Goal: Information Seeking & Learning: Check status

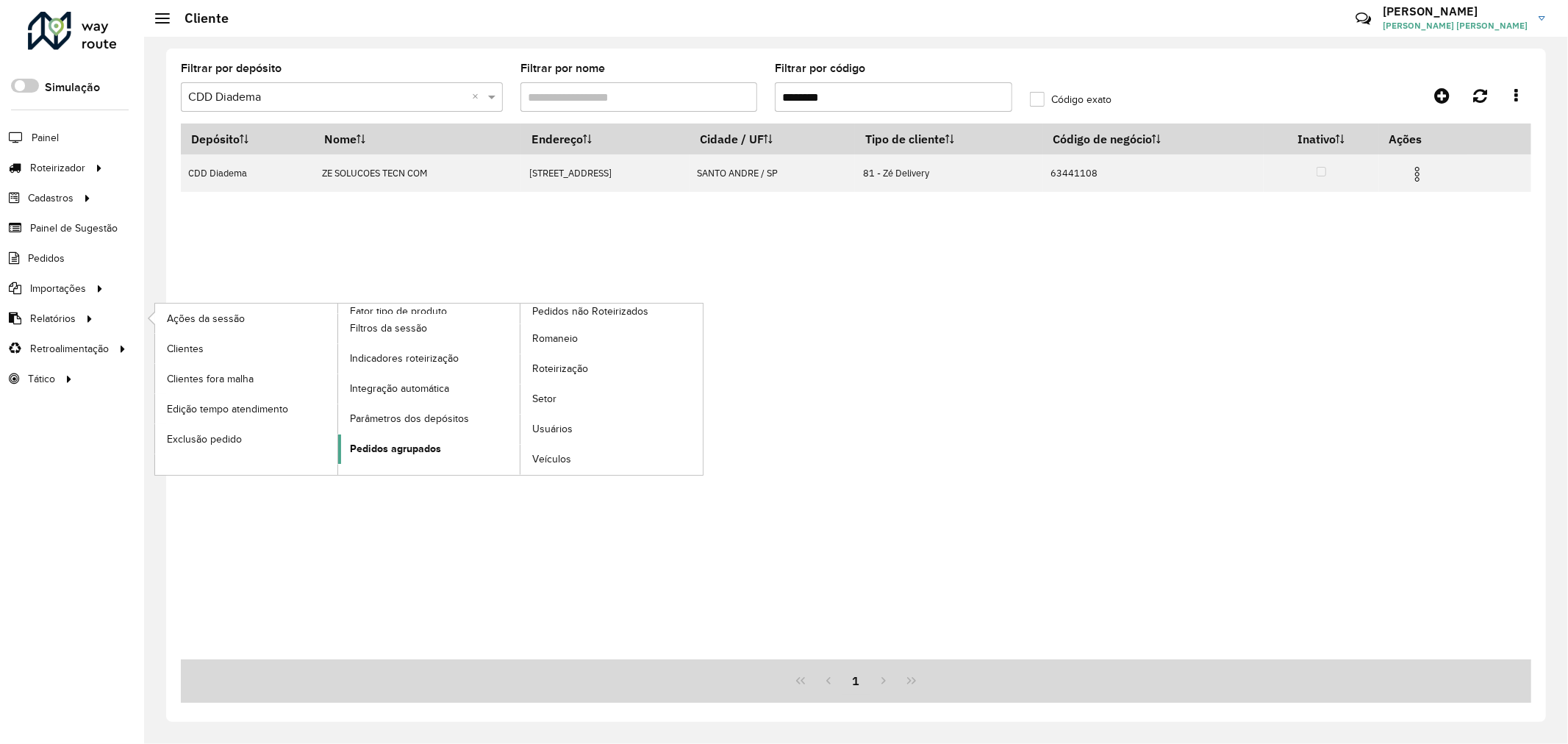
click at [417, 451] on span "Pedidos agrupados" at bounding box center [395, 448] width 91 height 15
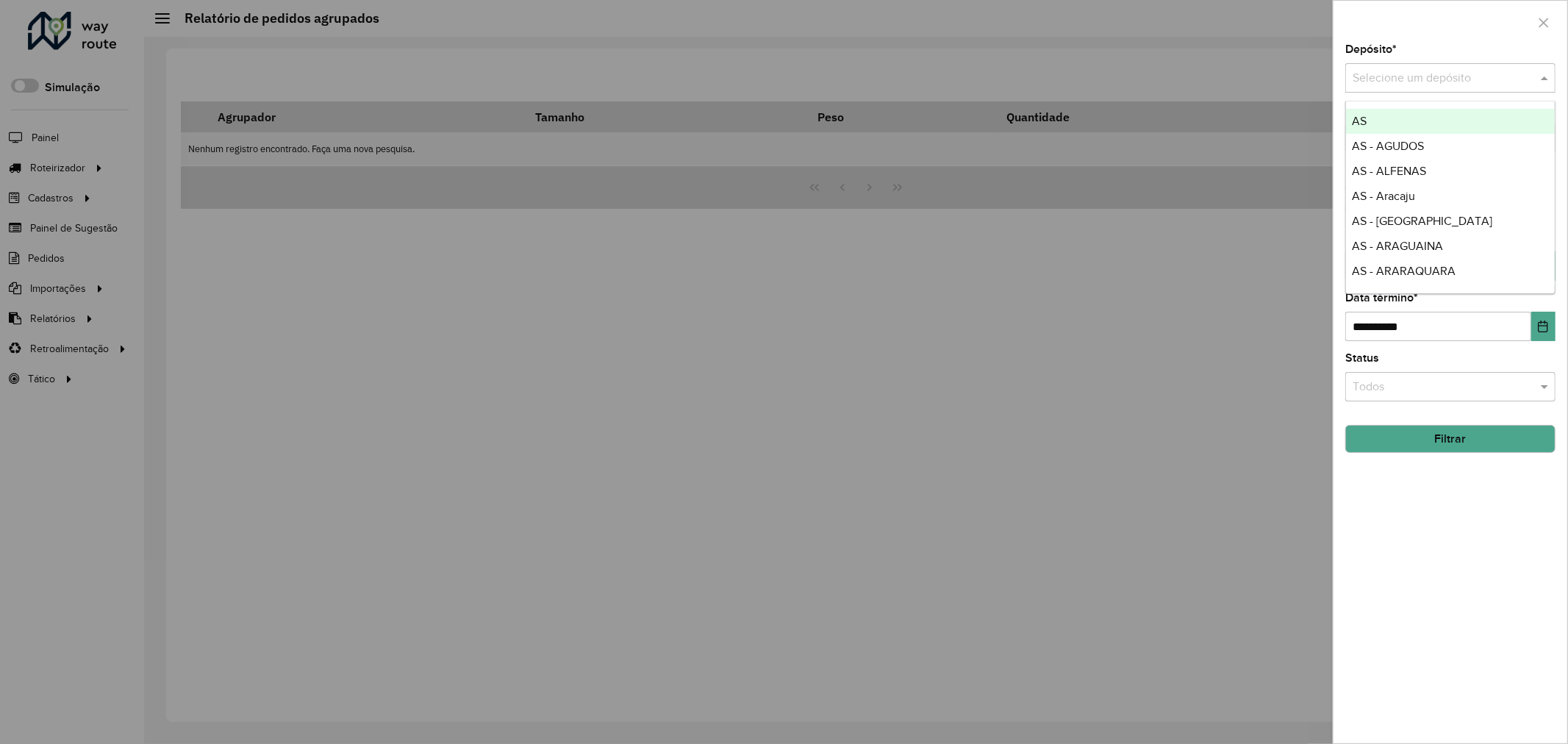
click at [1403, 84] on input "text" at bounding box center [1436, 78] width 166 height 17
type input "****"
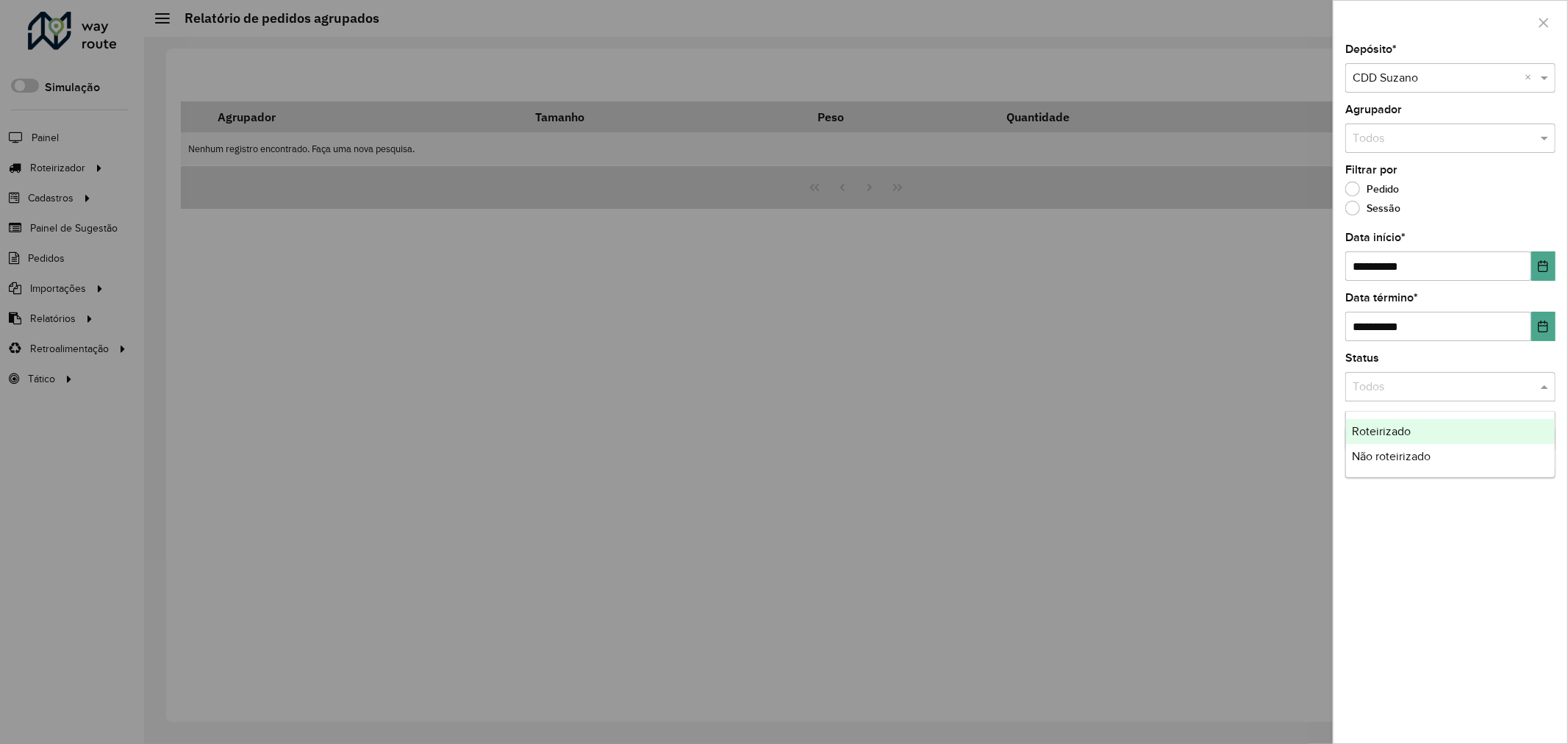
click at [1473, 394] on input "text" at bounding box center [1436, 387] width 166 height 17
click at [1463, 437] on div "Roteirizado" at bounding box center [1450, 431] width 209 height 25
click at [152, 204] on div at bounding box center [784, 372] width 1568 height 744
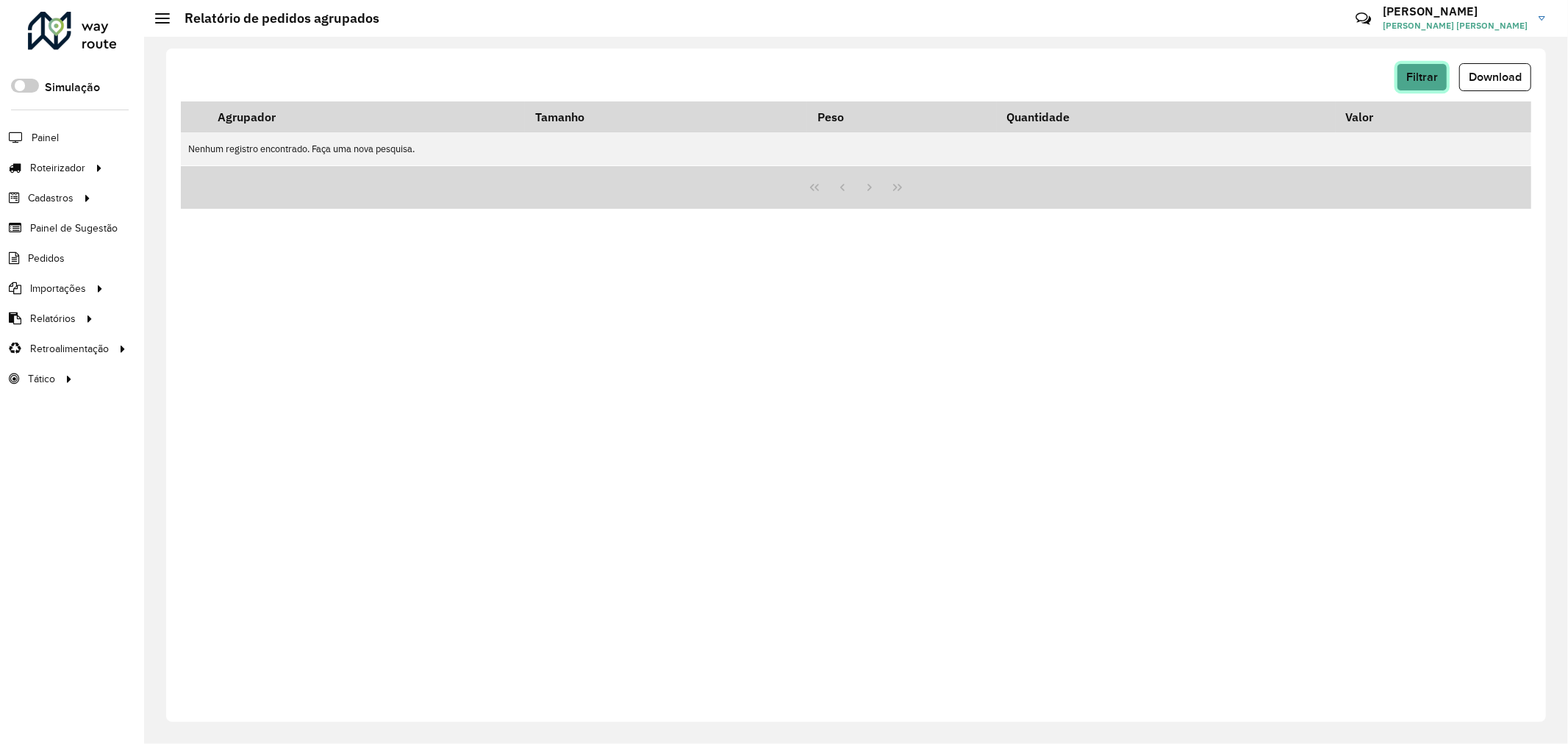
click at [1408, 75] on span "Filtrar" at bounding box center [1422, 76] width 32 height 13
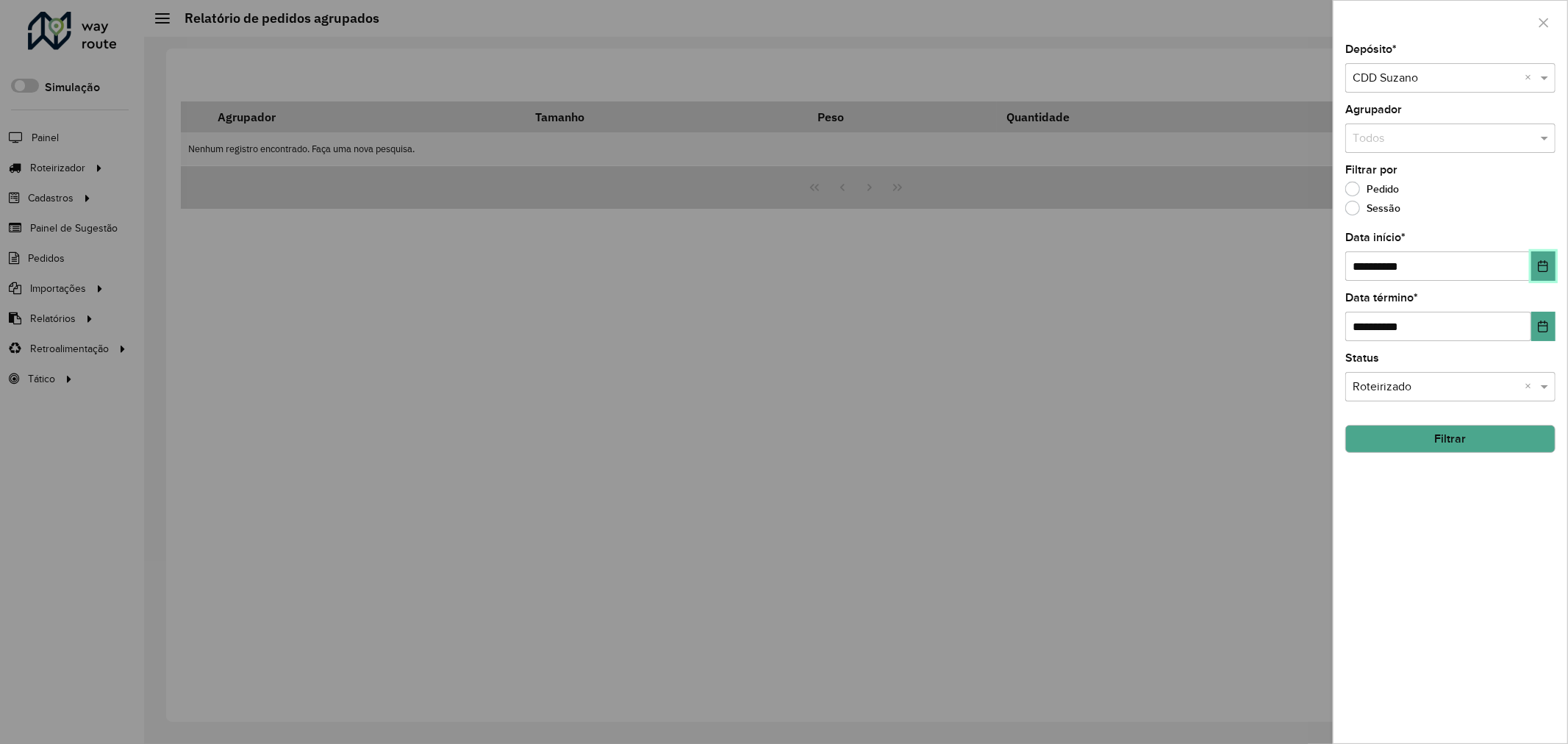
click at [1544, 266] on icon "Choose Date" at bounding box center [1543, 266] width 12 height 12
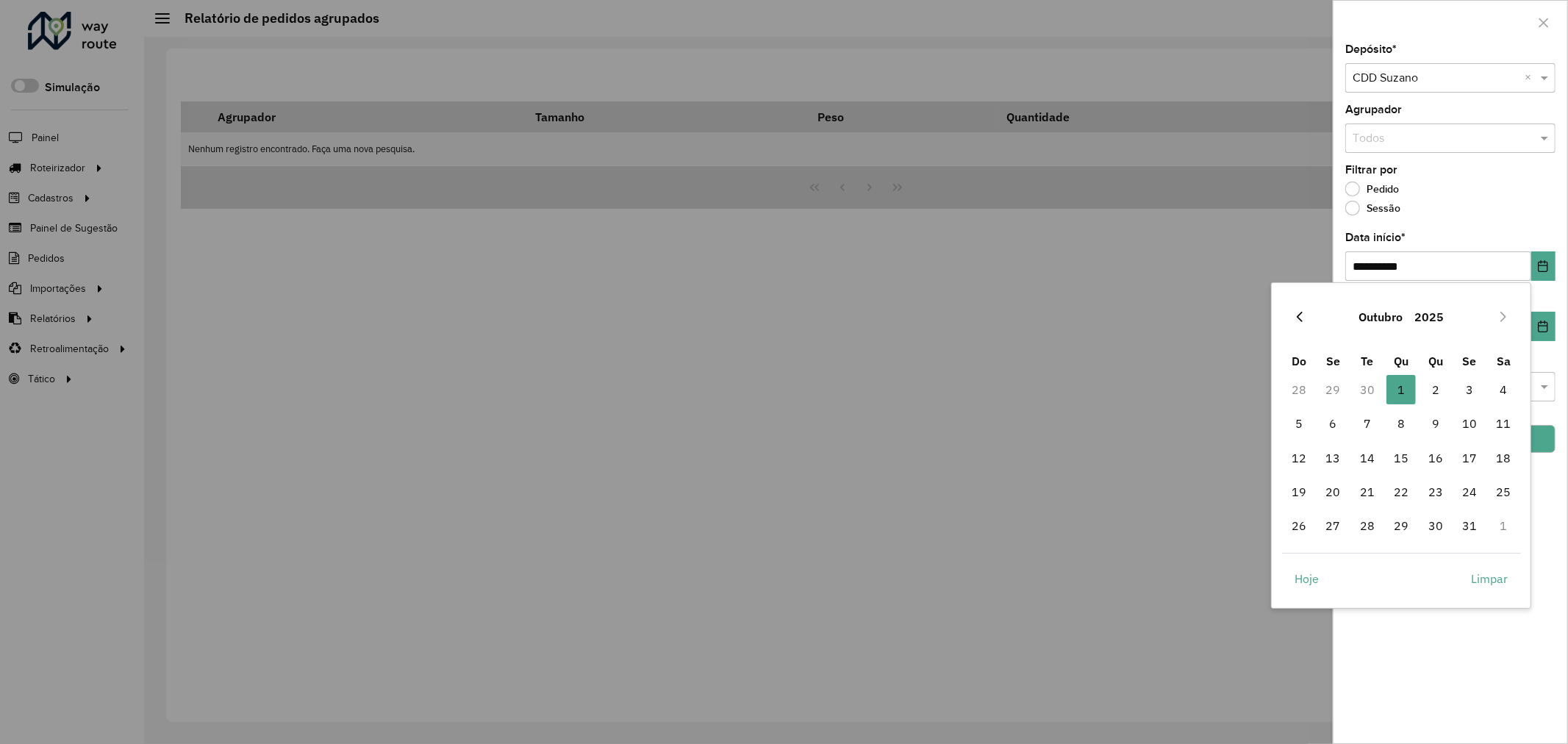
click at [1293, 309] on button "Previous Month" at bounding box center [1299, 317] width 23 height 23
click at [1338, 523] on span "29" at bounding box center [1333, 525] width 29 height 29
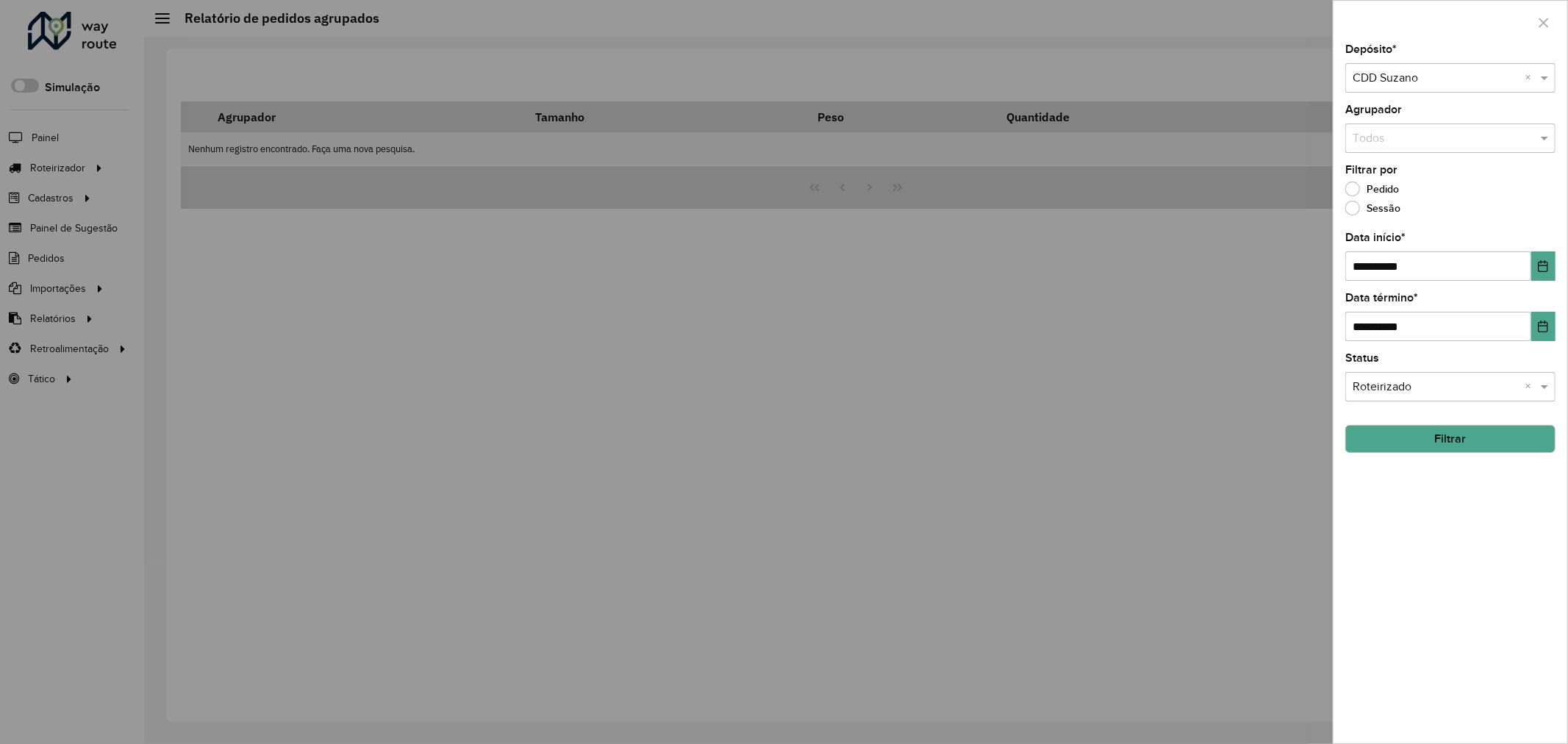
click at [1446, 441] on button "Filtrar" at bounding box center [1450, 439] width 210 height 28
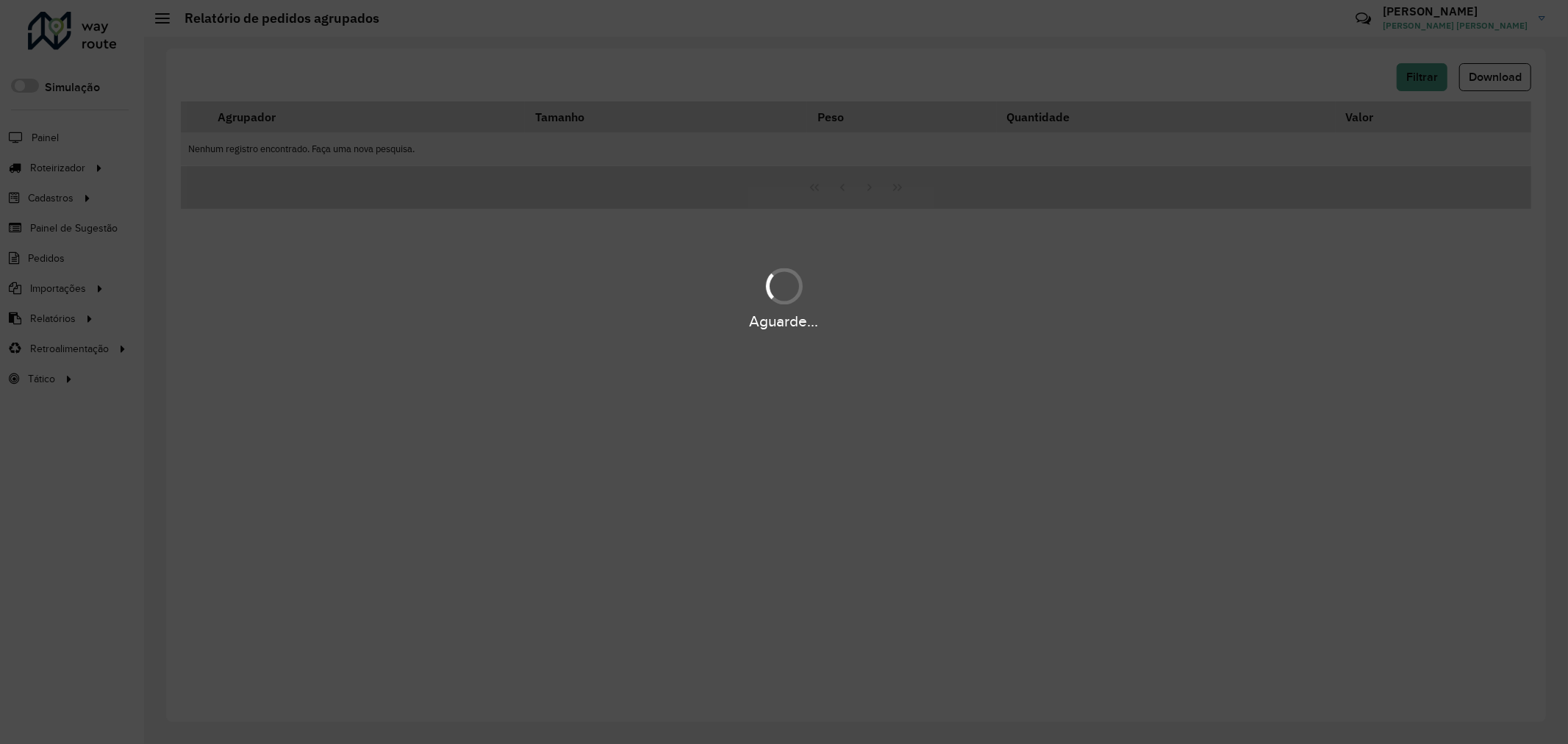
click at [1165, 339] on div "Aguarde..." at bounding box center [784, 372] width 1568 height 744
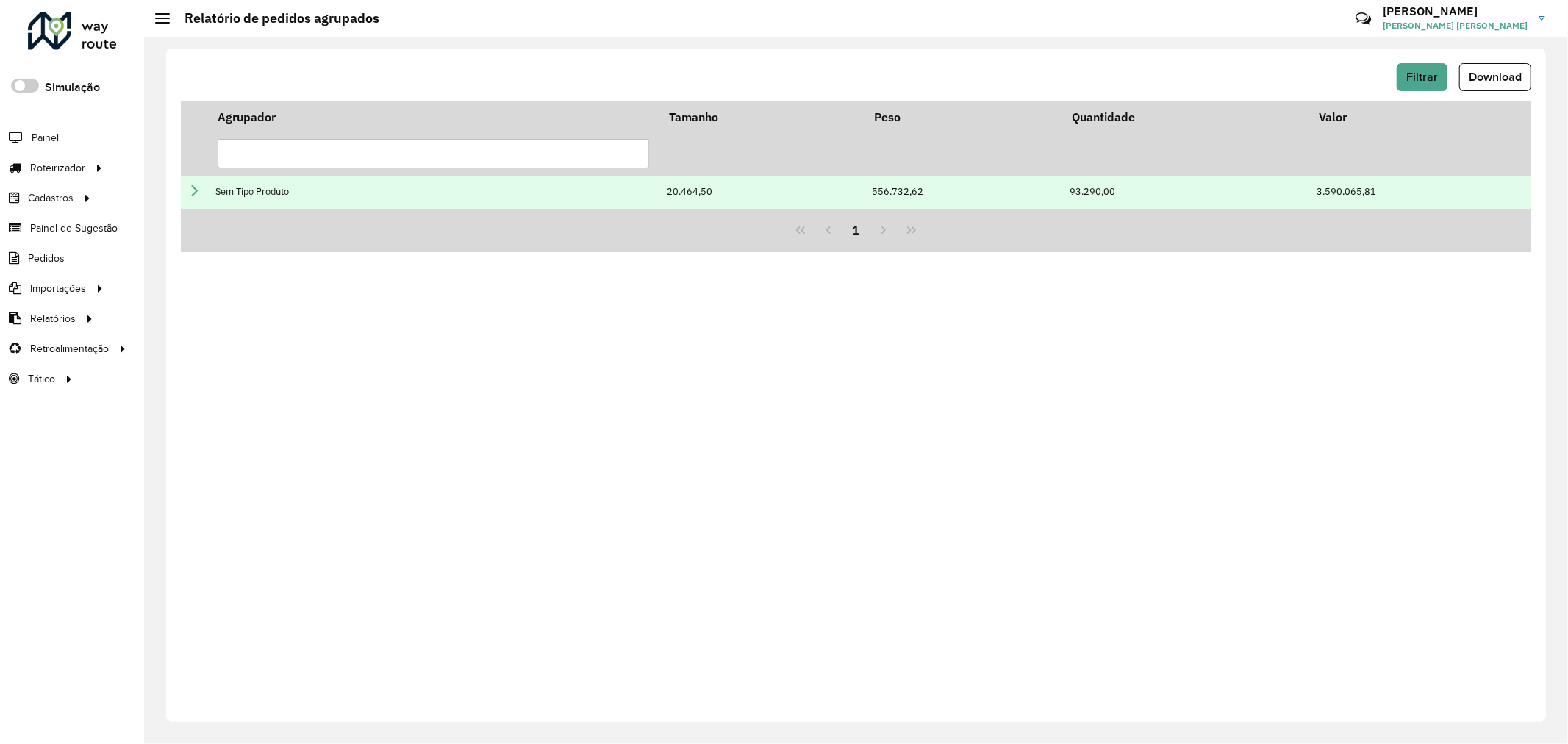
drag, startPoint x: 191, startPoint y: 185, endPoint x: 1013, endPoint y: 203, distance: 822.2
click at [191, 185] on icon at bounding box center [194, 190] width 12 height 12
click at [193, 192] on icon at bounding box center [194, 190] width 12 height 12
click at [982, 188] on td "556.732,62" at bounding box center [963, 192] width 198 height 33
click at [195, 194] on icon at bounding box center [194, 190] width 12 height 12
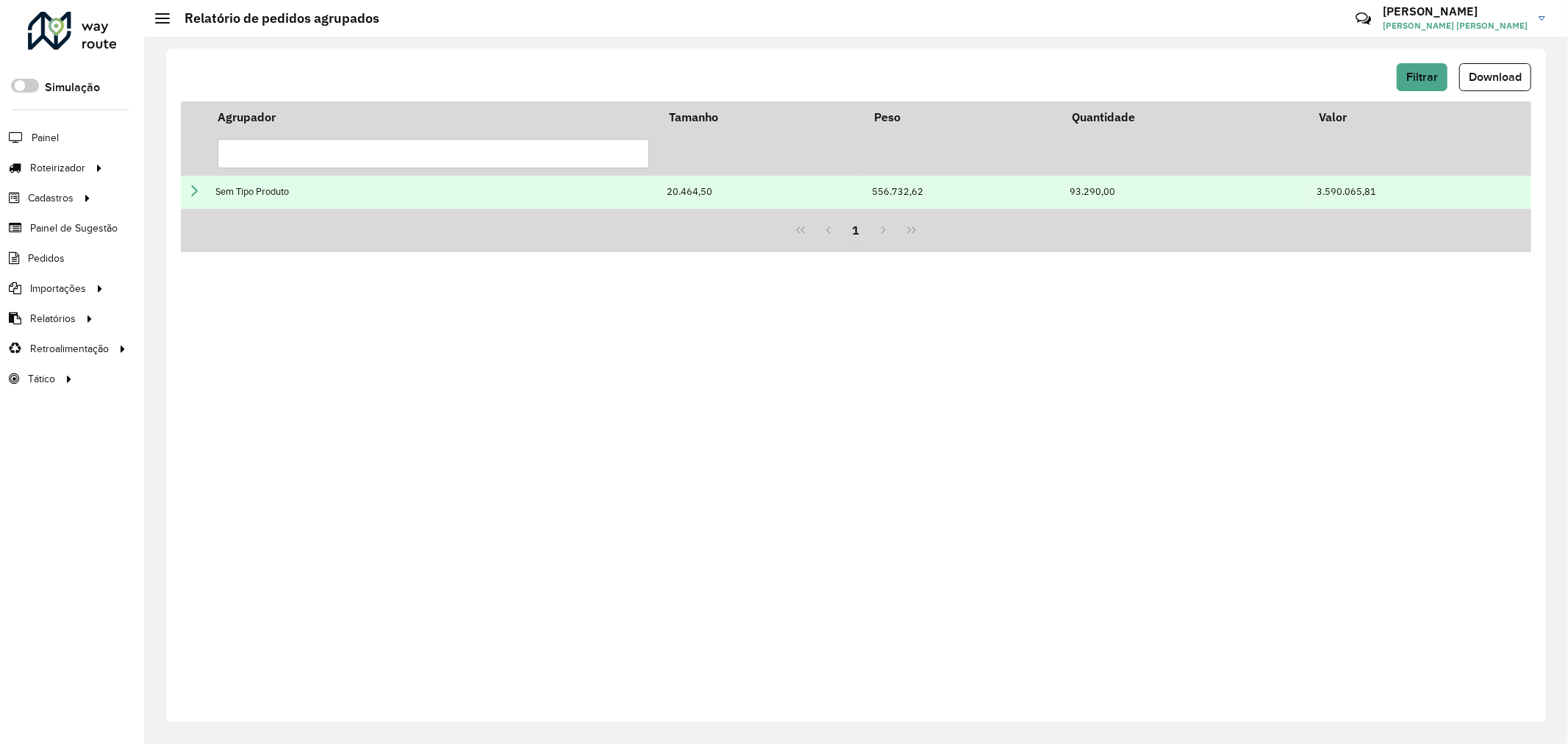
click at [195, 194] on icon at bounding box center [194, 190] width 12 height 12
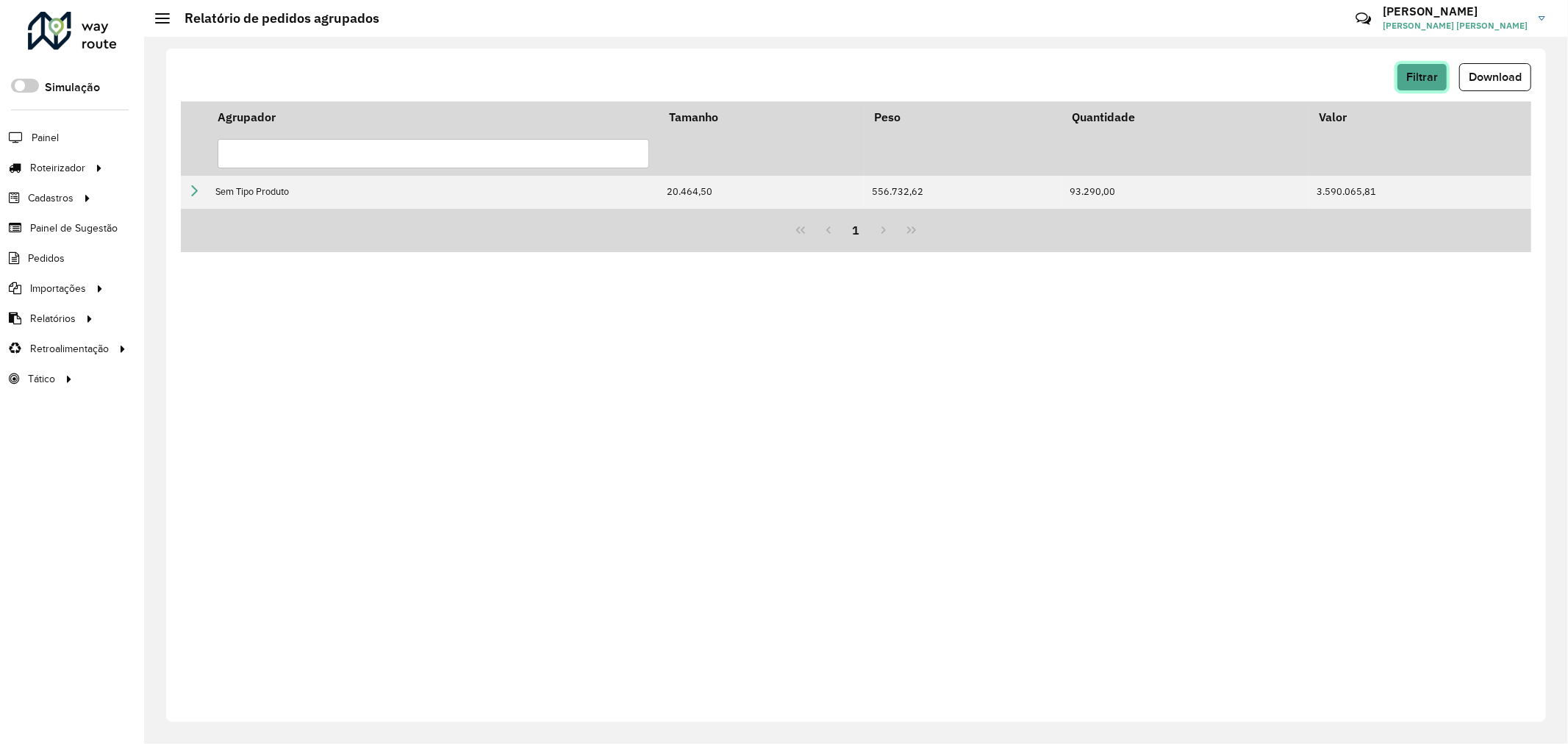
click at [1437, 72] on button "Filtrar" at bounding box center [1422, 76] width 50 height 28
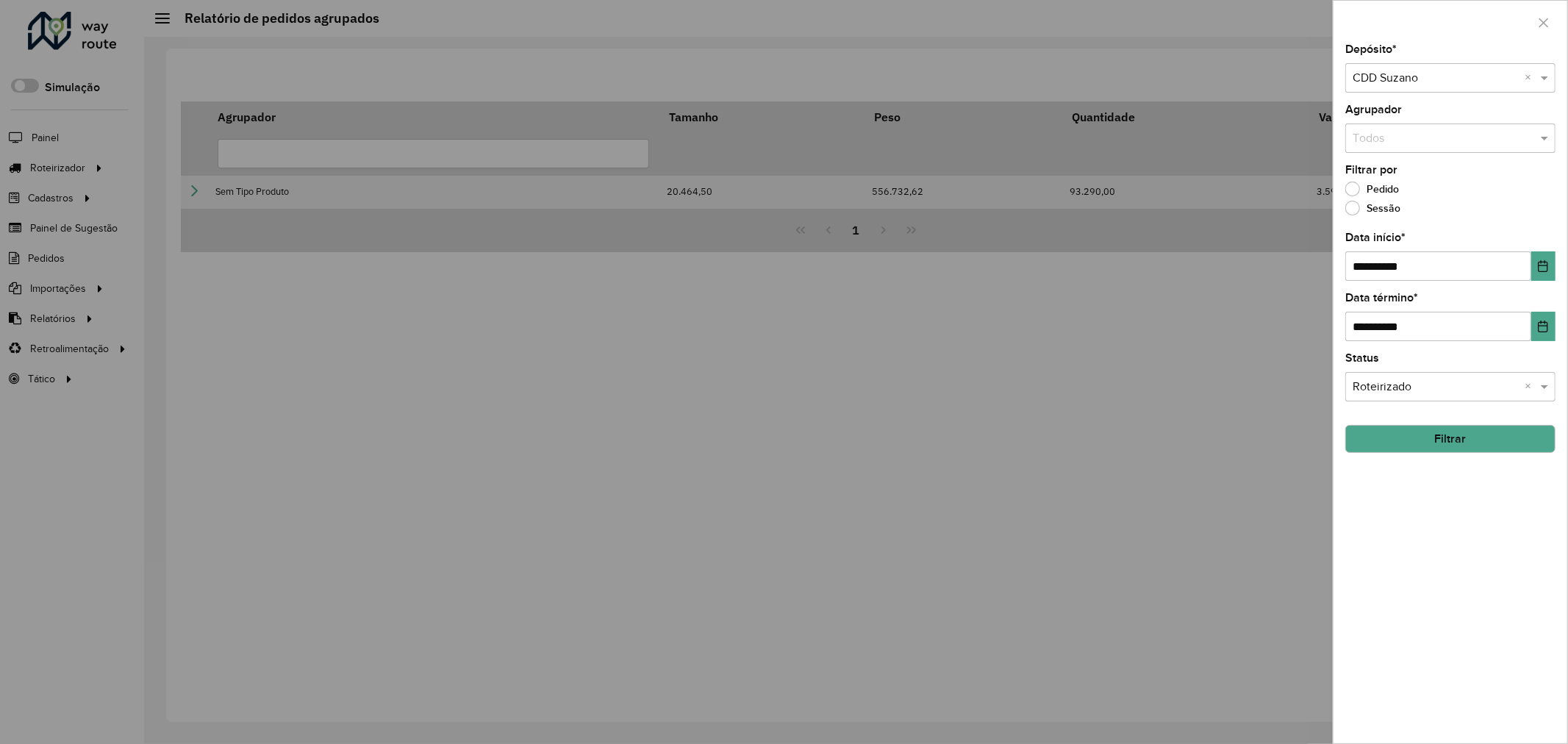
click at [1478, 135] on input "text" at bounding box center [1436, 139] width 166 height 17
click at [1404, 247] on div "Produto" at bounding box center [1450, 256] width 209 height 25
drag, startPoint x: 1453, startPoint y: 427, endPoint x: 1420, endPoint y: 196, distance: 233.3
click at [1422, 224] on div "**********" at bounding box center [1450, 393] width 234 height 699
click at [1404, 127] on div "Todos × Produto ×" at bounding box center [1450, 138] width 210 height 29
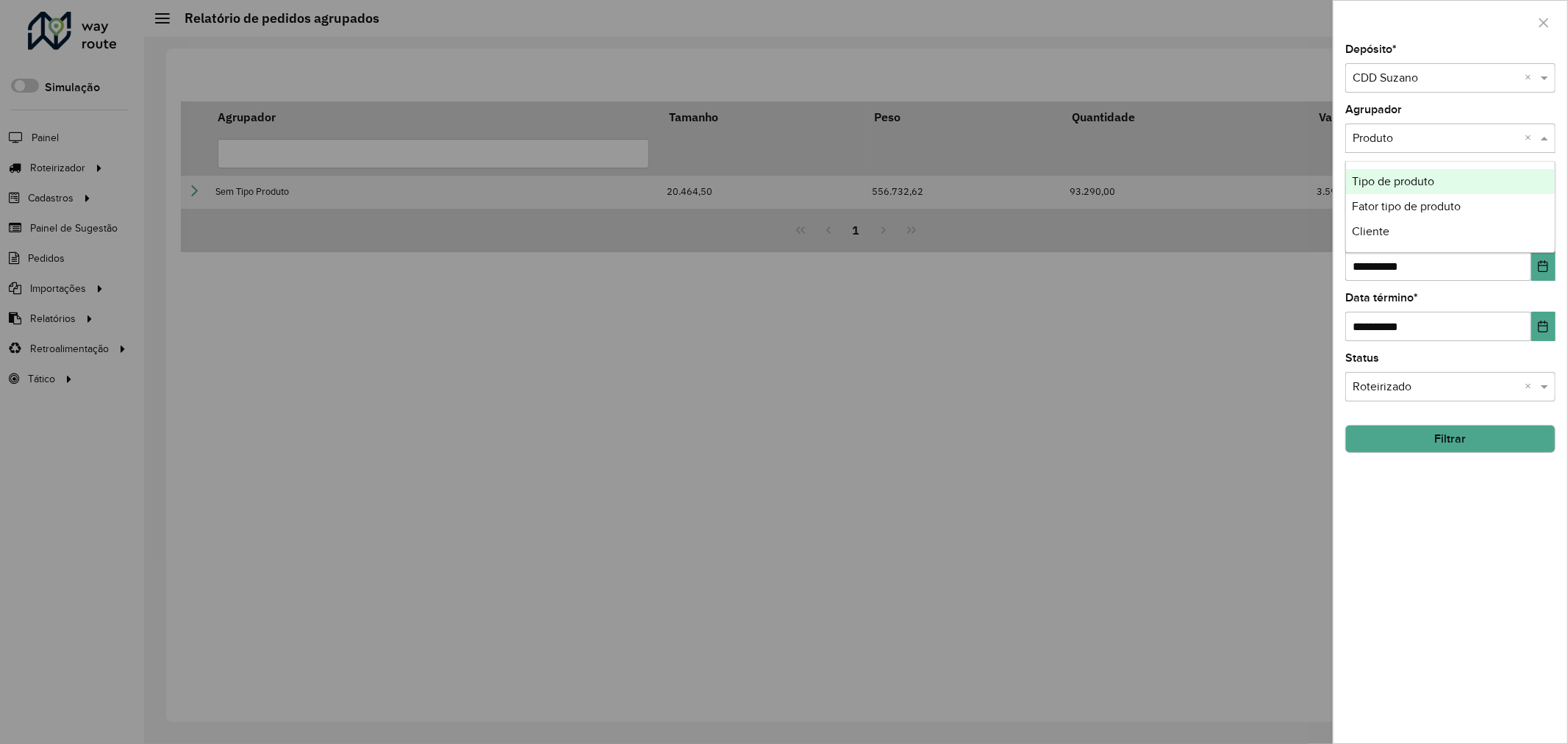
click at [1432, 116] on div "Agrupador Todos × Produto ×" at bounding box center [1450, 129] width 210 height 48
click at [1478, 434] on button "Filtrar" at bounding box center [1450, 439] width 210 height 28
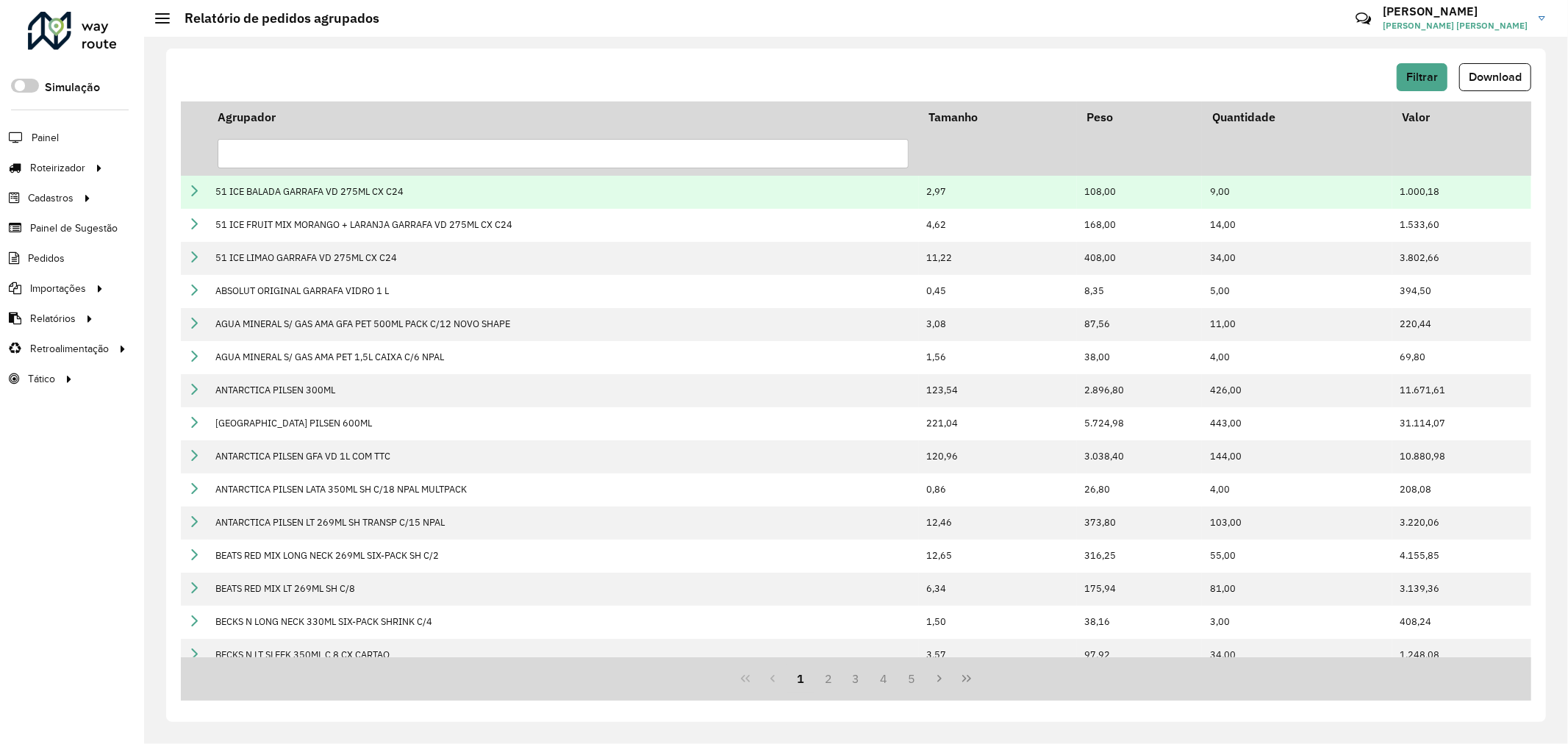
click at [194, 191] on icon at bounding box center [194, 190] width 12 height 12
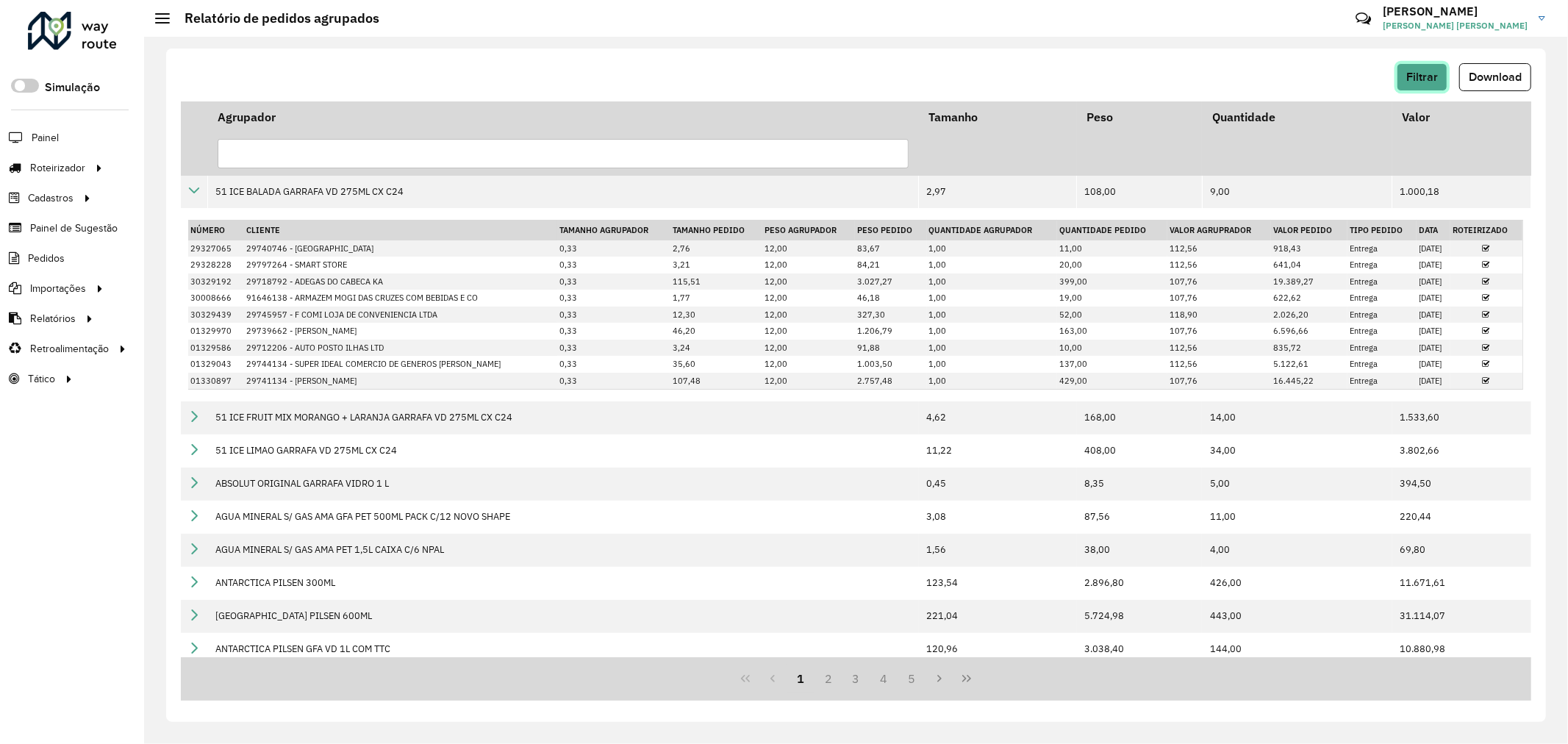
click at [1416, 72] on span "Filtrar" at bounding box center [1422, 76] width 32 height 13
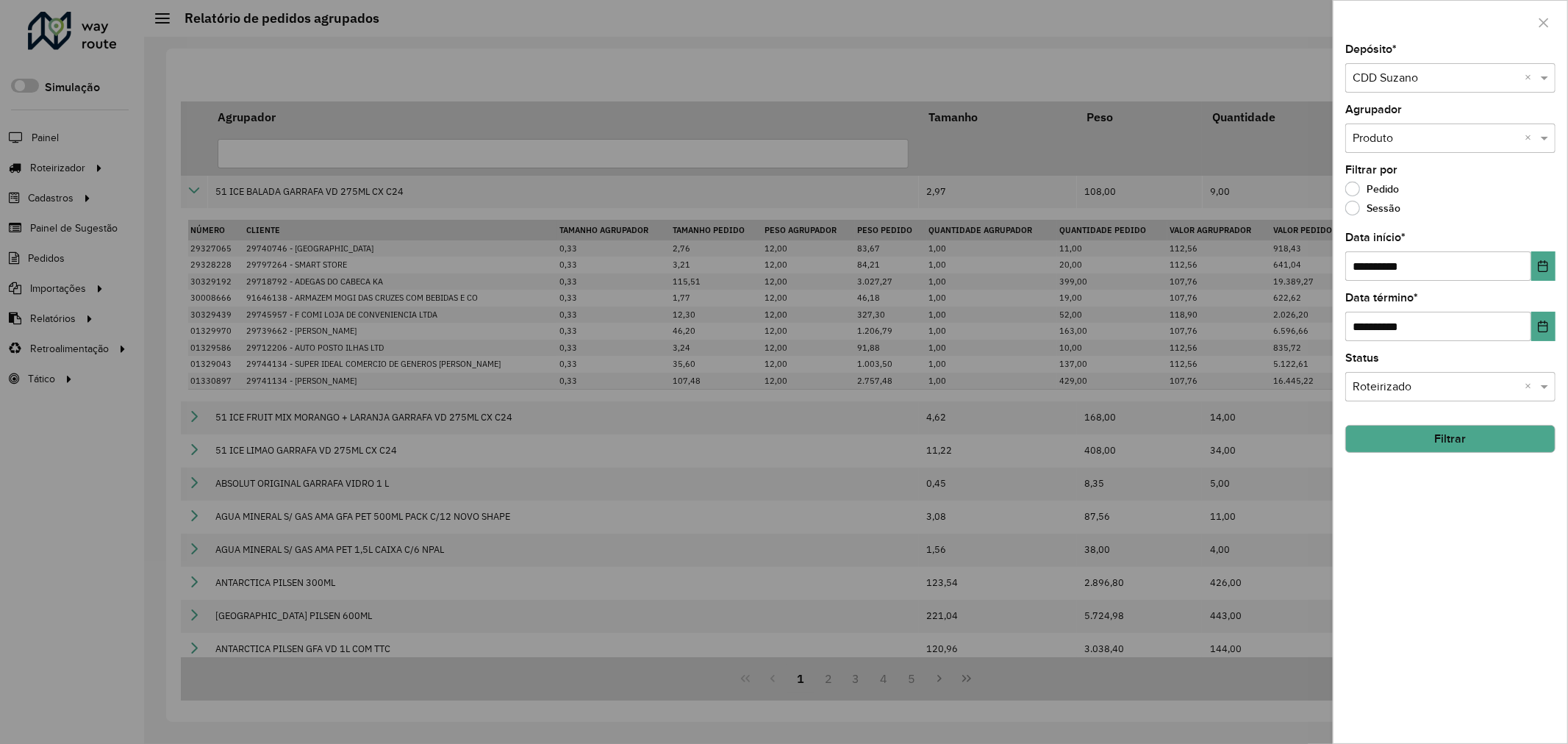
click at [1090, 231] on div at bounding box center [784, 372] width 1568 height 744
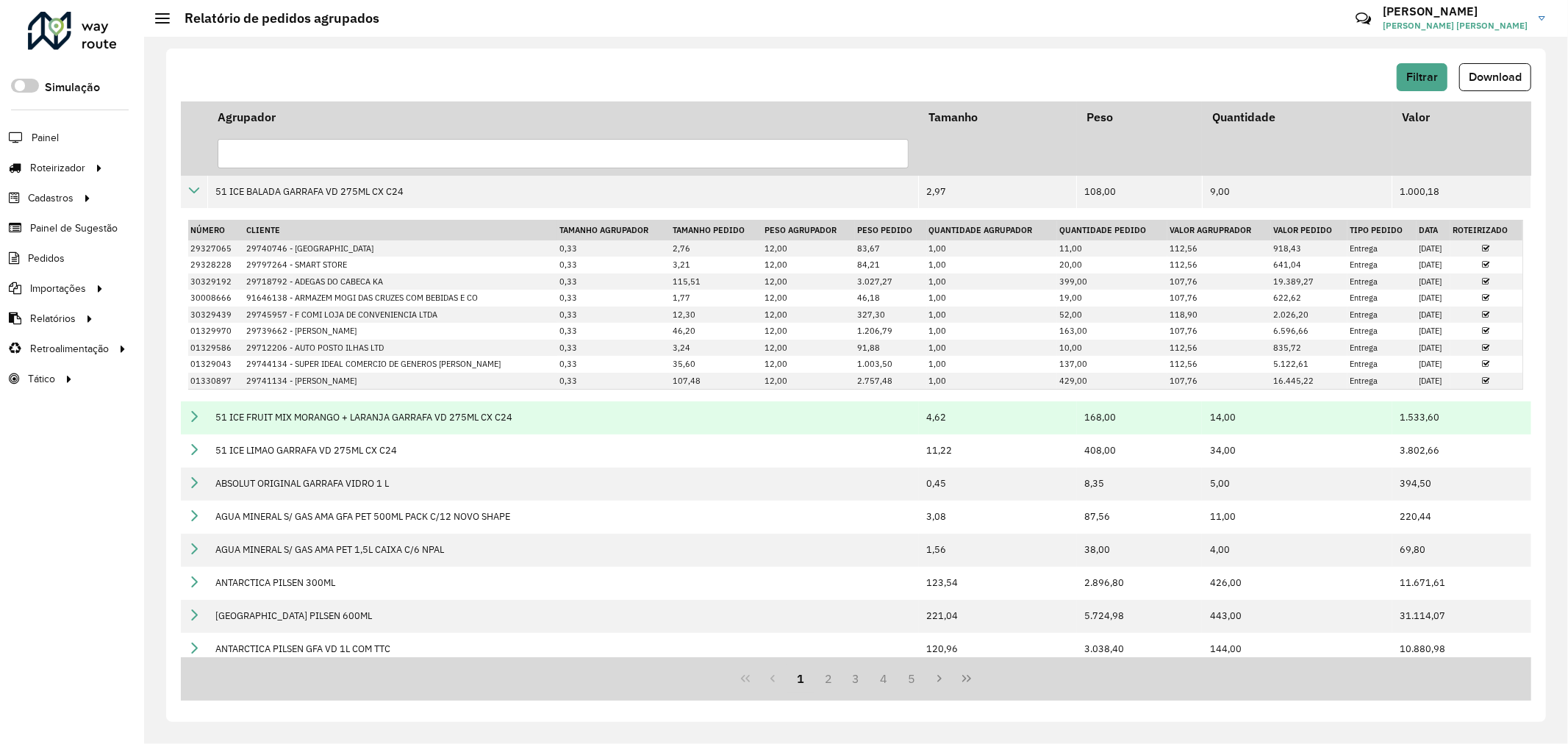
click at [198, 415] on icon at bounding box center [194, 415] width 12 height 12
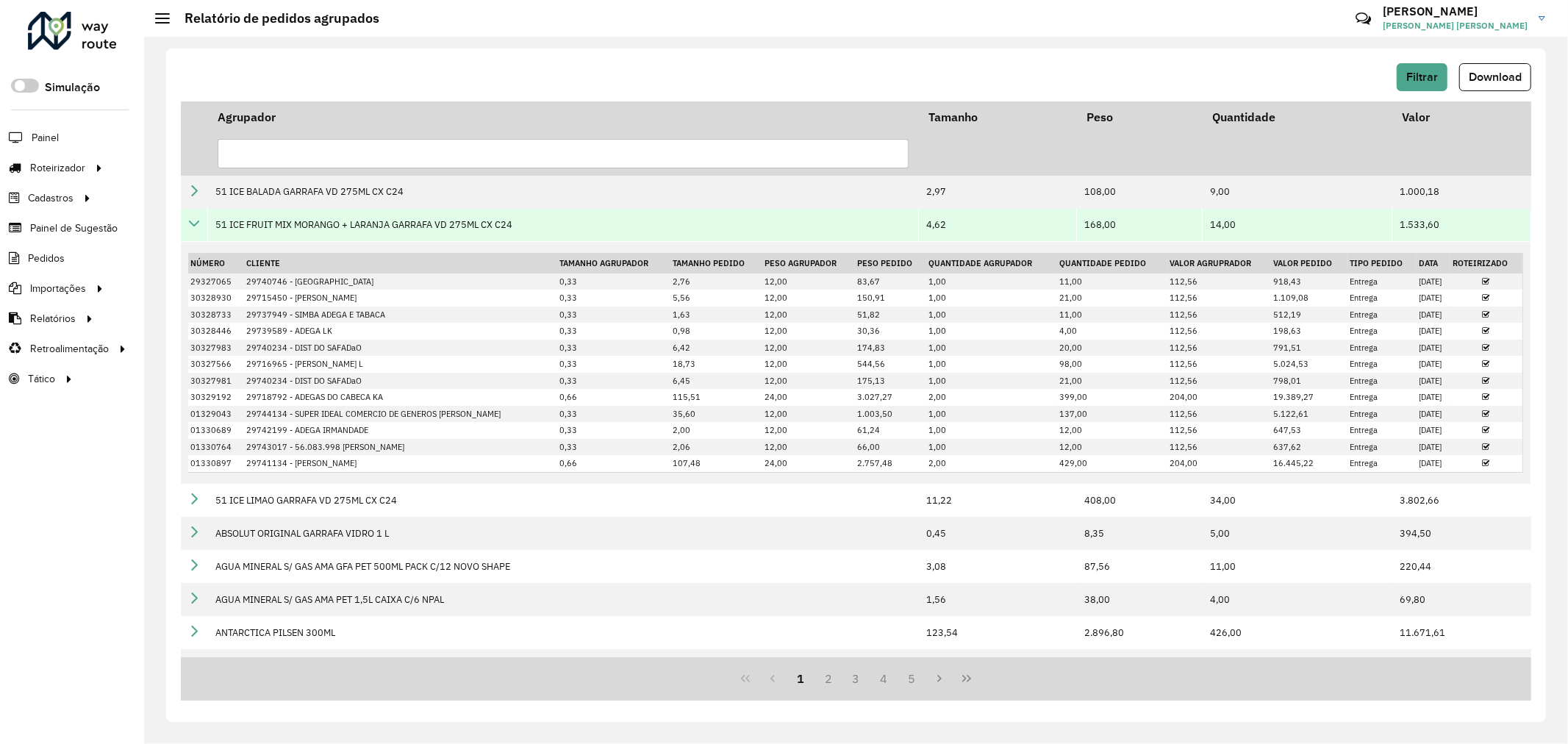
click at [194, 209] on td at bounding box center [194, 225] width 27 height 33
click at [195, 228] on icon at bounding box center [194, 223] width 12 height 12
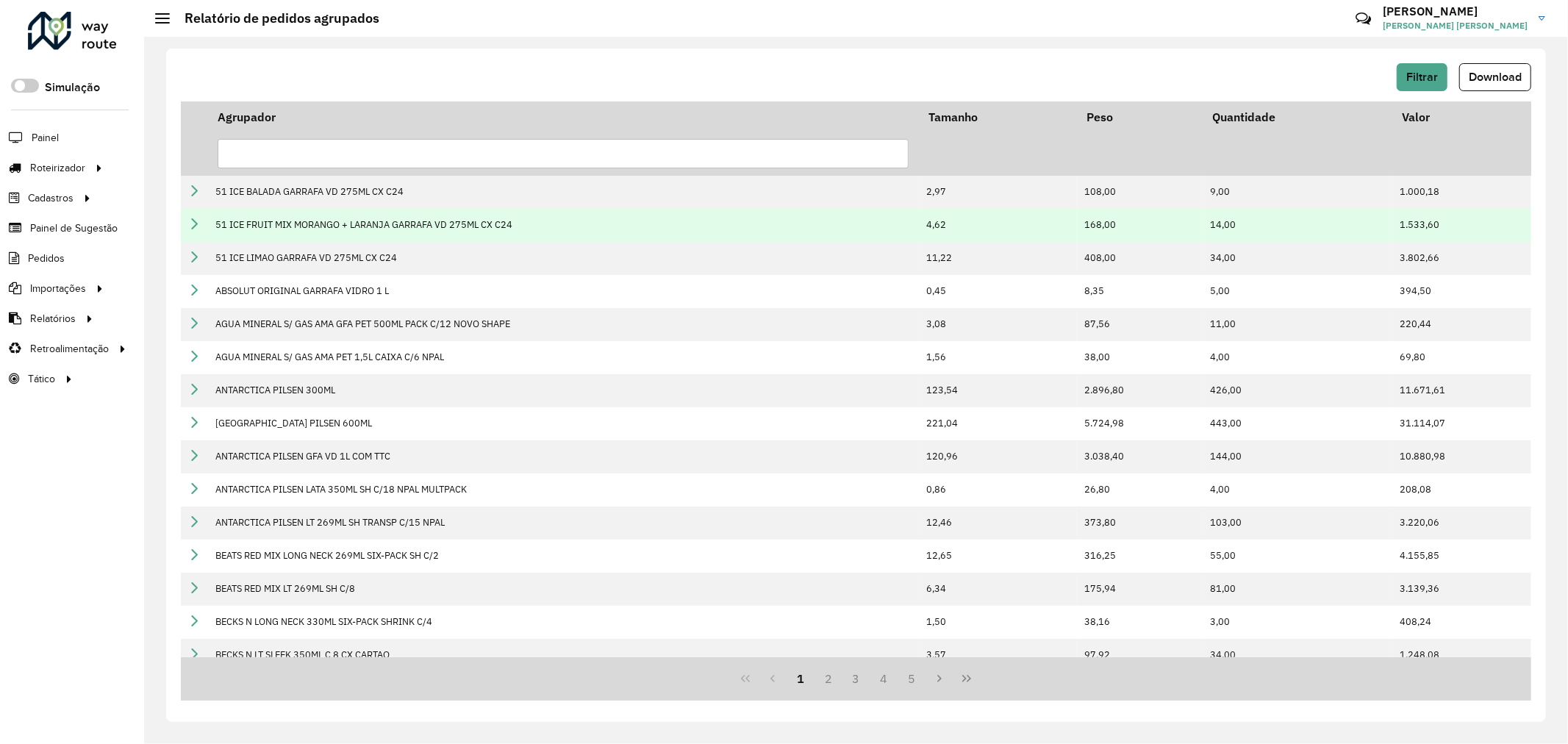
click at [186, 221] on td at bounding box center [194, 225] width 27 height 33
click at [203, 230] on td at bounding box center [194, 225] width 27 height 33
click at [189, 218] on icon at bounding box center [194, 223] width 12 height 12
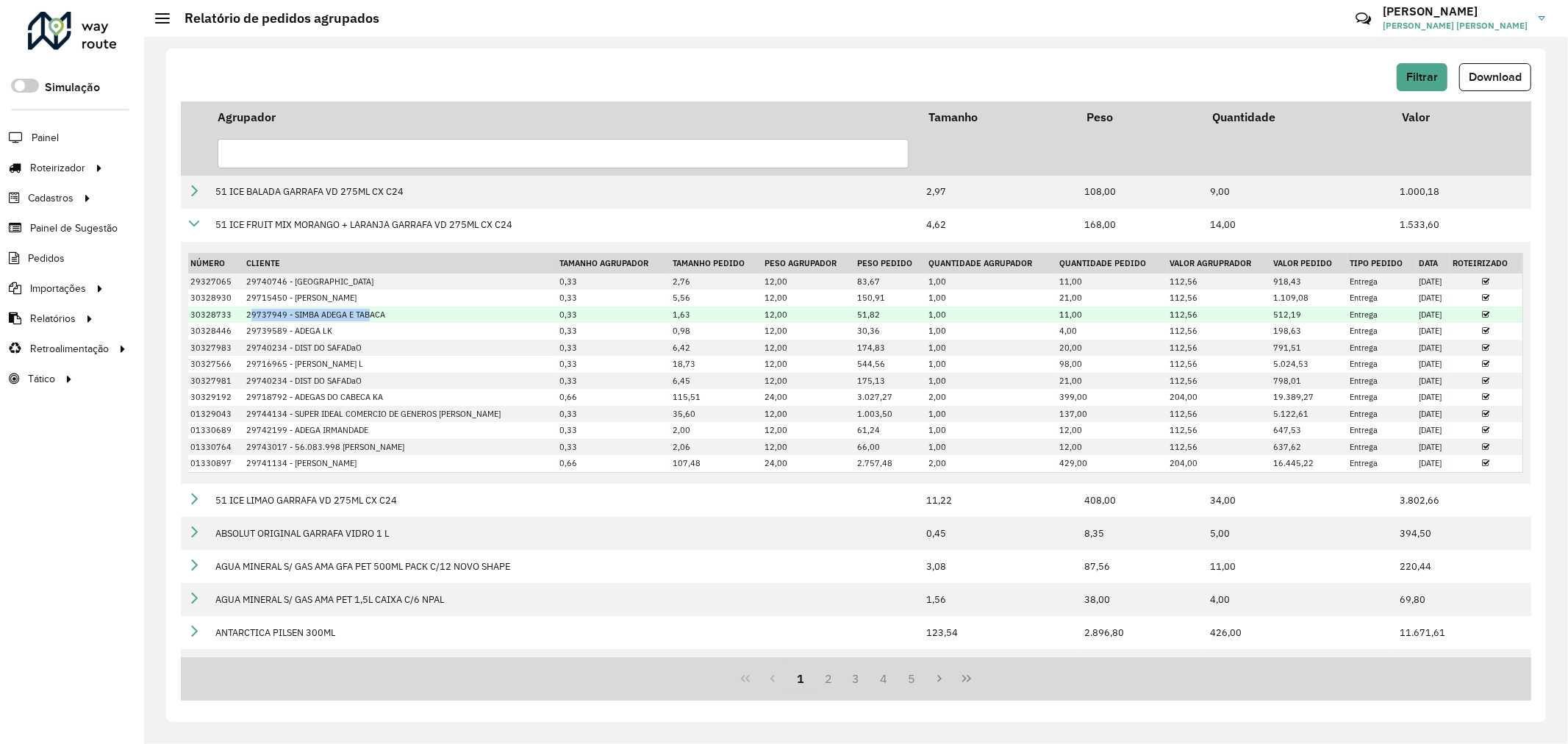
drag, startPoint x: 247, startPoint y: 320, endPoint x: 361, endPoint y: 320, distance: 114.0
click at [361, 320] on td "29737949 - SIMBA ADEGA E TABACA" at bounding box center [400, 314] width 313 height 16
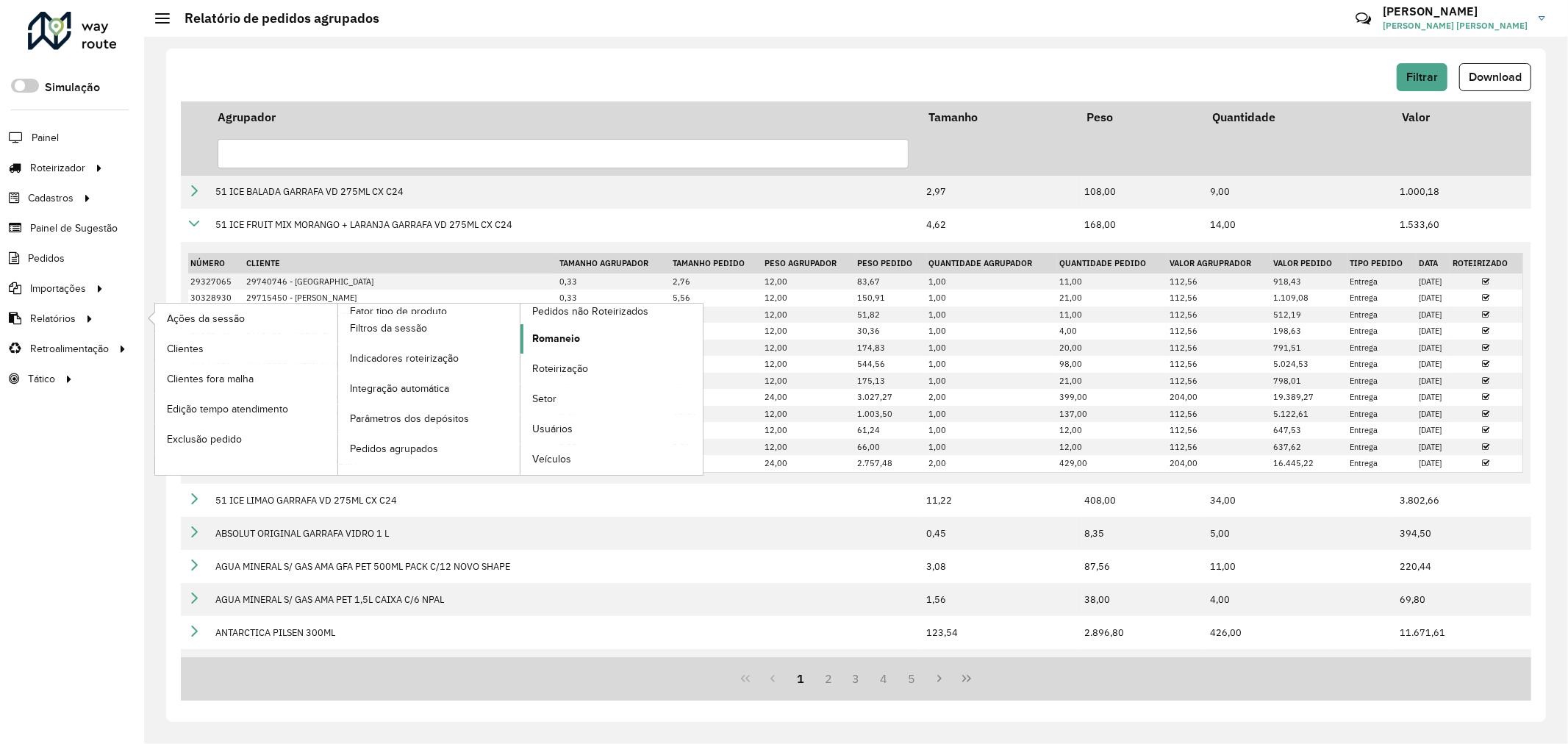
click at [608, 329] on link "Romaneio" at bounding box center [611, 338] width 183 height 29
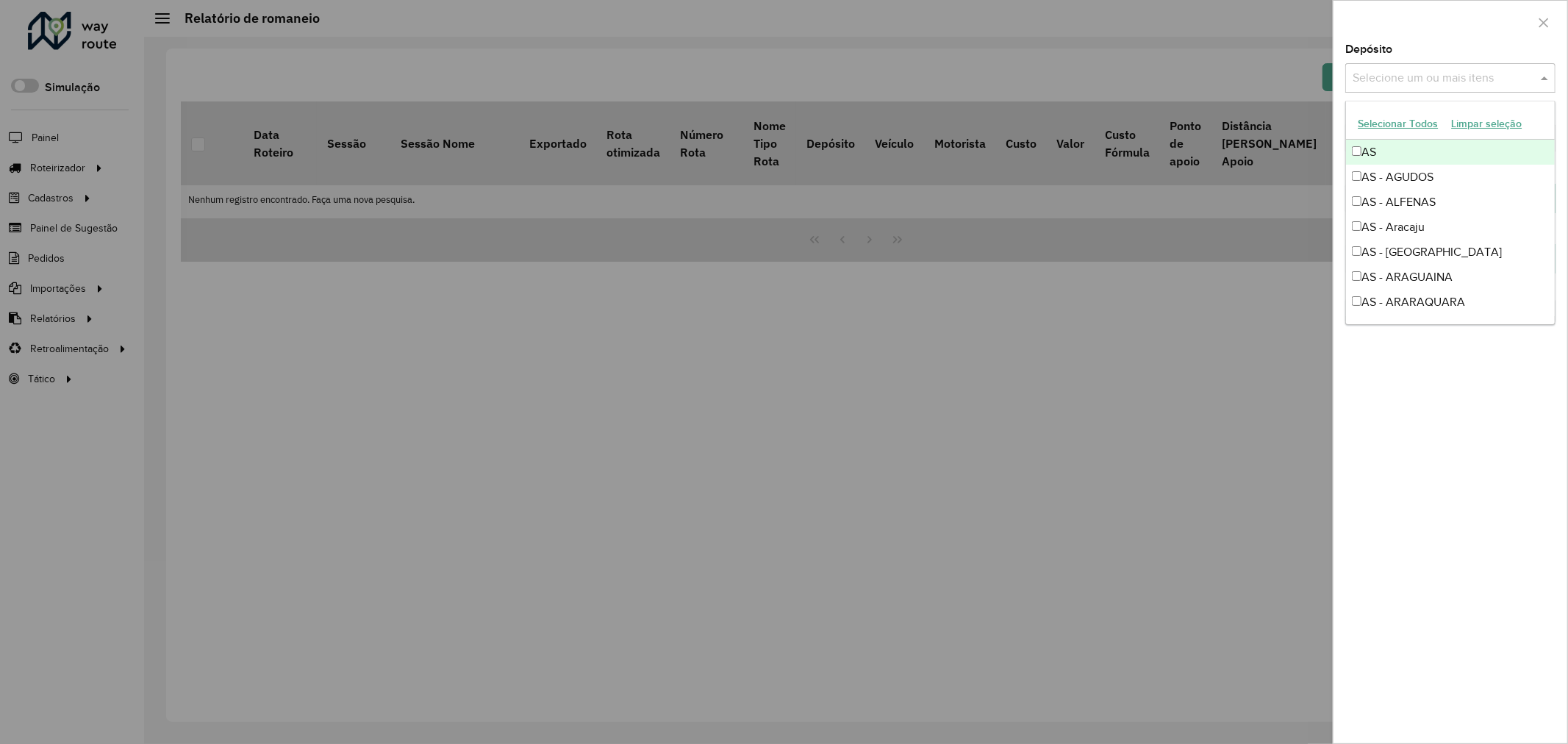
click at [1407, 87] on div "Selecione um ou mais itens" at bounding box center [1450, 77] width 210 height 29
click at [1414, 84] on input "text" at bounding box center [1442, 78] width 189 height 17
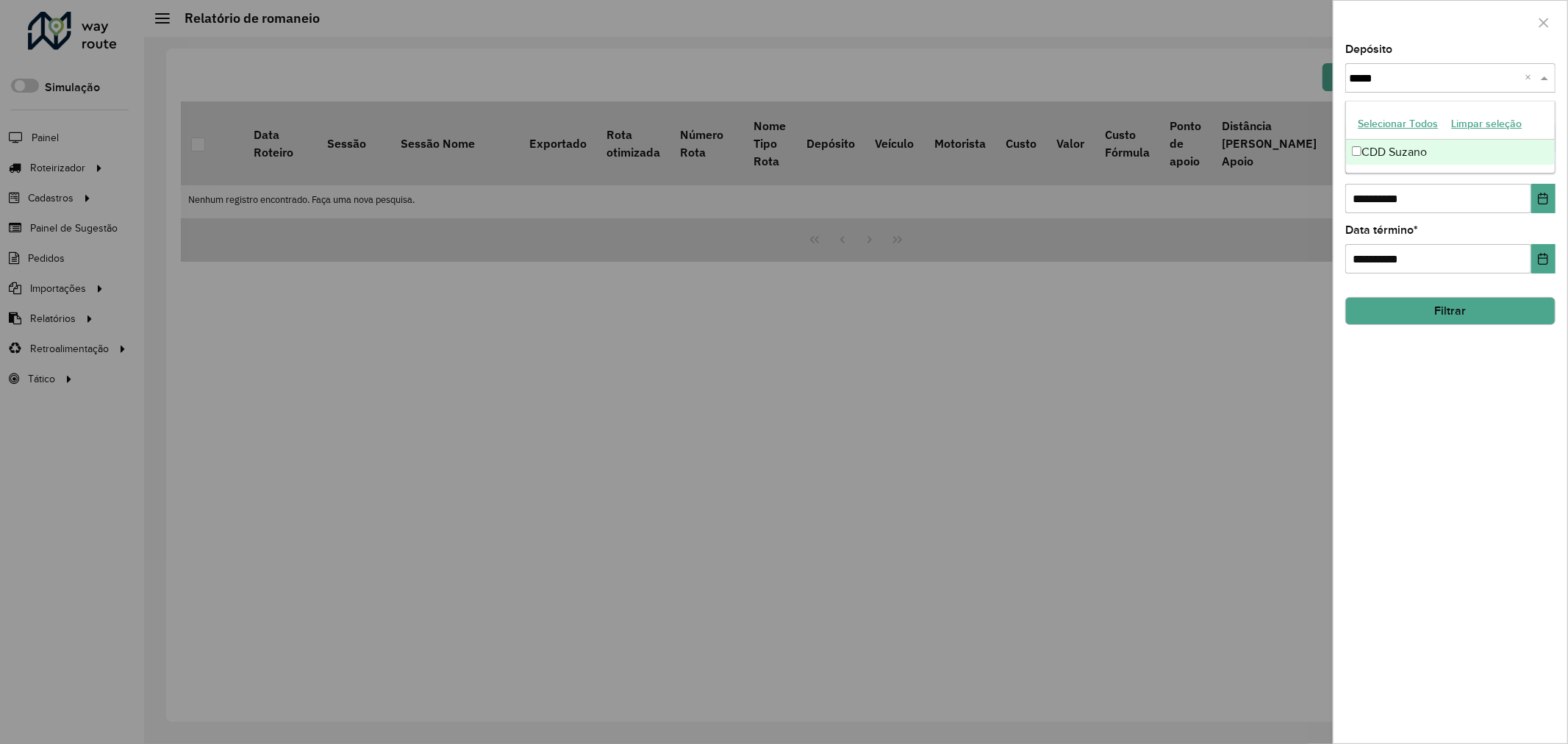
type input "******"
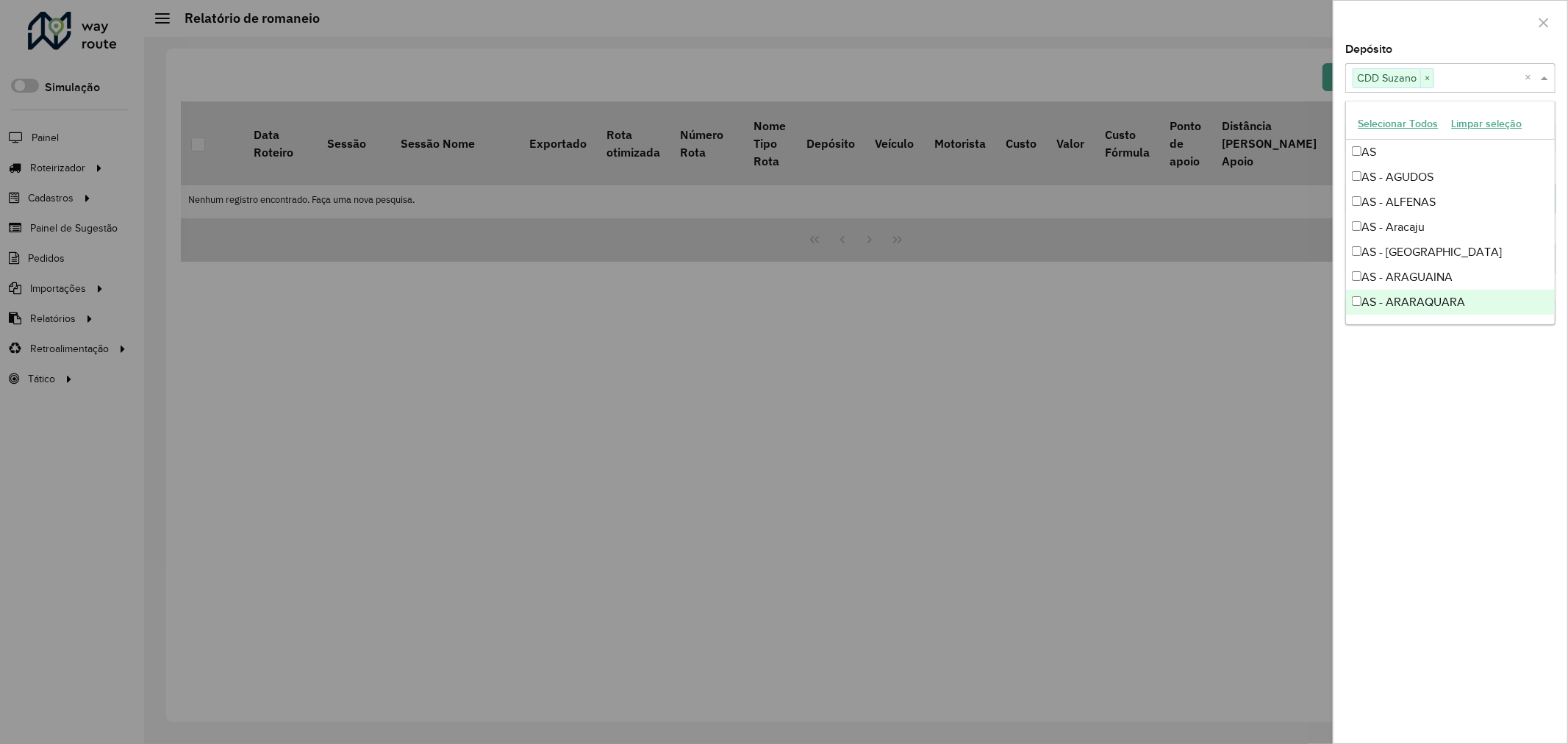
click at [1401, 458] on div "**********" at bounding box center [1450, 393] width 234 height 699
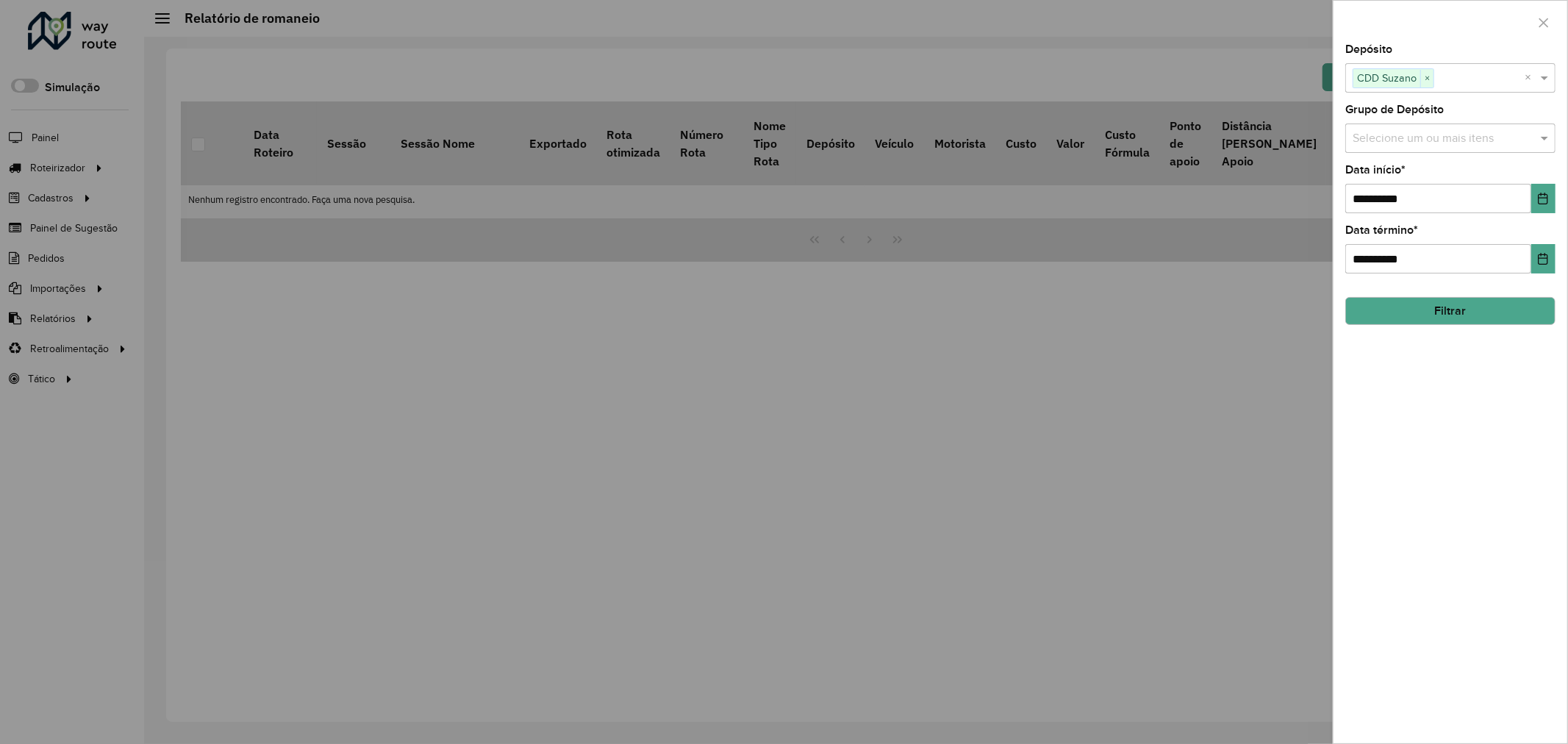
click at [1443, 301] on button "Filtrar" at bounding box center [1450, 310] width 210 height 28
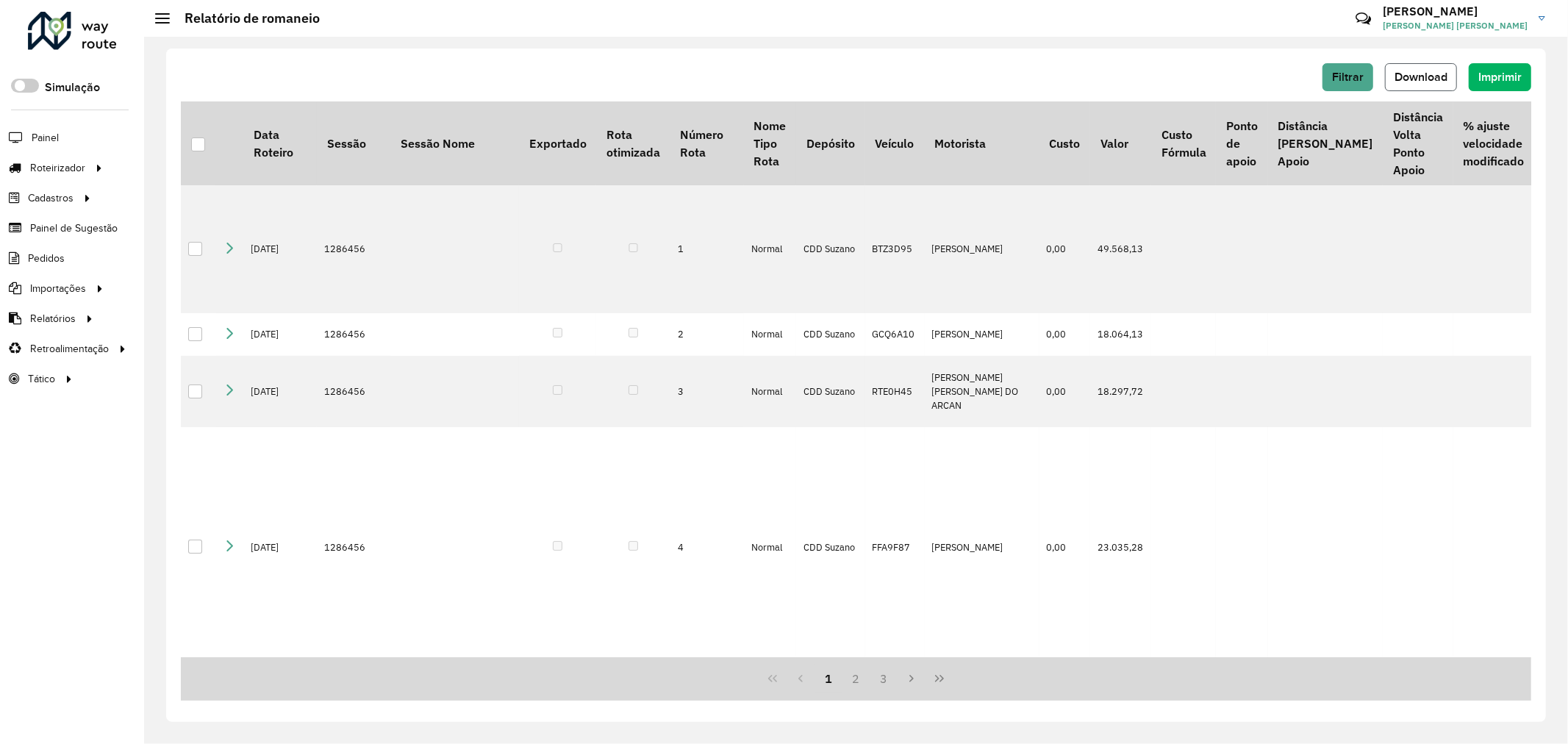
click at [1420, 77] on span "Download" at bounding box center [1420, 76] width 53 height 13
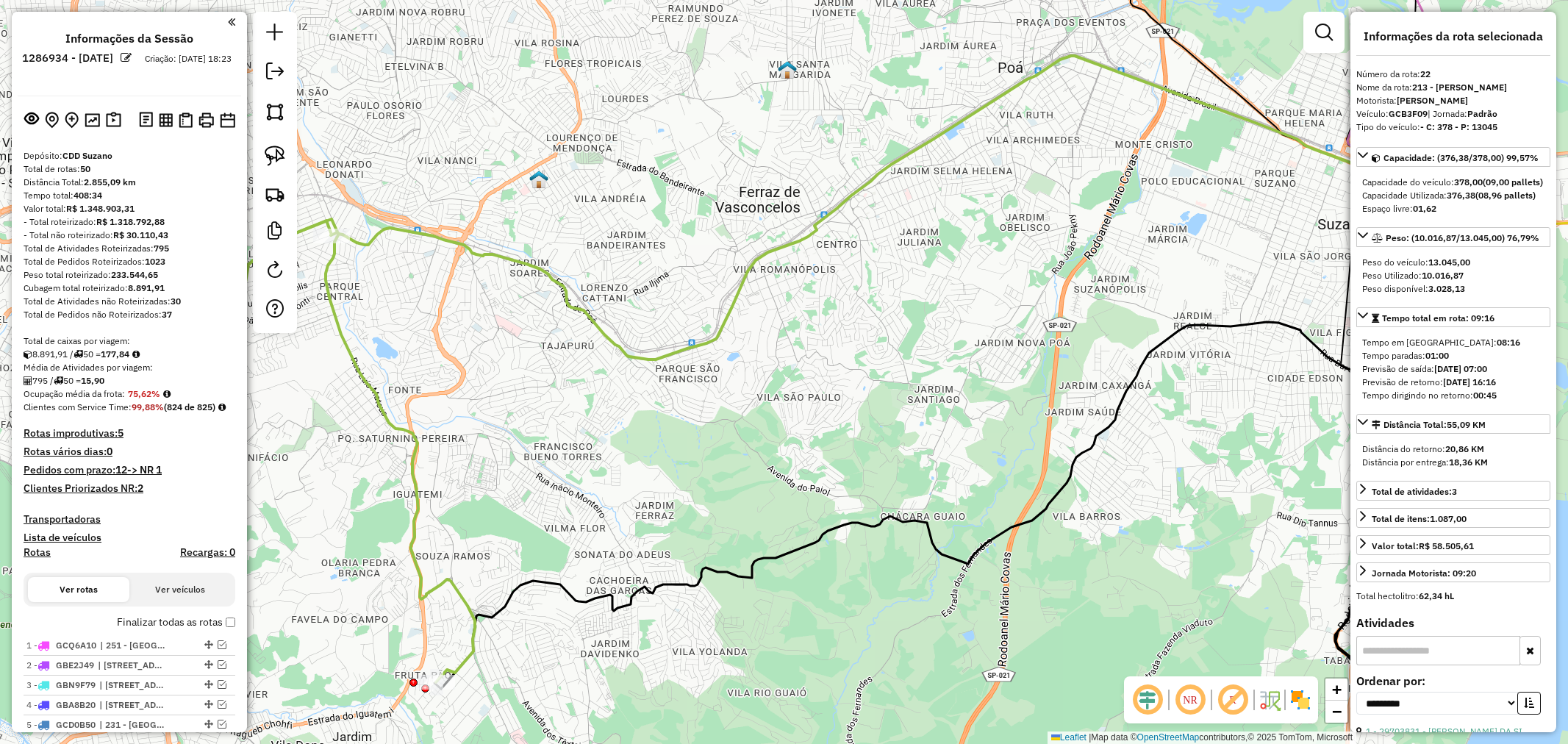
select select "**********"
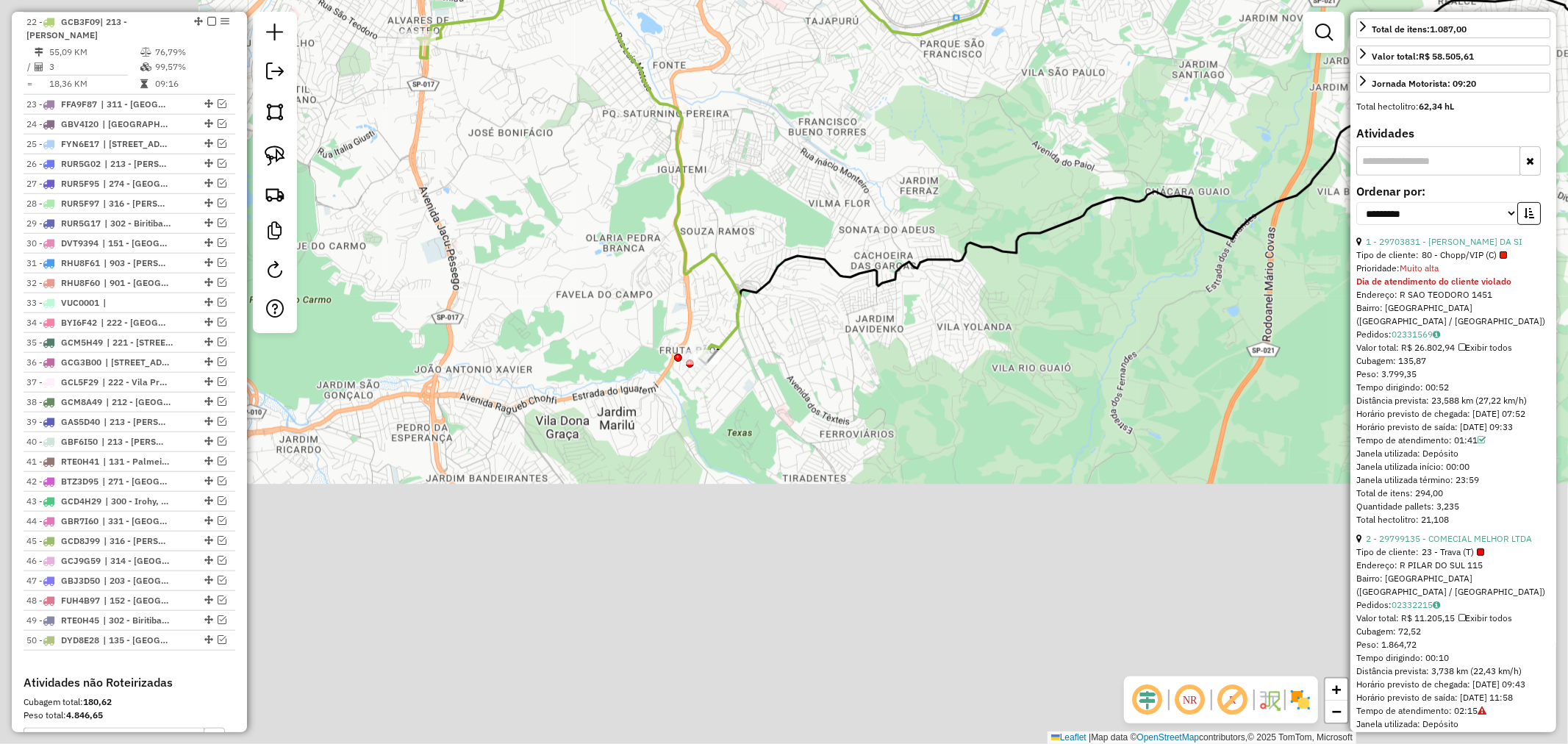
drag, startPoint x: 485, startPoint y: 610, endPoint x: 706, endPoint y: 321, distance: 363.8
click at [728, 299] on div "Janela de atendimento Grade de atendimento Capacidade Transportadoras Veículos …" at bounding box center [784, 372] width 1568 height 744
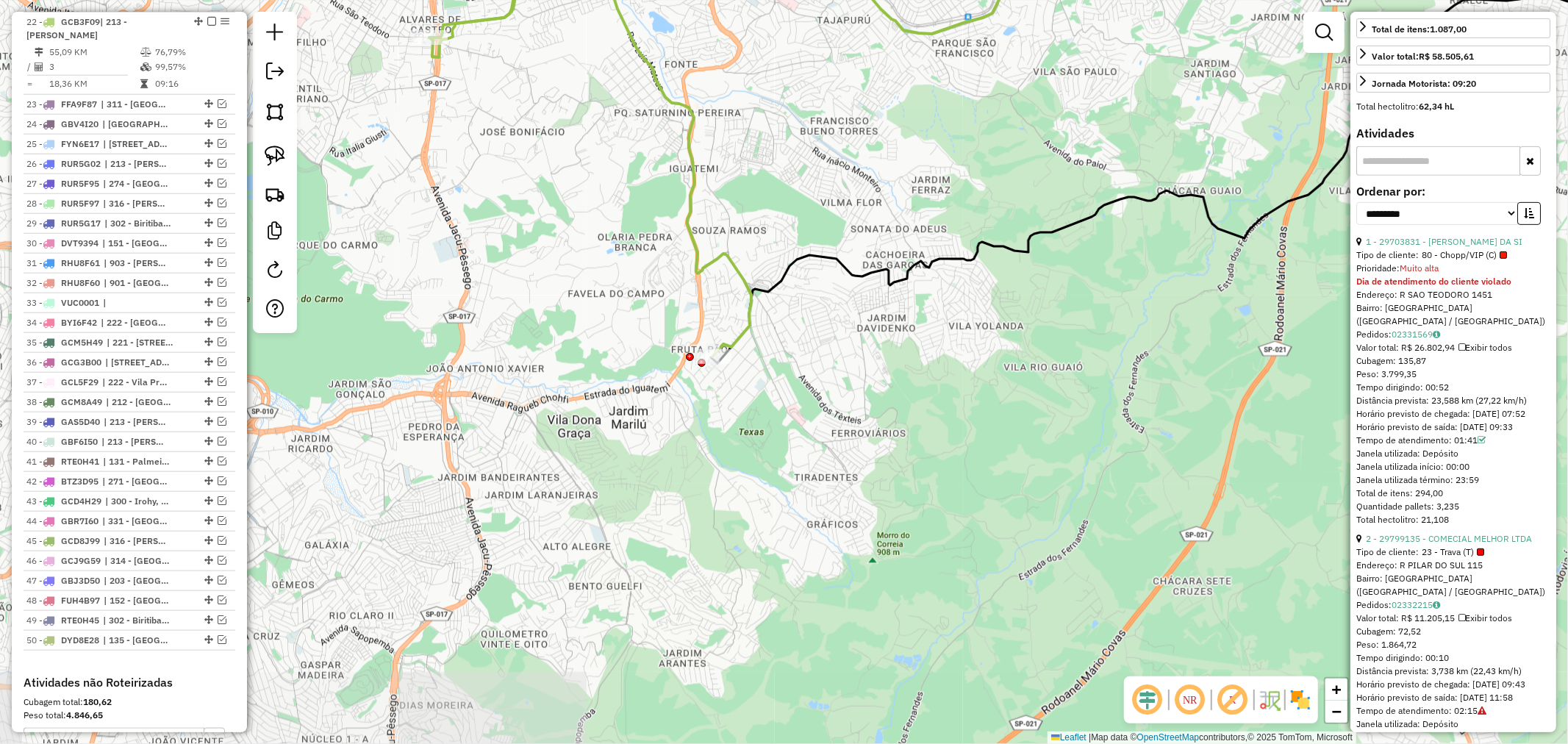
drag, startPoint x: 585, startPoint y: 247, endPoint x: 675, endPoint y: 407, distance: 183.6
click at [701, 409] on div "Janela de atendimento Grade de atendimento Capacidade Transportadoras Veículos …" at bounding box center [784, 372] width 1568 height 744
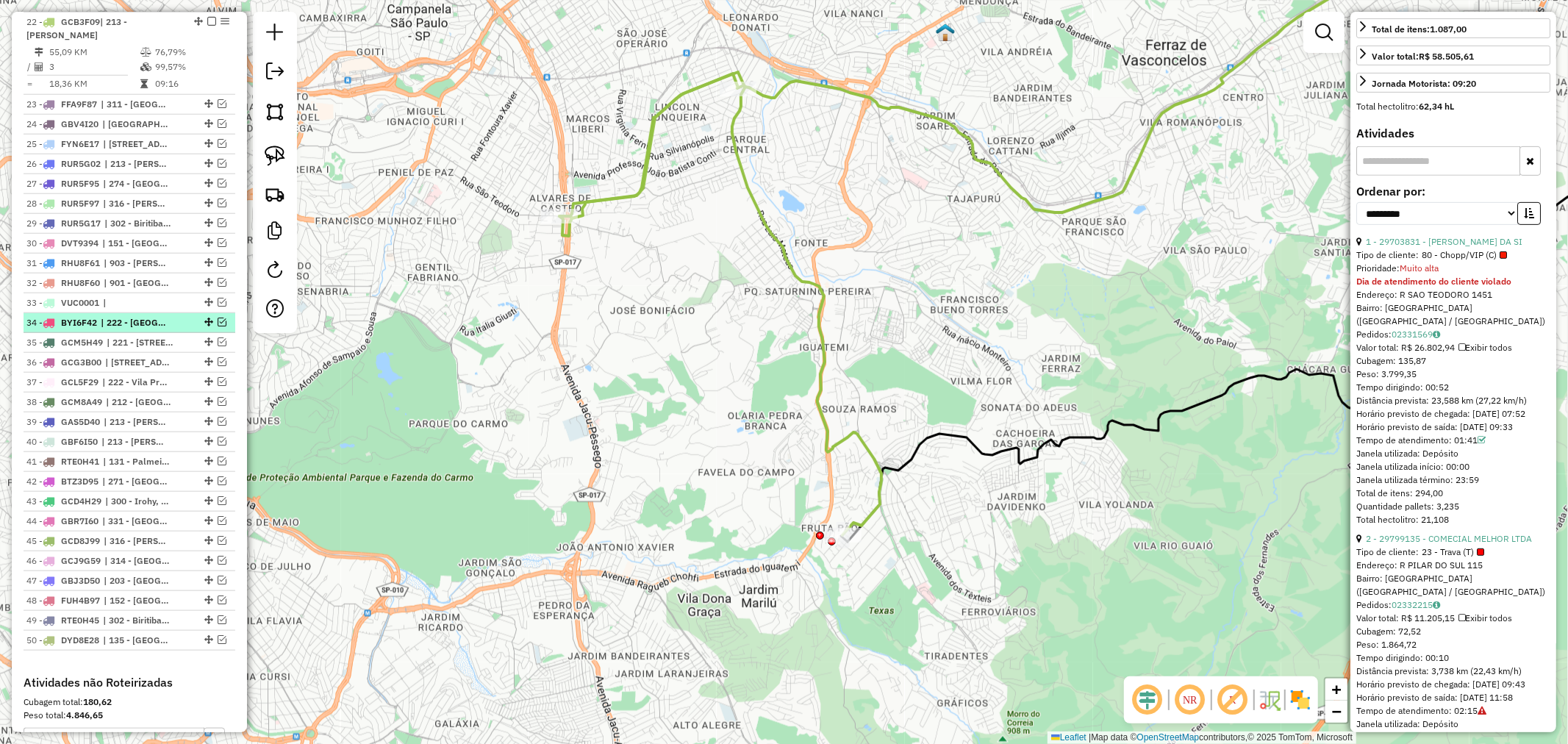
click at [218, 320] on em at bounding box center [221, 321] width 9 height 9
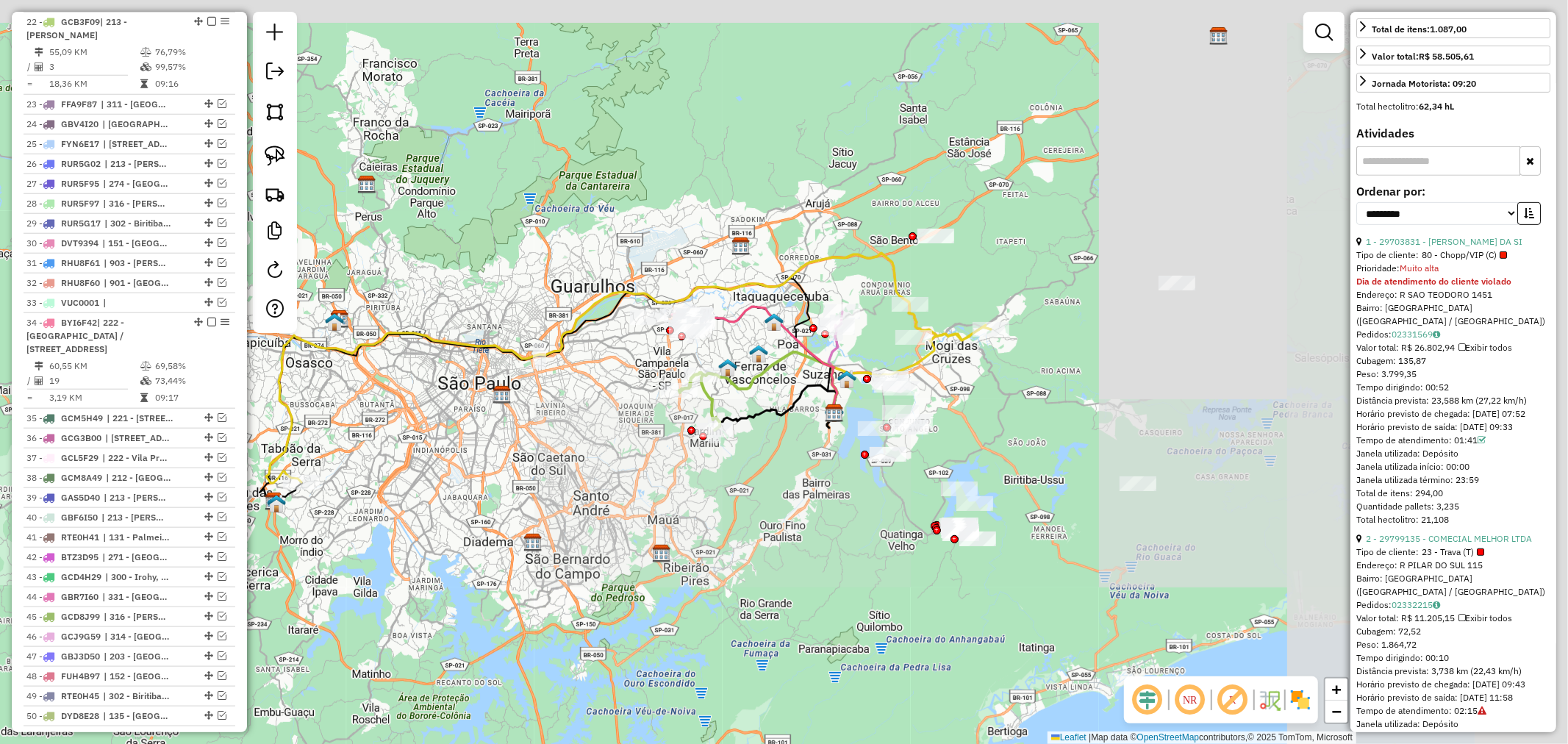
drag, startPoint x: 914, startPoint y: 334, endPoint x: 684, endPoint y: 385, distance: 235.6
click at [746, 414] on div "Janela de atendimento Grade de atendimento Capacidade Transportadoras Veículos …" at bounding box center [784, 372] width 1568 height 744
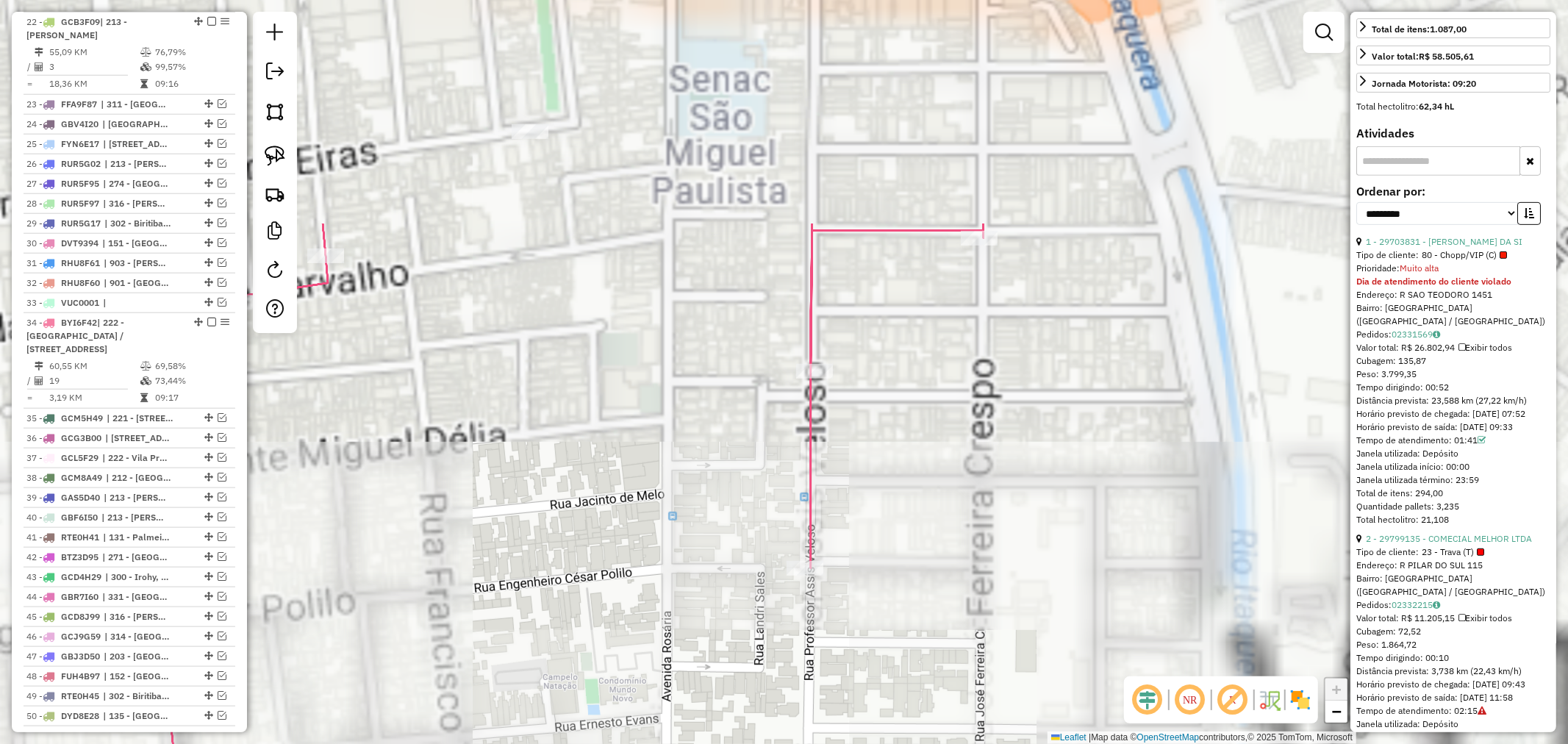
drag, startPoint x: 717, startPoint y: 130, endPoint x: 628, endPoint y: 424, distance: 307.2
click at [625, 429] on div "Janela de atendimento Grade de atendimento Capacidade Transportadoras Veículos …" at bounding box center [784, 372] width 1568 height 744
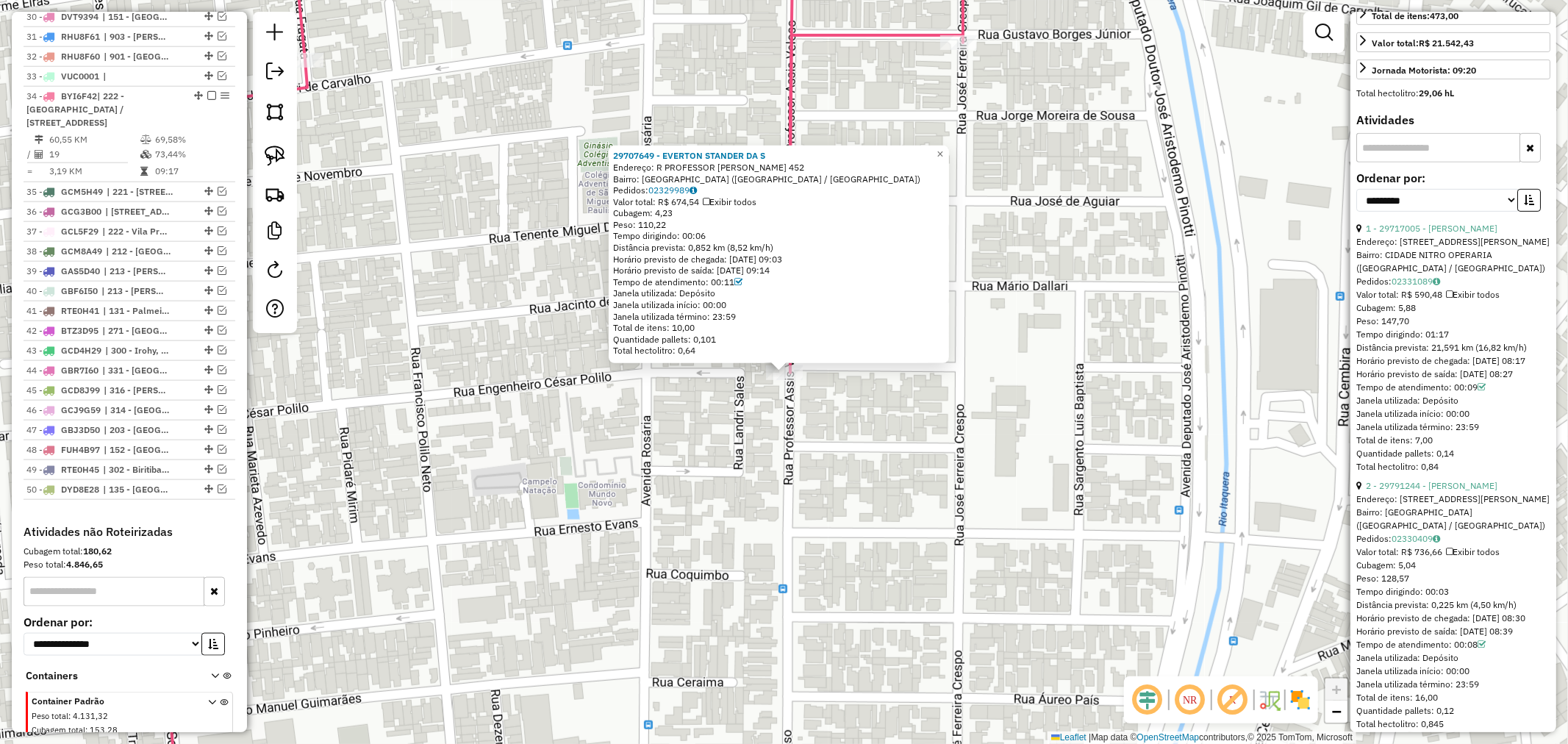
scroll to position [1466, 0]
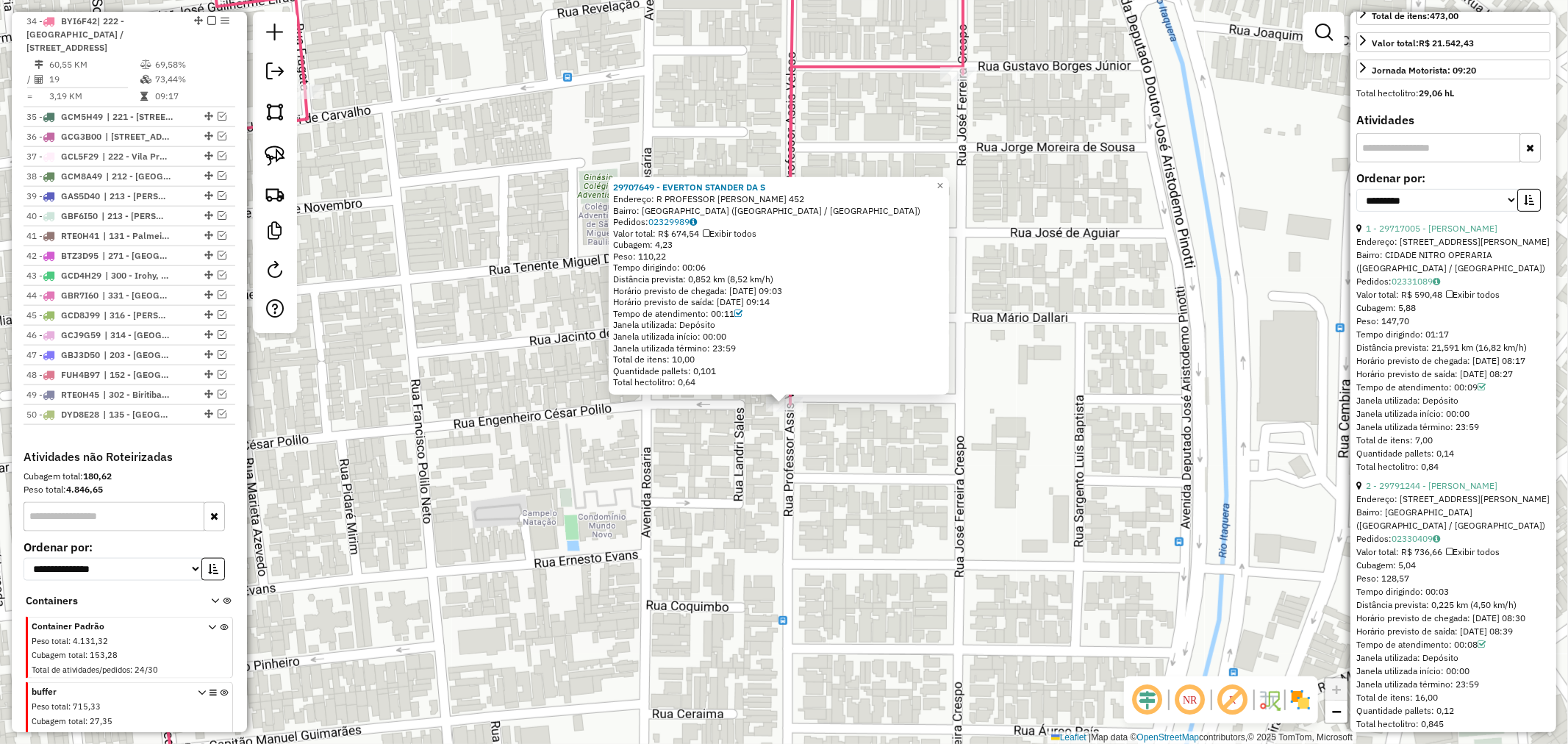
drag, startPoint x: 871, startPoint y: 459, endPoint x: 873, endPoint y: 548, distance: 89.0
click at [882, 574] on div "29707649 - EVERTON STANDER DA S Endereço: R PROFESSOR [PERSON_NAME] 452 Bairro:…" at bounding box center [784, 372] width 1568 height 744
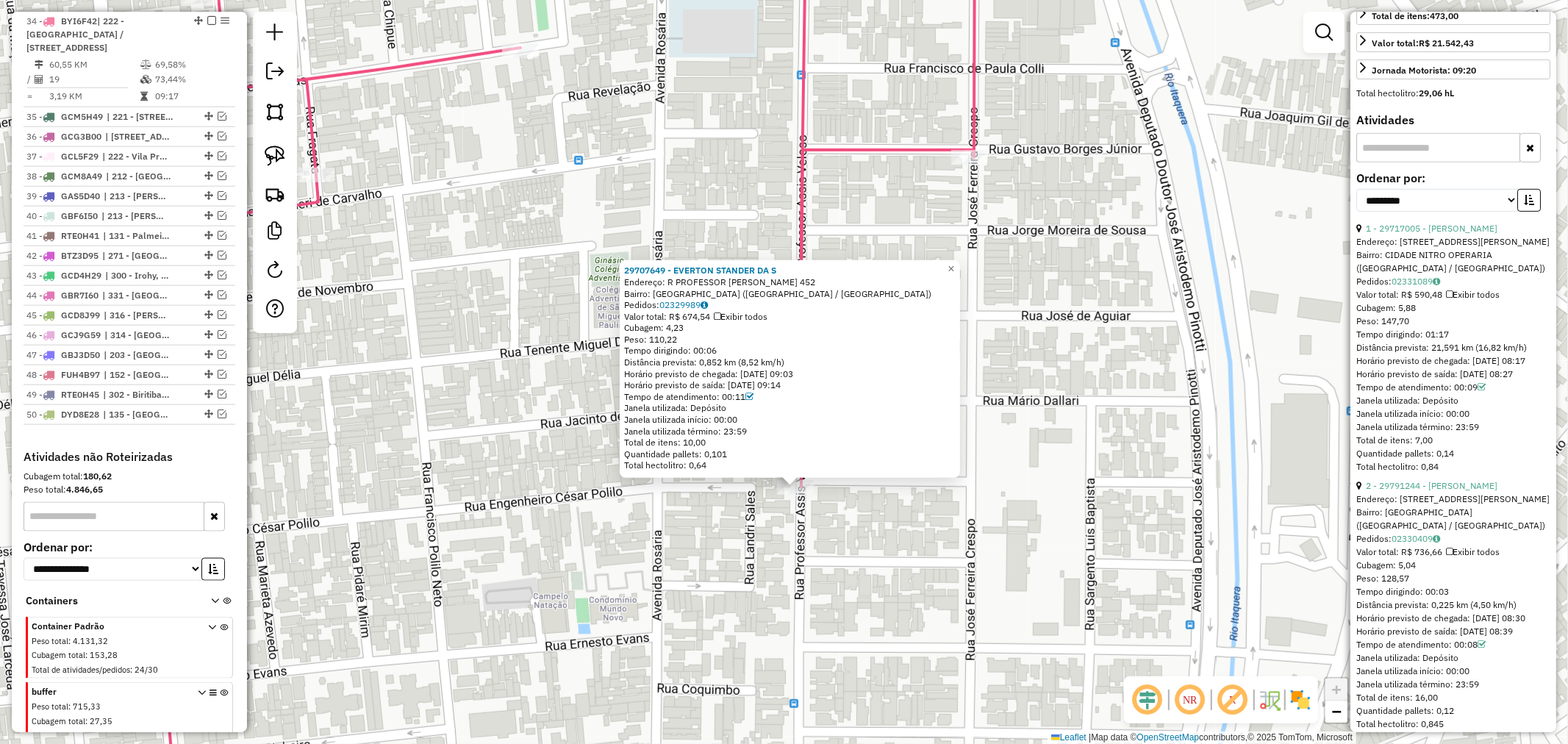
click at [871, 261] on div "29707649 - EVERTON STANDER DA S Endereço: R PROFESSOR [PERSON_NAME] 452 Bairro:…" at bounding box center [790, 368] width 340 height 217
drag, startPoint x: 836, startPoint y: 228, endPoint x: 835, endPoint y: 238, distance: 10.0
click at [838, 228] on div "29707649 - EVERTON STANDER DA S Endereço: R PROFESSOR [PERSON_NAME] 452 Bairro:…" at bounding box center [784, 372] width 1568 height 744
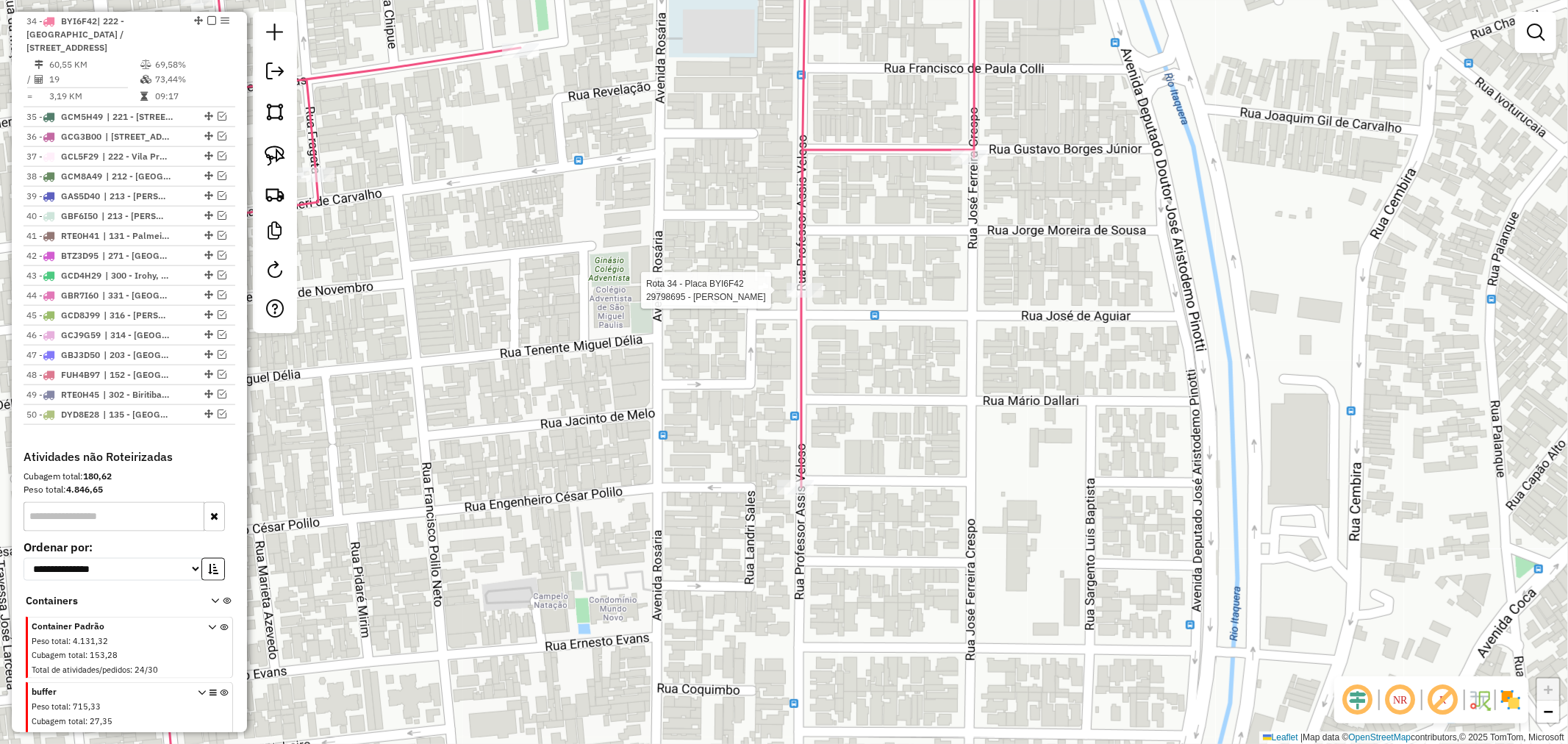
select select "**********"
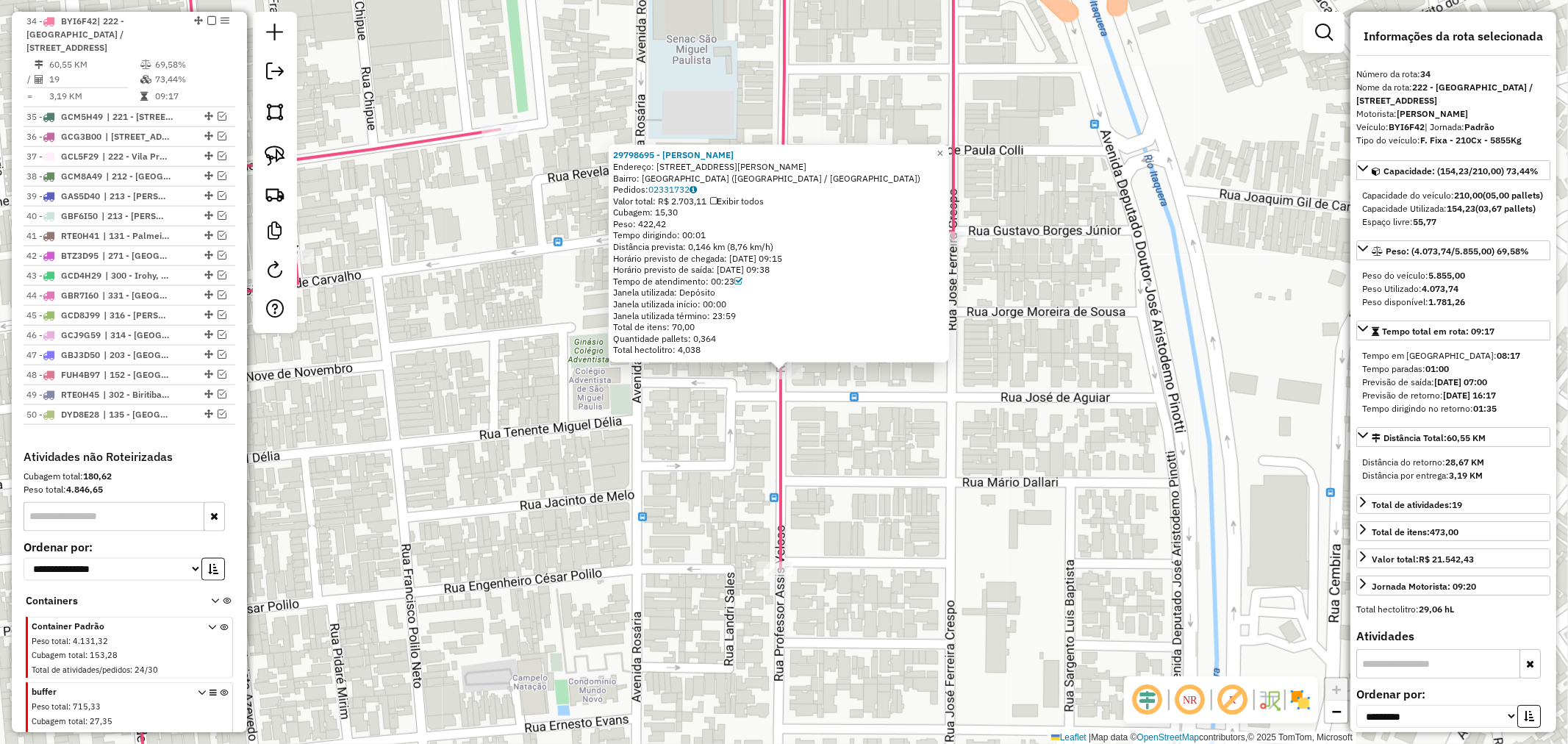
click at [700, 237] on div "Tempo dirigindo: 00:01" at bounding box center [778, 235] width 332 height 12
click at [710, 243] on div "Distância prevista: 0,146 km (8,76 km/h)" at bounding box center [778, 246] width 332 height 12
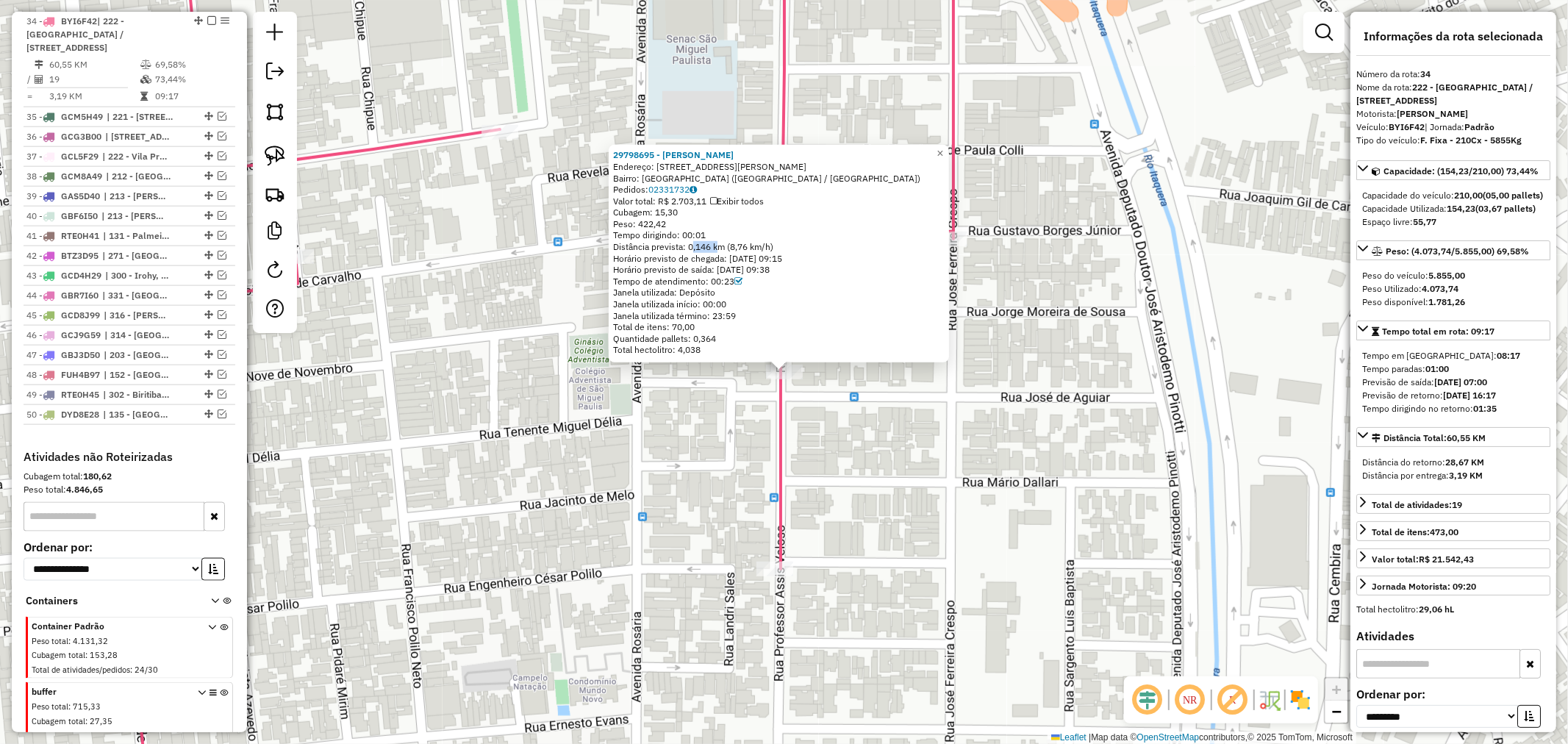
click at [708, 243] on div "Distância prevista: 0,146 km (8,76 km/h)" at bounding box center [778, 246] width 332 height 12
click at [719, 243] on div "Distância prevista: 0,146 km (8,76 km/h)" at bounding box center [778, 246] width 332 height 12
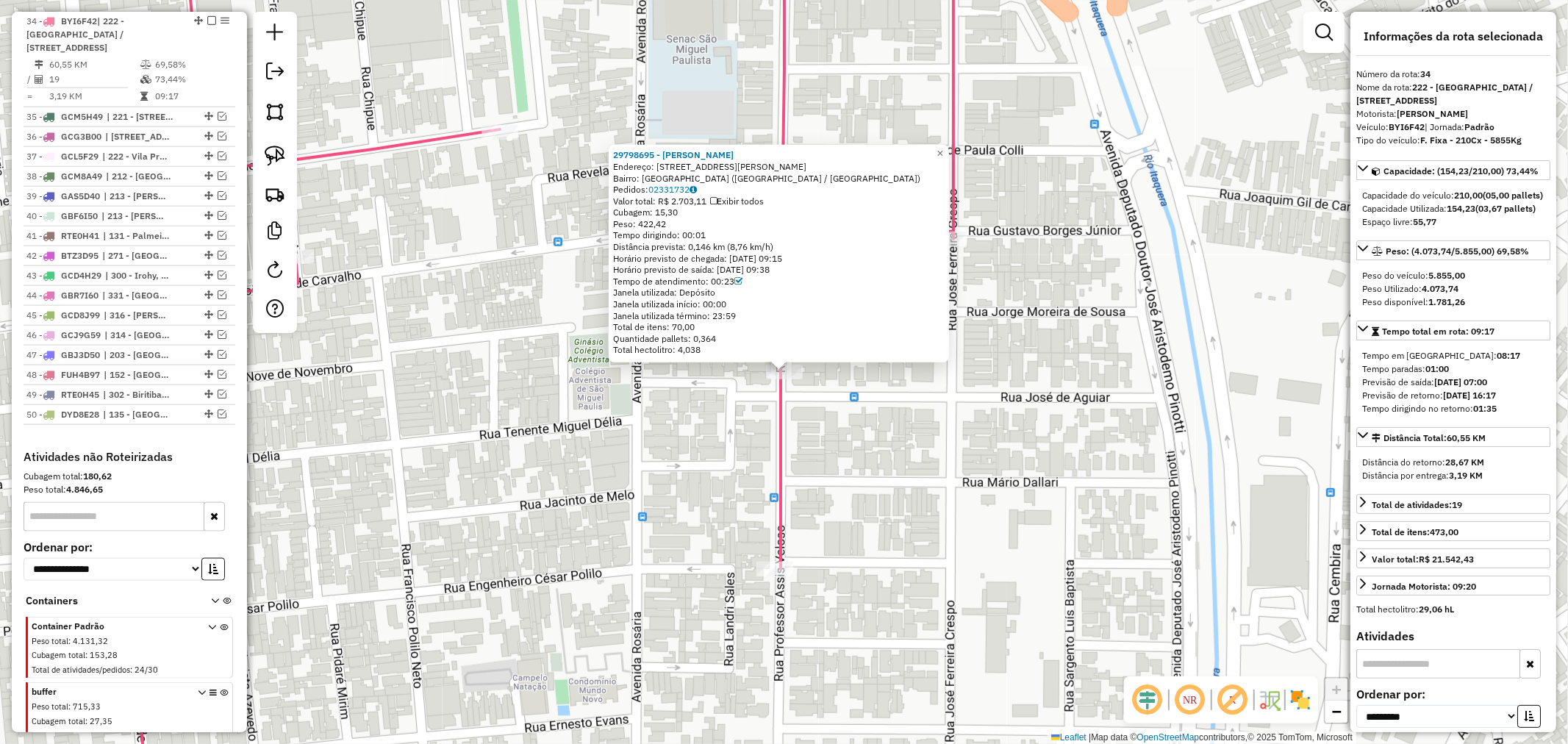
click at [706, 245] on div "Distância prevista: 0,146 km (8,76 km/h)" at bounding box center [778, 246] width 332 height 12
drag, startPoint x: 703, startPoint y: 243, endPoint x: 715, endPoint y: 243, distance: 12.0
click at [715, 243] on div "Distância prevista: 0,146 km (8,76 km/h)" at bounding box center [778, 246] width 332 height 12
drag, startPoint x: 736, startPoint y: 247, endPoint x: 753, endPoint y: 245, distance: 17.1
click at [753, 245] on div "Distância prevista: 0,146 km (8,76 km/h)" at bounding box center [778, 246] width 332 height 12
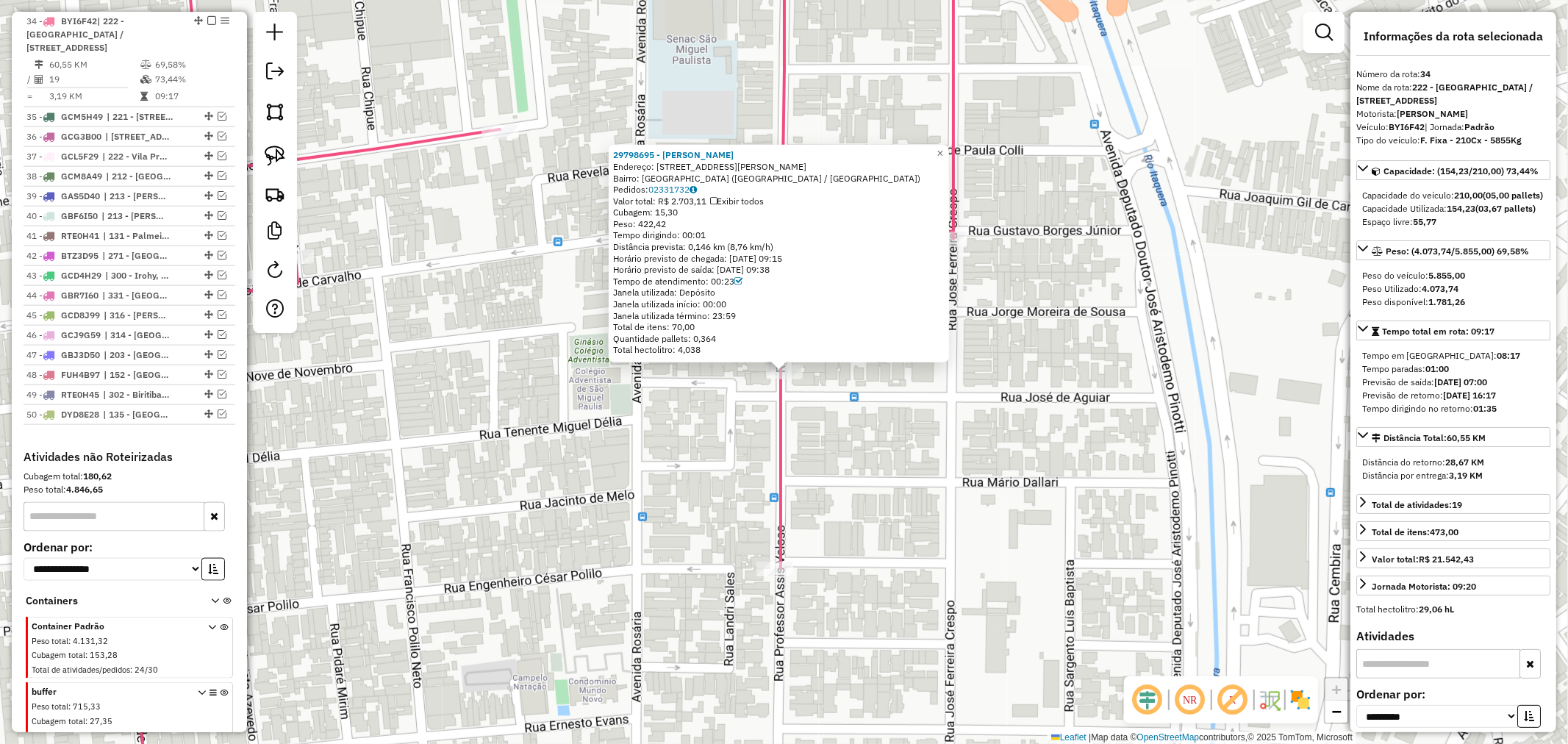
click at [759, 243] on div "Distância prevista: 0,146 km (8,76 km/h)" at bounding box center [778, 246] width 332 height 12
click at [763, 243] on div "Distância prevista: 0,146 km (8,76 km/h)" at bounding box center [778, 246] width 332 height 12
click at [804, 453] on div "29798695 - [PERSON_NAME]: R PROFESSOR [PERSON_NAME] 305 Bairro: [GEOGRAPHIC_DAT…" at bounding box center [784, 372] width 1568 height 744
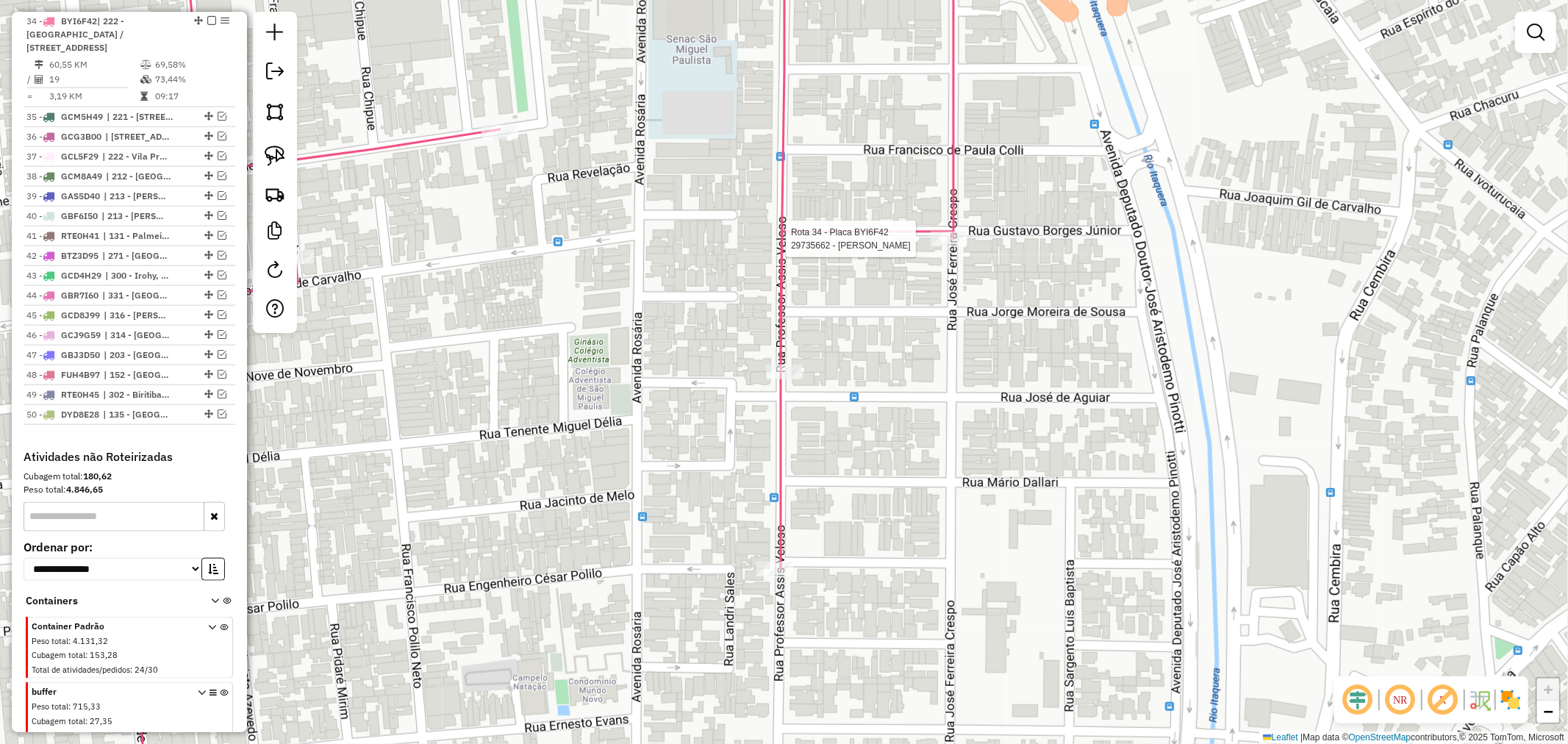
select select "**********"
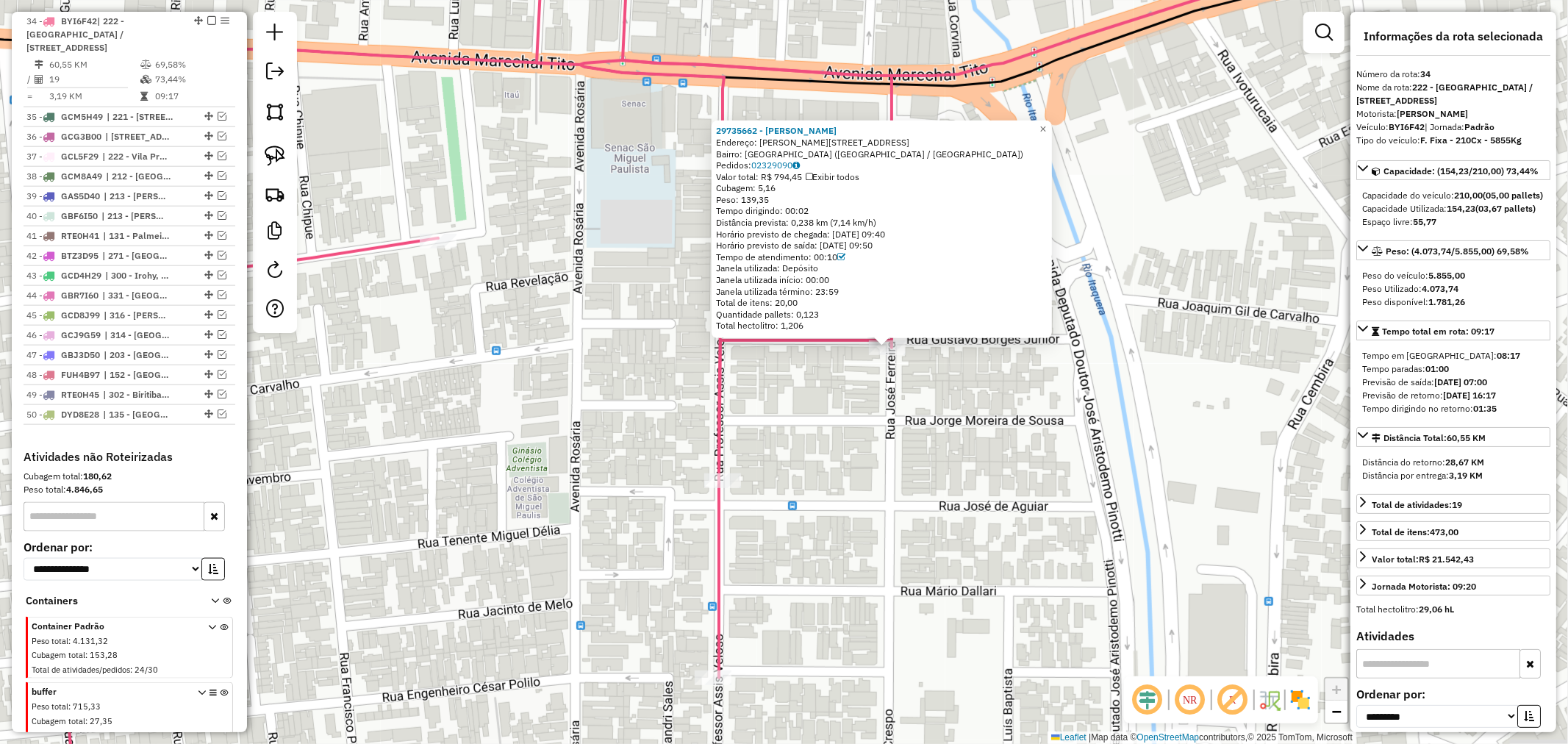
drag, startPoint x: 742, startPoint y: 517, endPoint x: 845, endPoint y: 492, distance: 106.0
click at [845, 492] on div "29735662 - [PERSON_NAME] DE [PERSON_NAME]: [STREET_ADDRESS][PERSON_NAME] Pedido…" at bounding box center [784, 372] width 1568 height 744
click at [799, 210] on div "Tempo dirigindo: 00:02" at bounding box center [882, 211] width 332 height 12
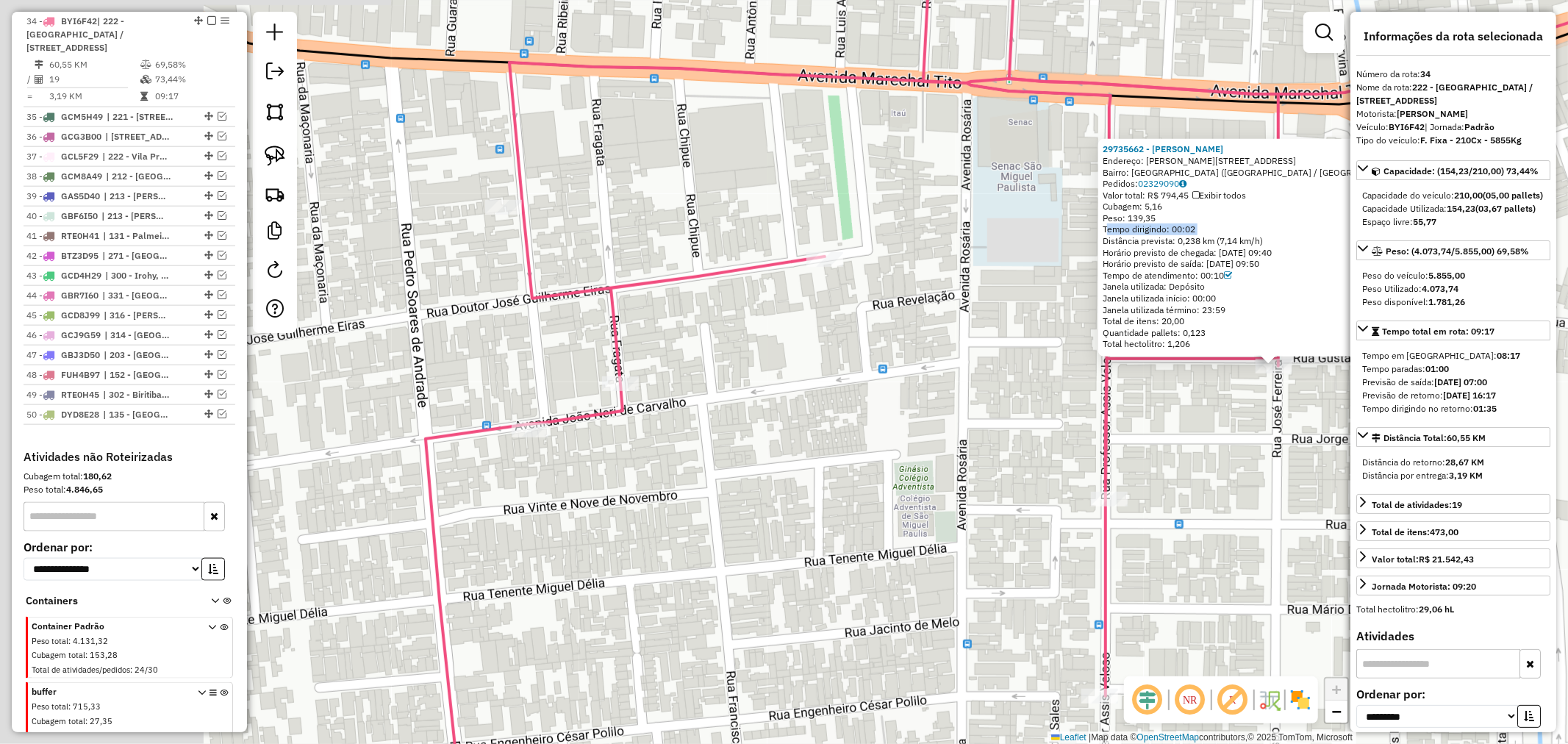
drag, startPoint x: 523, startPoint y: 326, endPoint x: 931, endPoint y: 332, distance: 408.0
click at [949, 338] on div "29735662 - [PERSON_NAME] DE [PERSON_NAME]: [STREET_ADDRESS][PERSON_NAME] Pedido…" at bounding box center [784, 372] width 1568 height 744
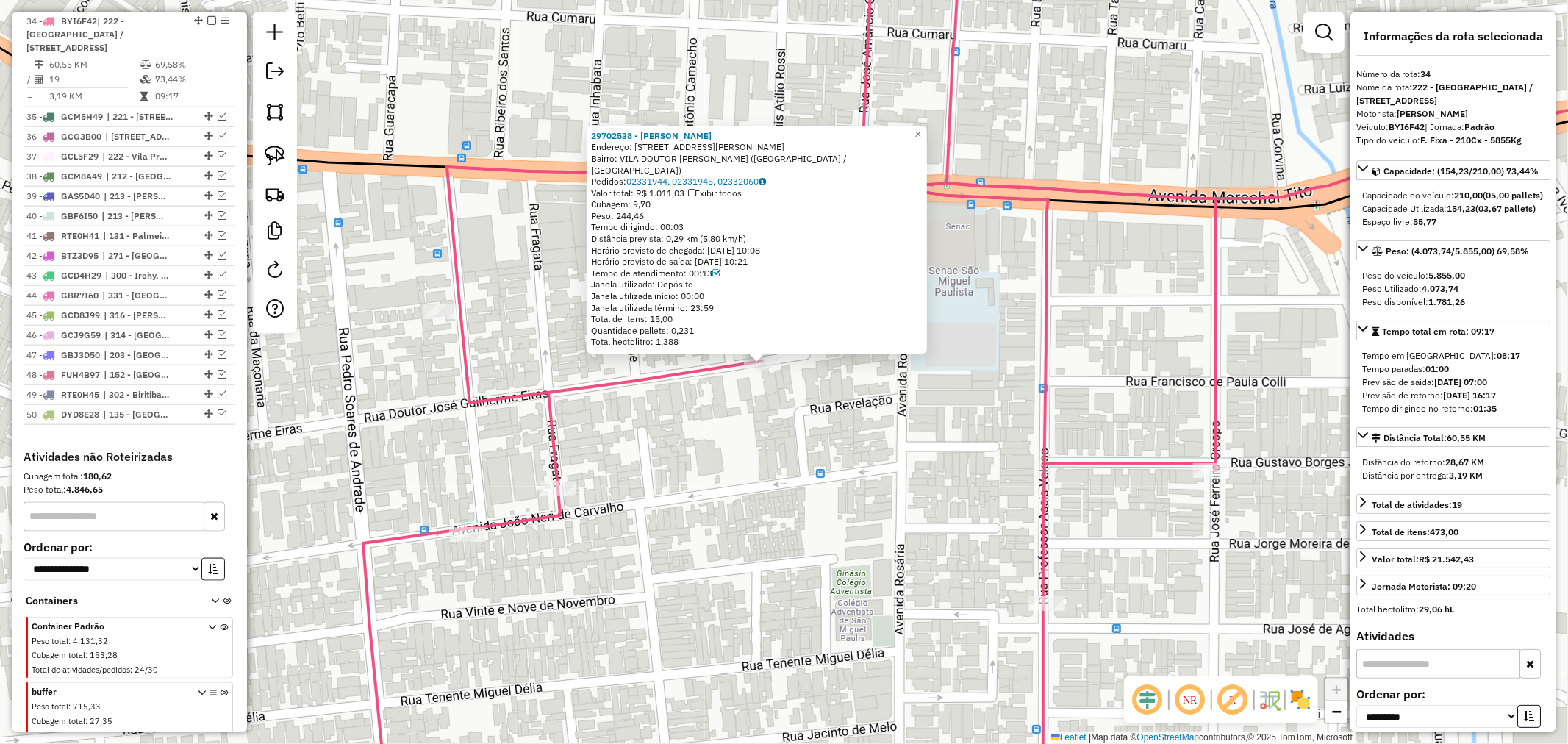
drag, startPoint x: 826, startPoint y: 491, endPoint x: 547, endPoint y: 402, distance: 292.9
click at [797, 479] on div "29702538 - [PERSON_NAME]: R DOUTOR [PERSON_NAME] 814 Bairro: [GEOGRAPHIC_DATA][…" at bounding box center [784, 372] width 1568 height 744
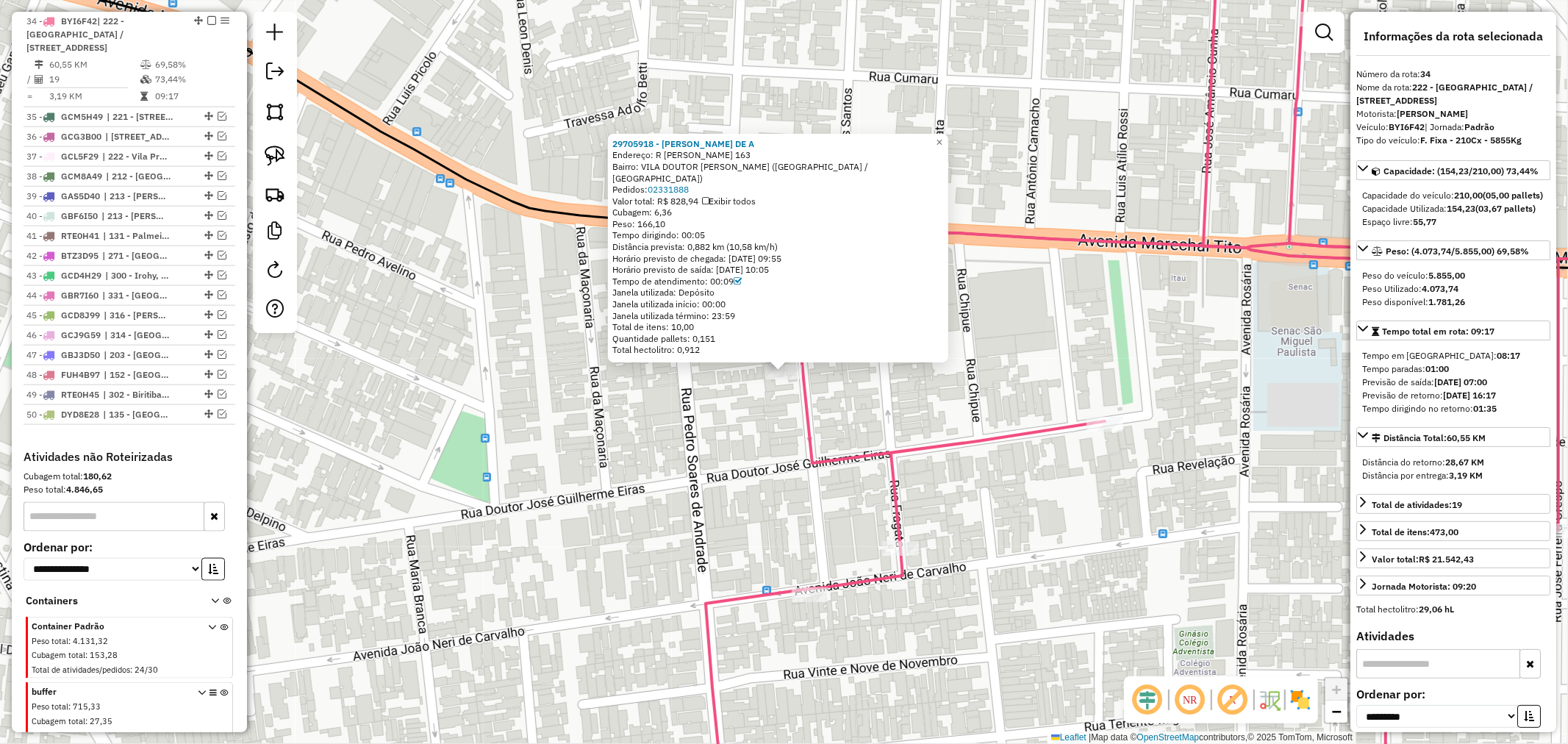
click at [711, 232] on div "Tempo dirigindo: 00:05" at bounding box center [777, 235] width 332 height 12
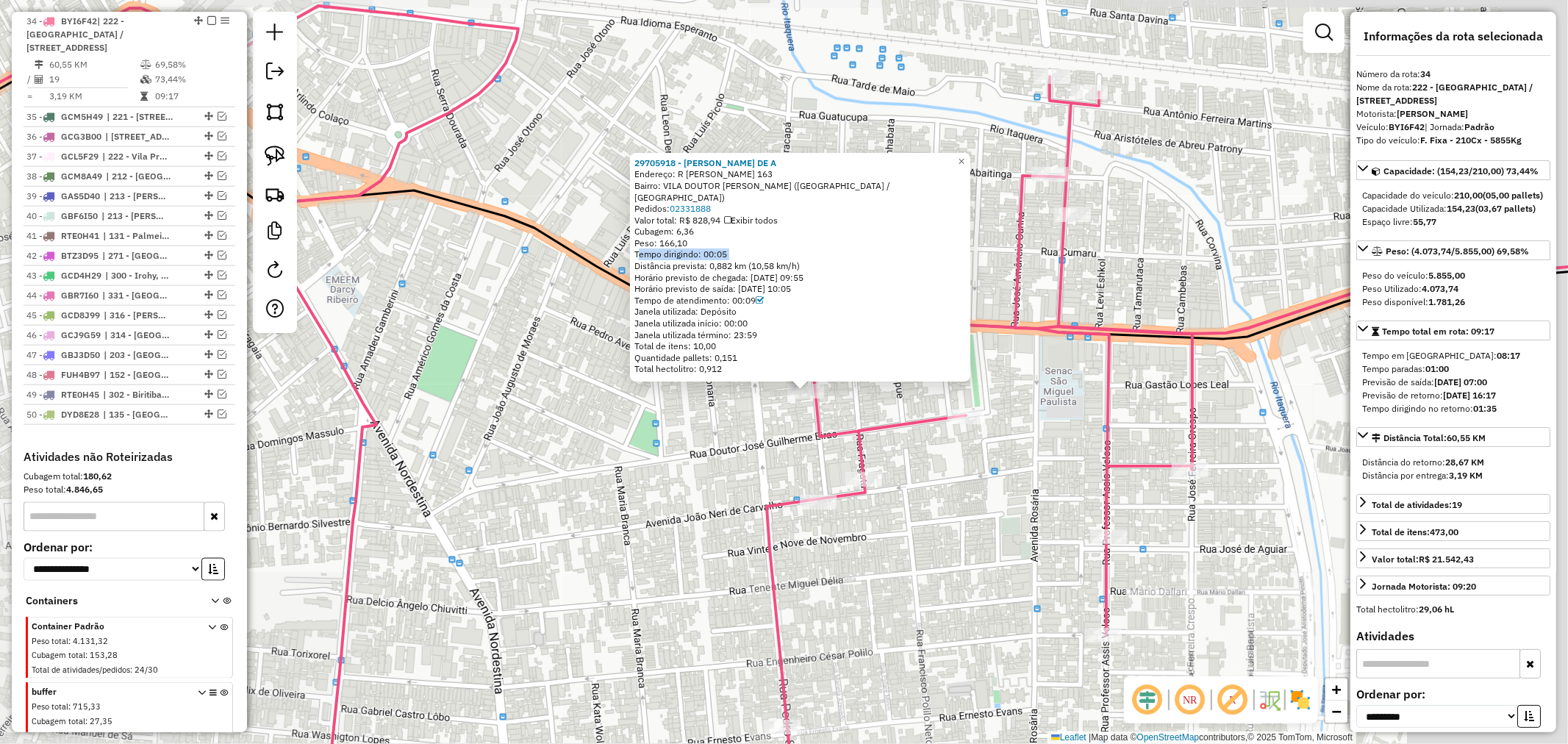
drag, startPoint x: 1130, startPoint y: 561, endPoint x: 958, endPoint y: 493, distance: 185.0
click at [937, 486] on div "29705918 - [PERSON_NAME] DE A Endereço: R [PERSON_NAME] COSTA 163 Bairro: [GEOG…" at bounding box center [784, 372] width 1568 height 744
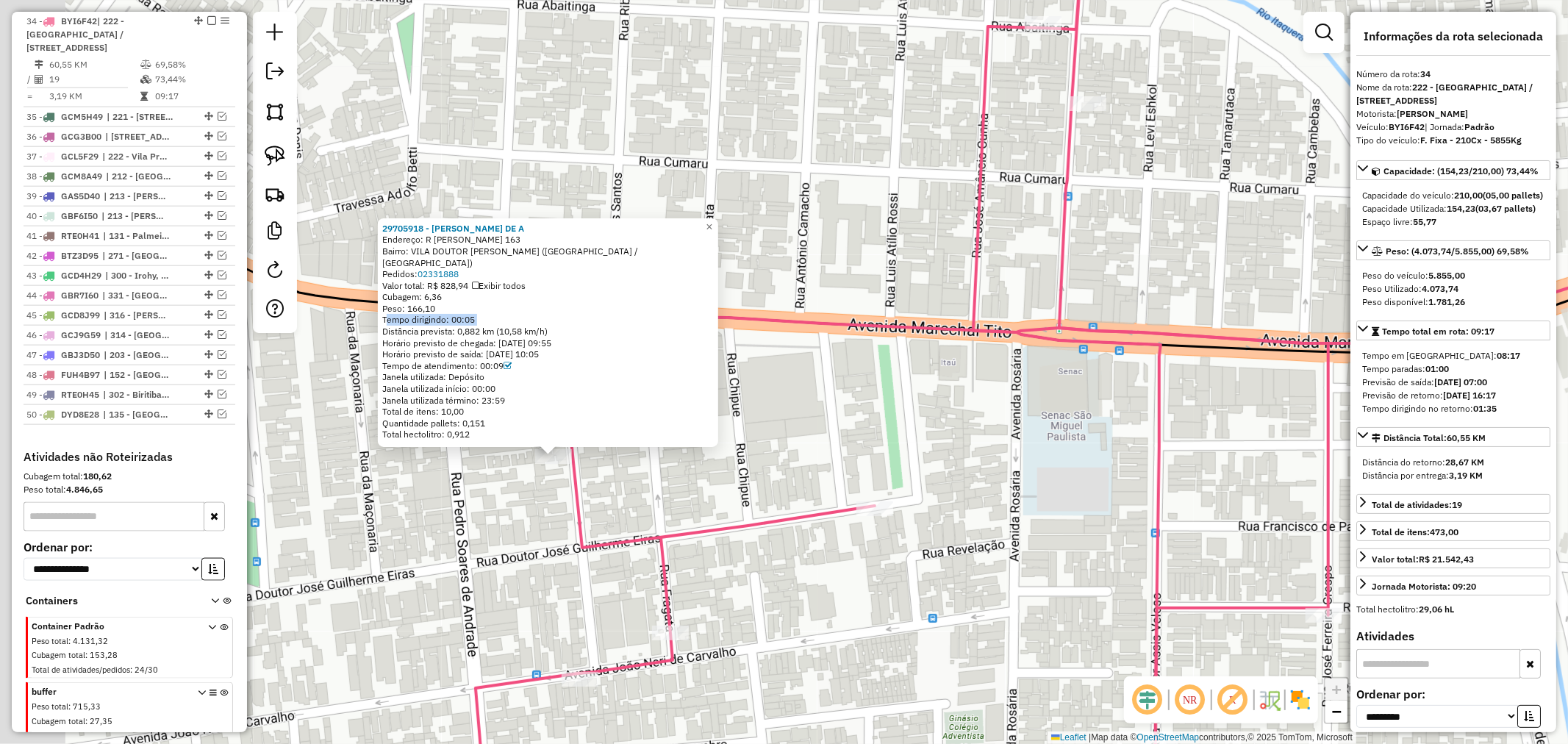
drag, startPoint x: 887, startPoint y: 358, endPoint x: 1171, endPoint y: 385, distance: 285.3
click at [1167, 386] on div "29705918 - [PERSON_NAME] DE A Endereço: R [PERSON_NAME] COSTA 163 Bairro: [GEOG…" at bounding box center [784, 372] width 1568 height 744
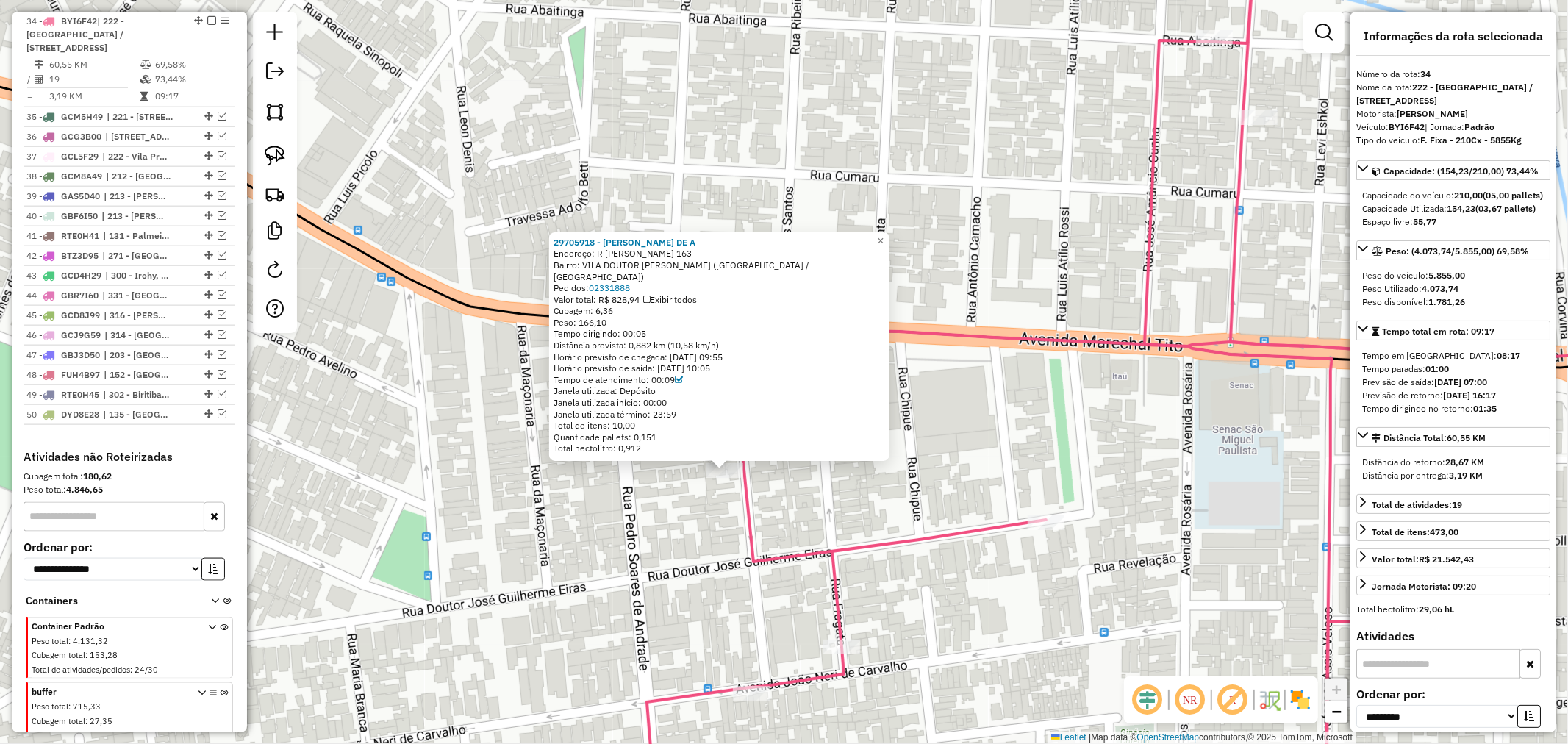
click at [649, 346] on div "Distância prevista: 0,882 km (10,58 km/h)" at bounding box center [719, 345] width 332 height 12
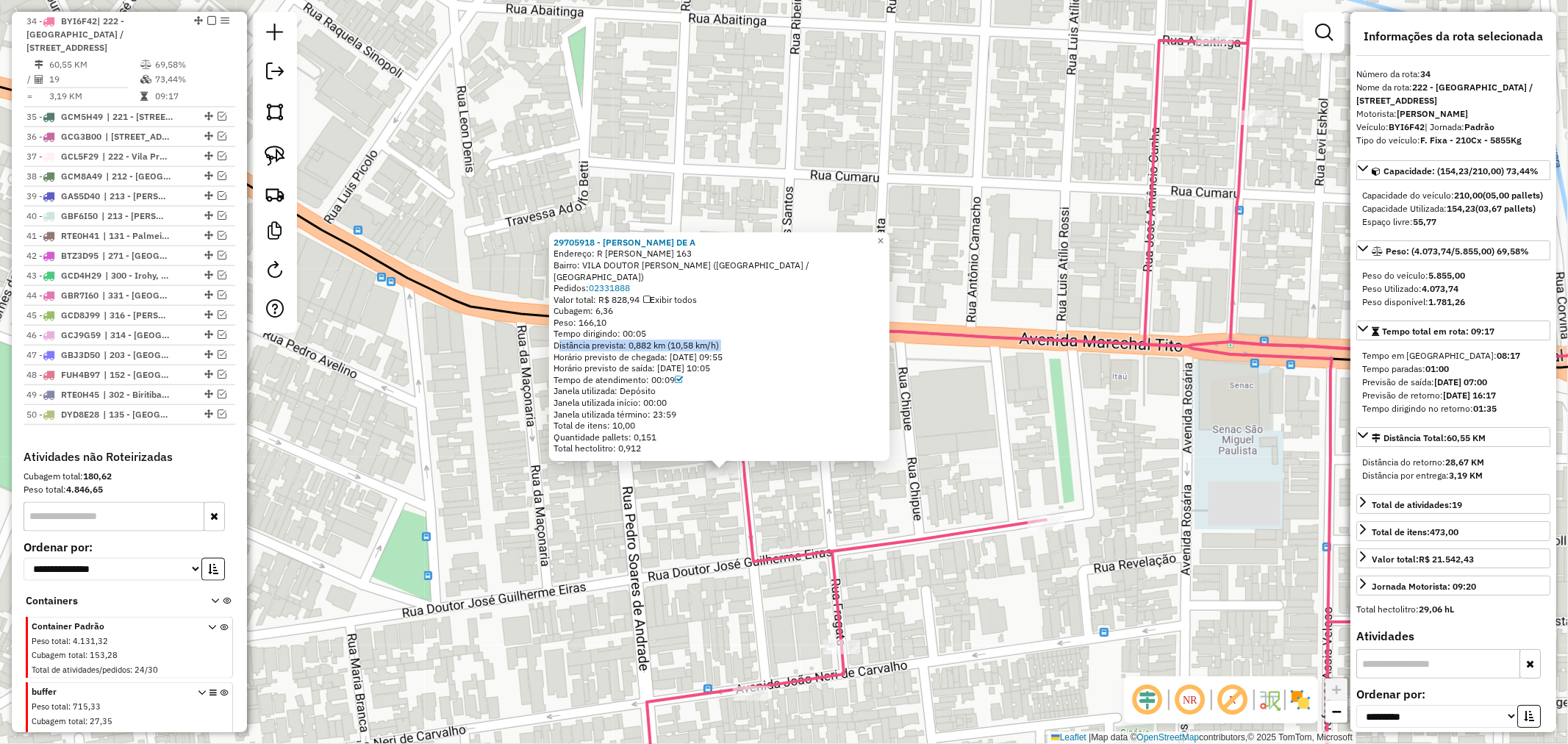
click at [655, 345] on div "Distância prevista: 0,882 km (10,58 km/h)" at bounding box center [719, 345] width 332 height 12
click at [674, 346] on div "Distância prevista: 0,882 km (10,58 km/h)" at bounding box center [719, 345] width 332 height 12
click at [675, 345] on div "Distância prevista: 0,882 km (10,58 km/h)" at bounding box center [719, 345] width 332 height 12
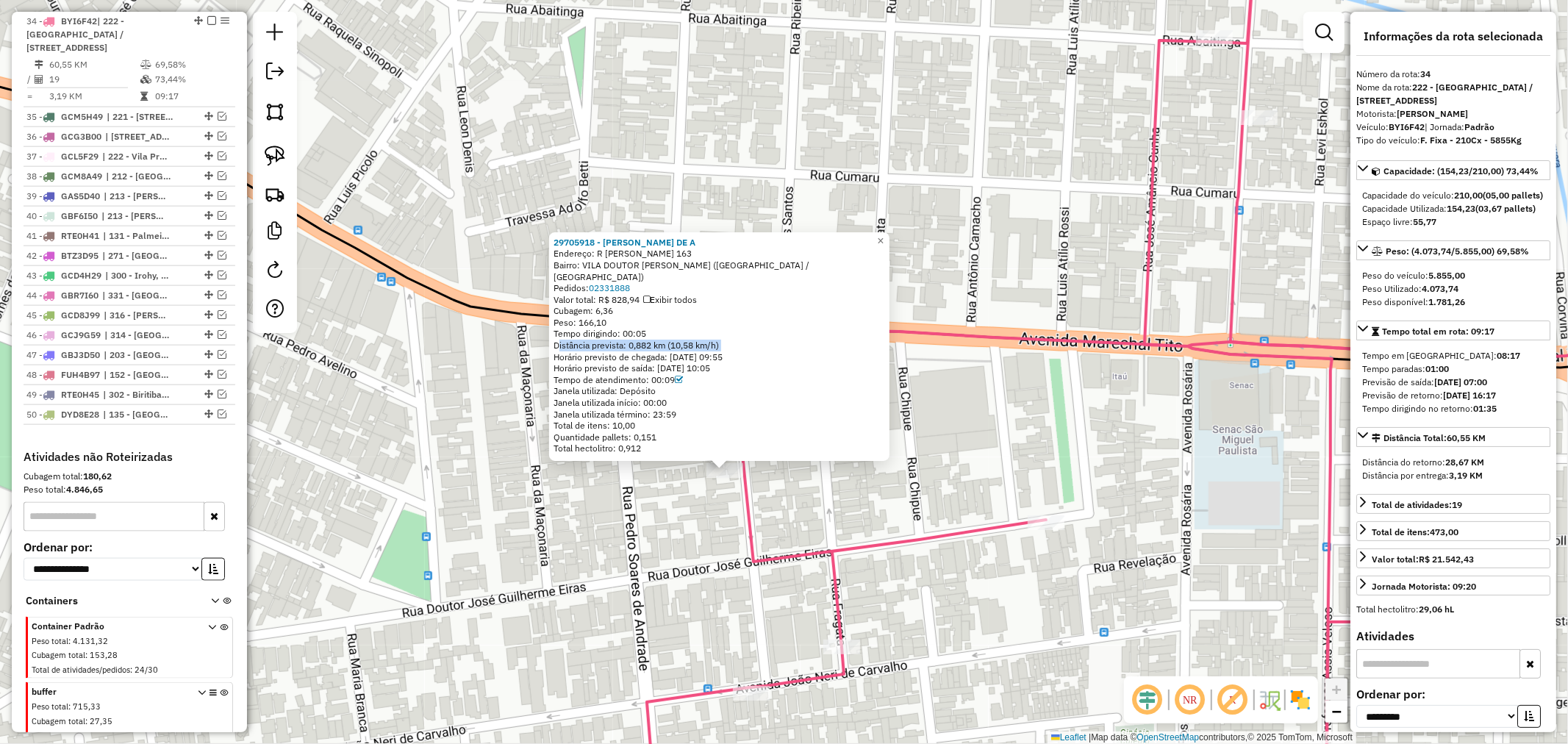
click at [695, 347] on div "Distância prevista: 0,882 km (10,58 km/h)" at bounding box center [719, 345] width 332 height 12
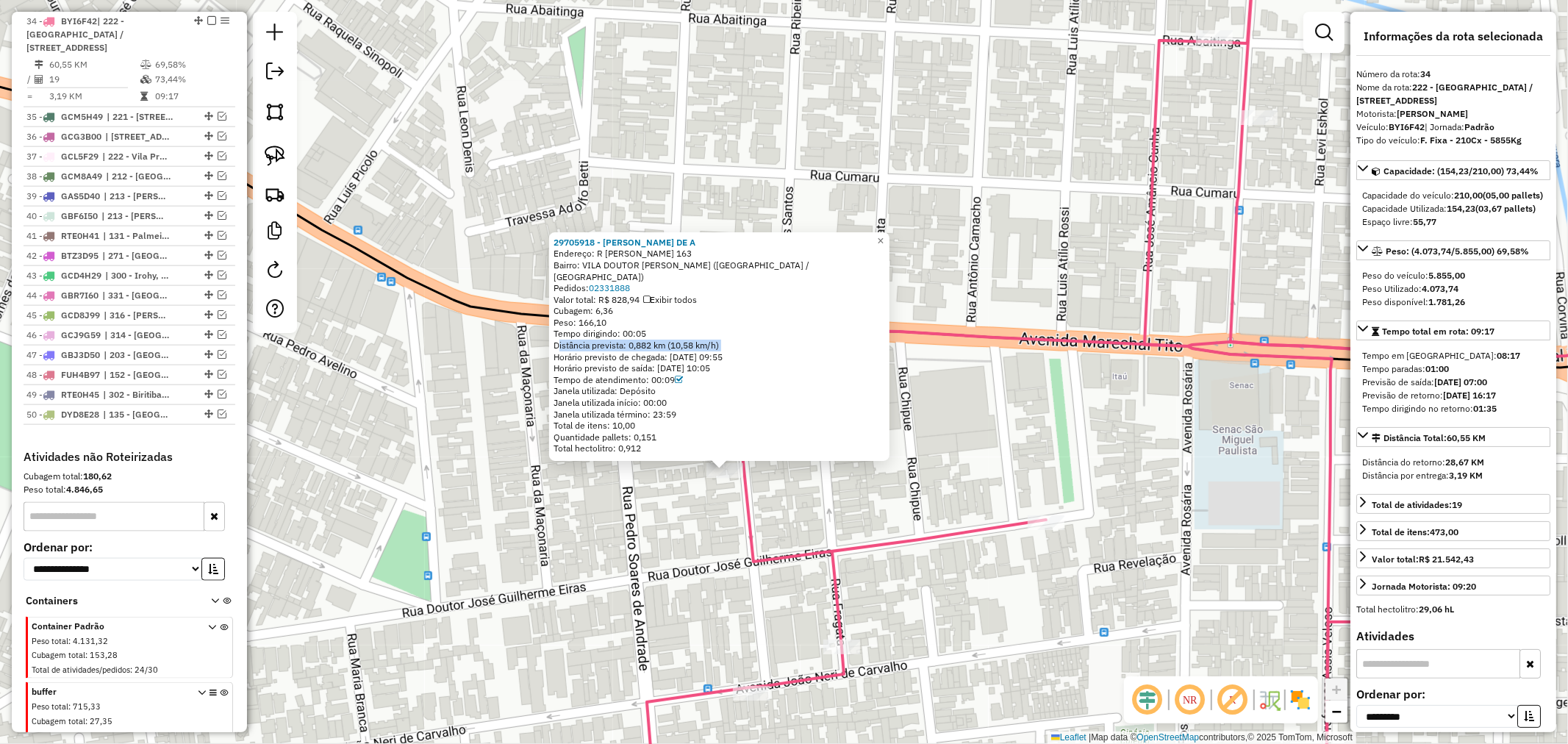
click at [695, 347] on div "Distância prevista: 0,882 km (10,58 km/h)" at bounding box center [719, 345] width 332 height 12
click at [641, 351] on div "Horário previsto de chegada: [DATE] 09:55" at bounding box center [719, 357] width 332 height 12
click at [642, 348] on div "Distância prevista: 0,882 km (10,58 km/h)" at bounding box center [719, 345] width 332 height 12
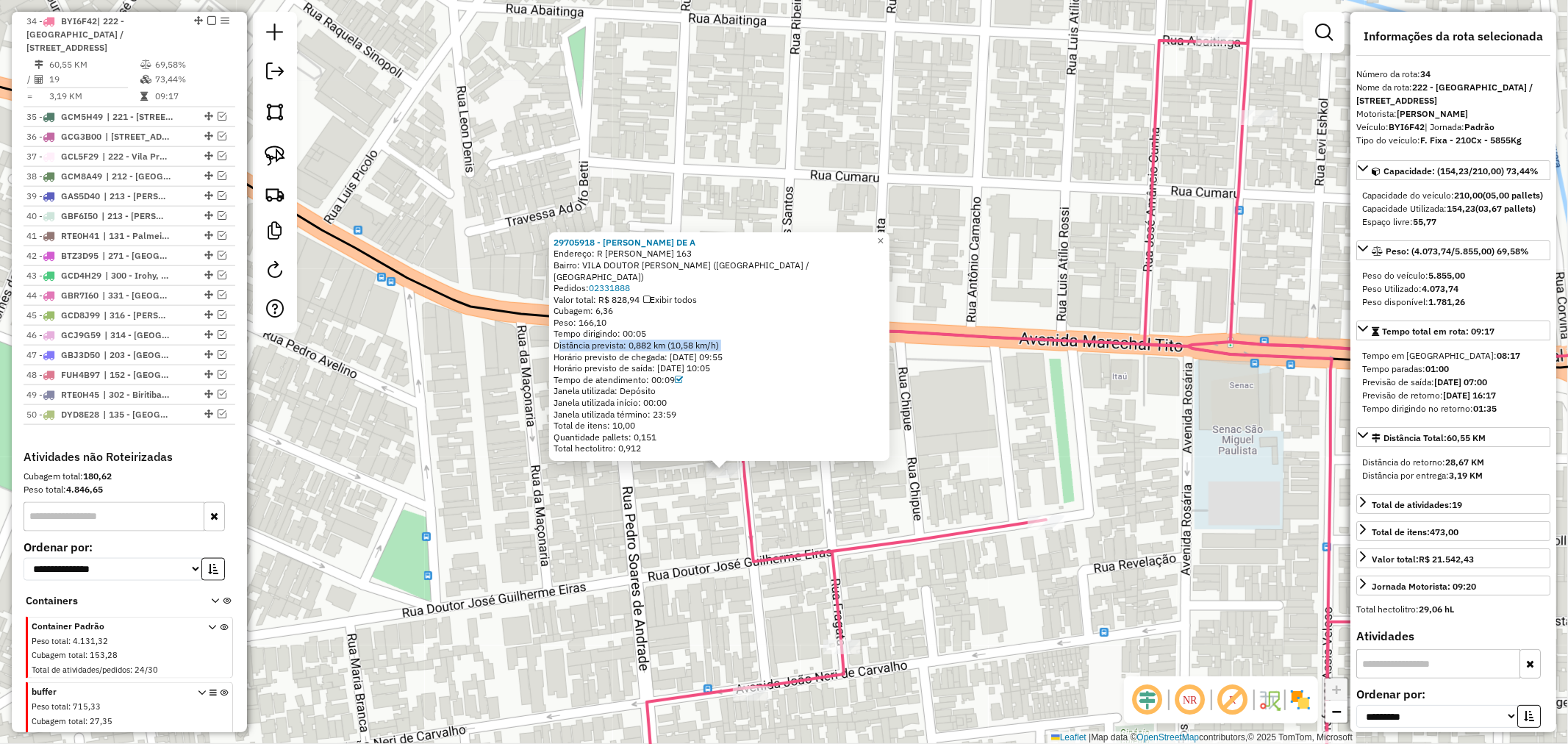
click at [642, 348] on div "Distância prevista: 0,882 km (10,58 km/h)" at bounding box center [719, 345] width 332 height 12
click at [640, 339] on div "Distância prevista: 0,882 km (10,58 km/h)" at bounding box center [719, 345] width 332 height 12
click at [1027, 459] on div "29705918 - [PERSON_NAME] DE A Endereço: R [PERSON_NAME] COSTA 163 Bairro: [GEOG…" at bounding box center [784, 372] width 1568 height 744
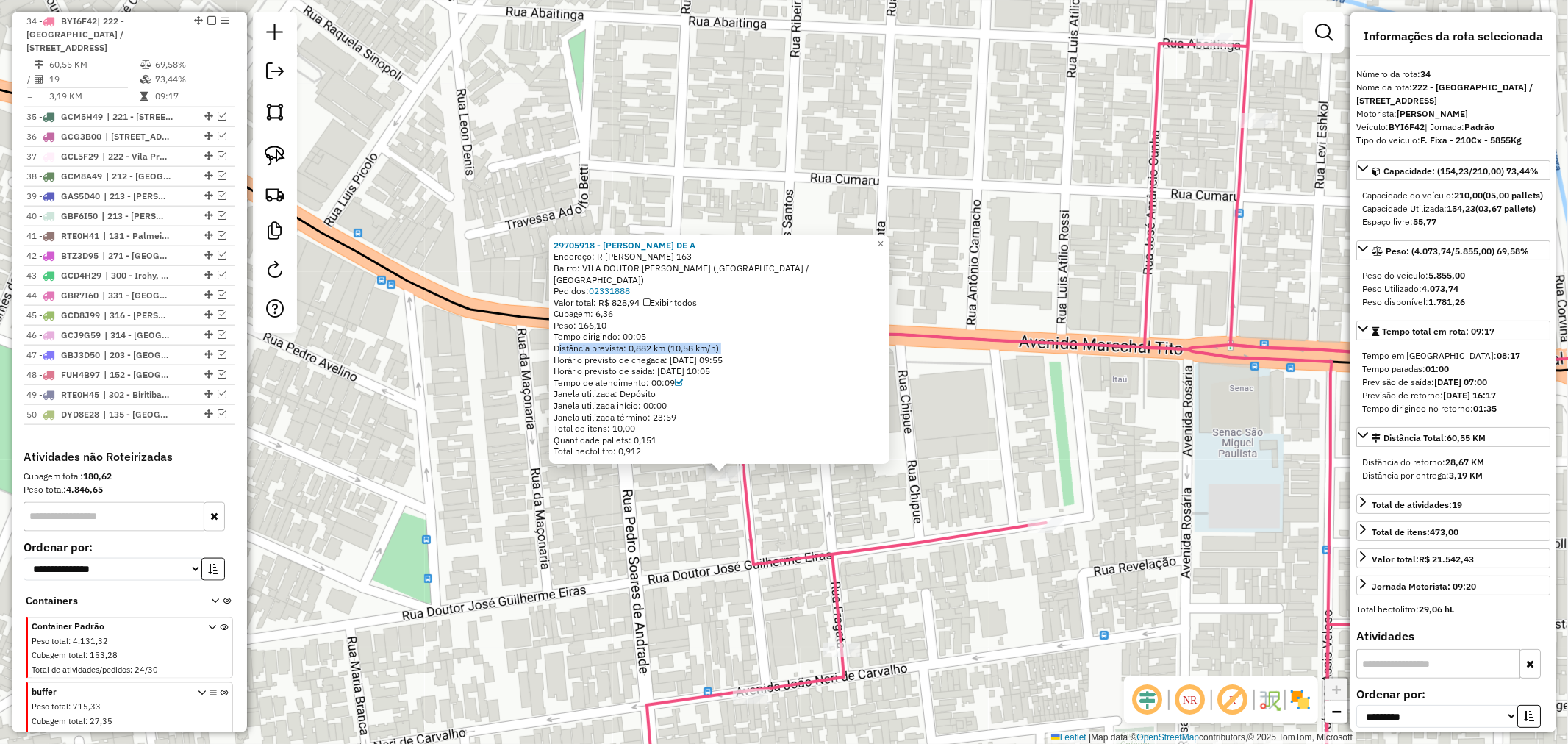
click at [1000, 431] on div "29705918 - [PERSON_NAME] DE A Endereço: R [PERSON_NAME] COSTA 163 Bairro: [GEOG…" at bounding box center [784, 372] width 1568 height 744
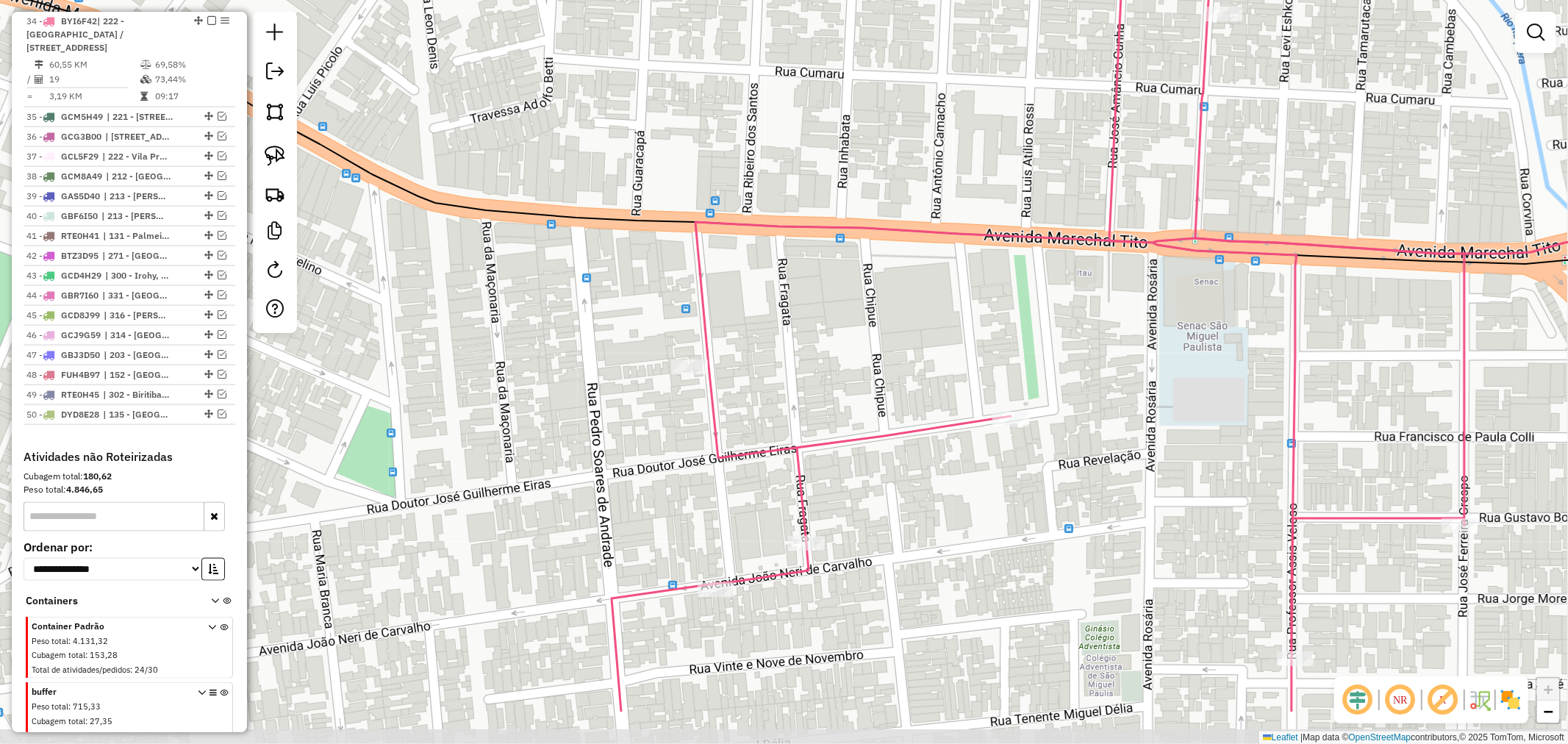
drag, startPoint x: 921, startPoint y: 523, endPoint x: 716, endPoint y: 402, distance: 238.0
click at [882, 419] on div "Janela de atendimento Grade de atendimento Capacidade Transportadoras Veículos …" at bounding box center [784, 372] width 1568 height 744
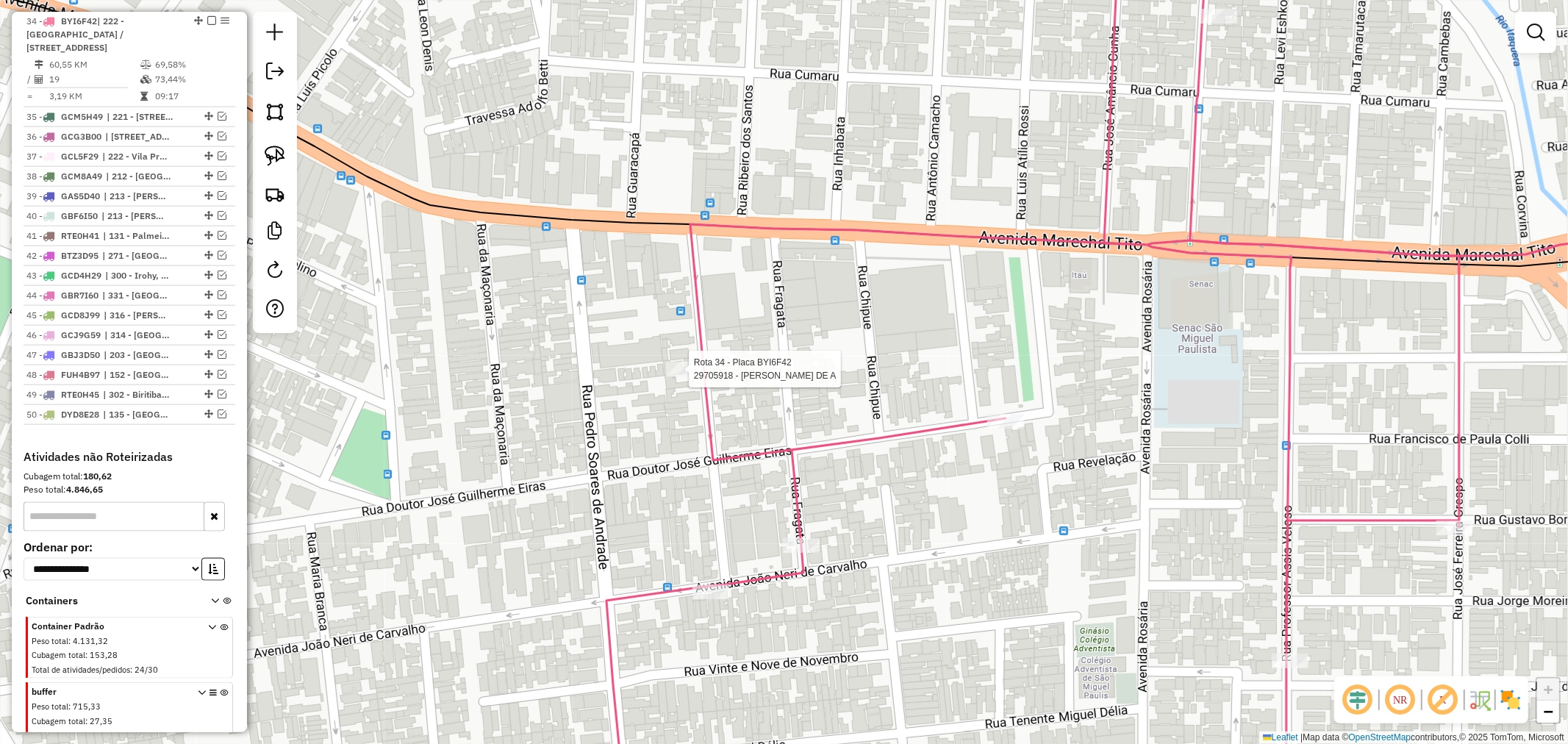
select select "**********"
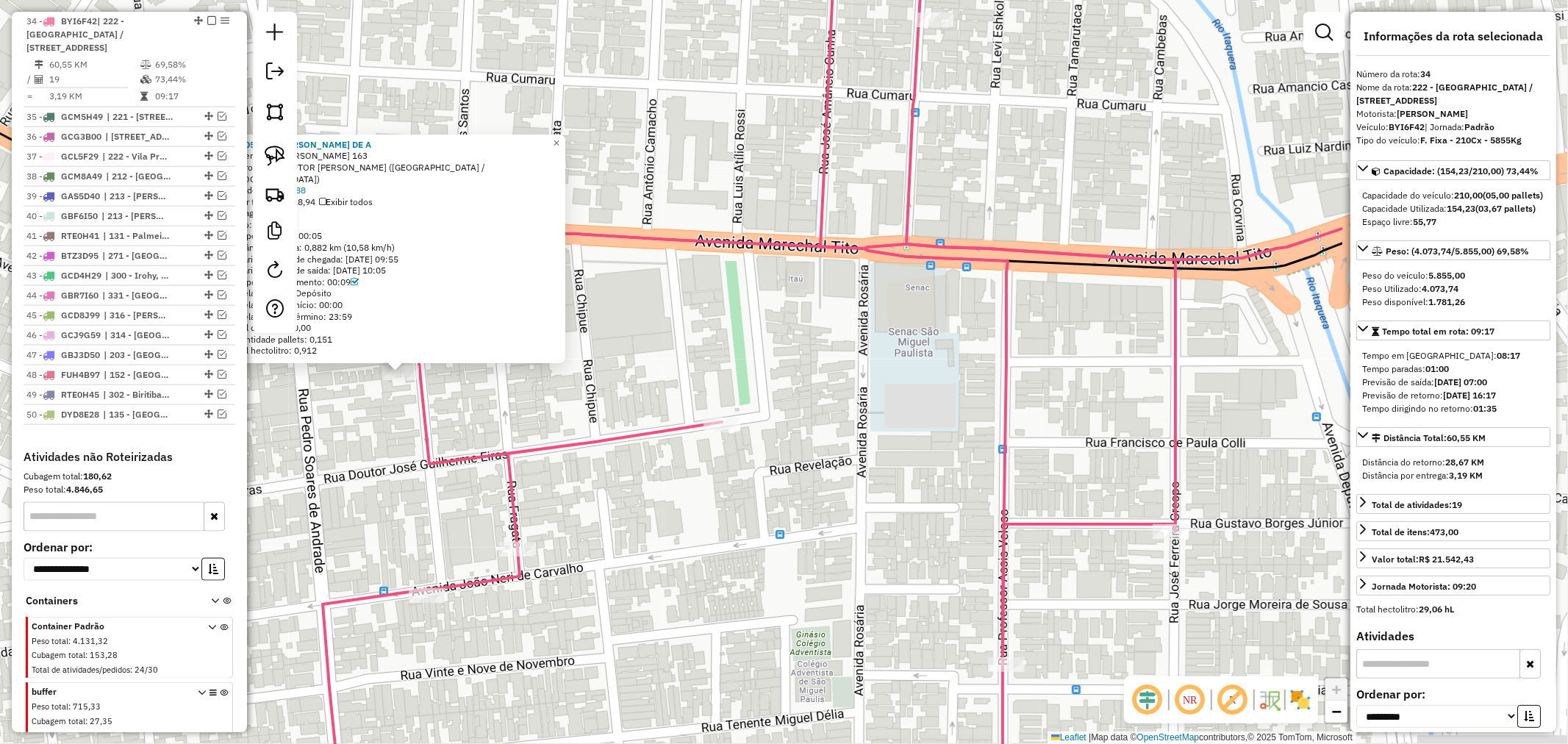
drag, startPoint x: 1199, startPoint y: 358, endPoint x: 748, endPoint y: 403, distance: 453.2
click at [748, 403] on div "29705918 - [PERSON_NAME] DE A Endereço: R [PERSON_NAME] COSTA 163 Bairro: [GEOG…" at bounding box center [784, 372] width 1568 height 744
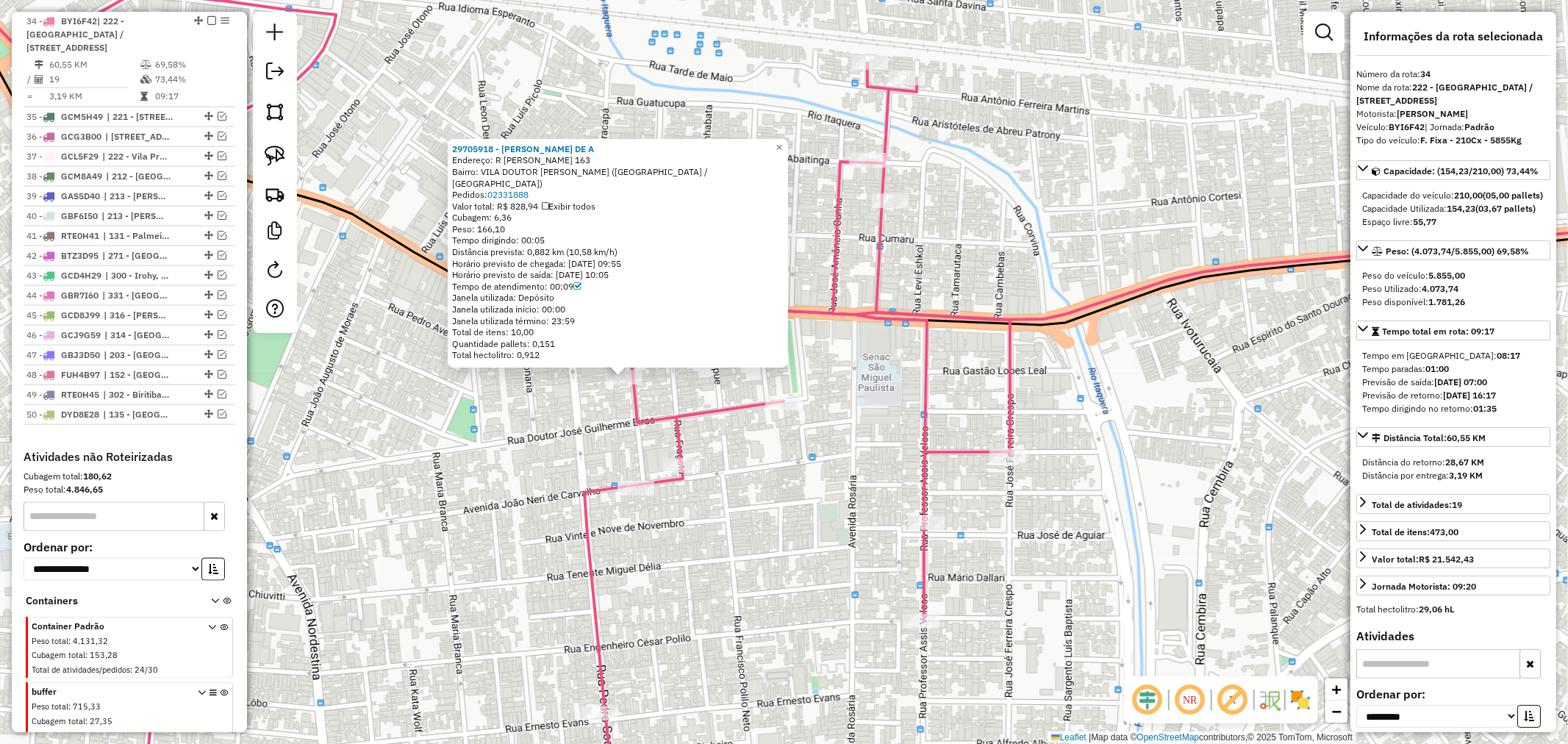
click at [865, 532] on div "29705918 - [PERSON_NAME] DE A Endereço: R [PERSON_NAME] COSTA 163 Bairro: [GEOG…" at bounding box center [784, 372] width 1568 height 744
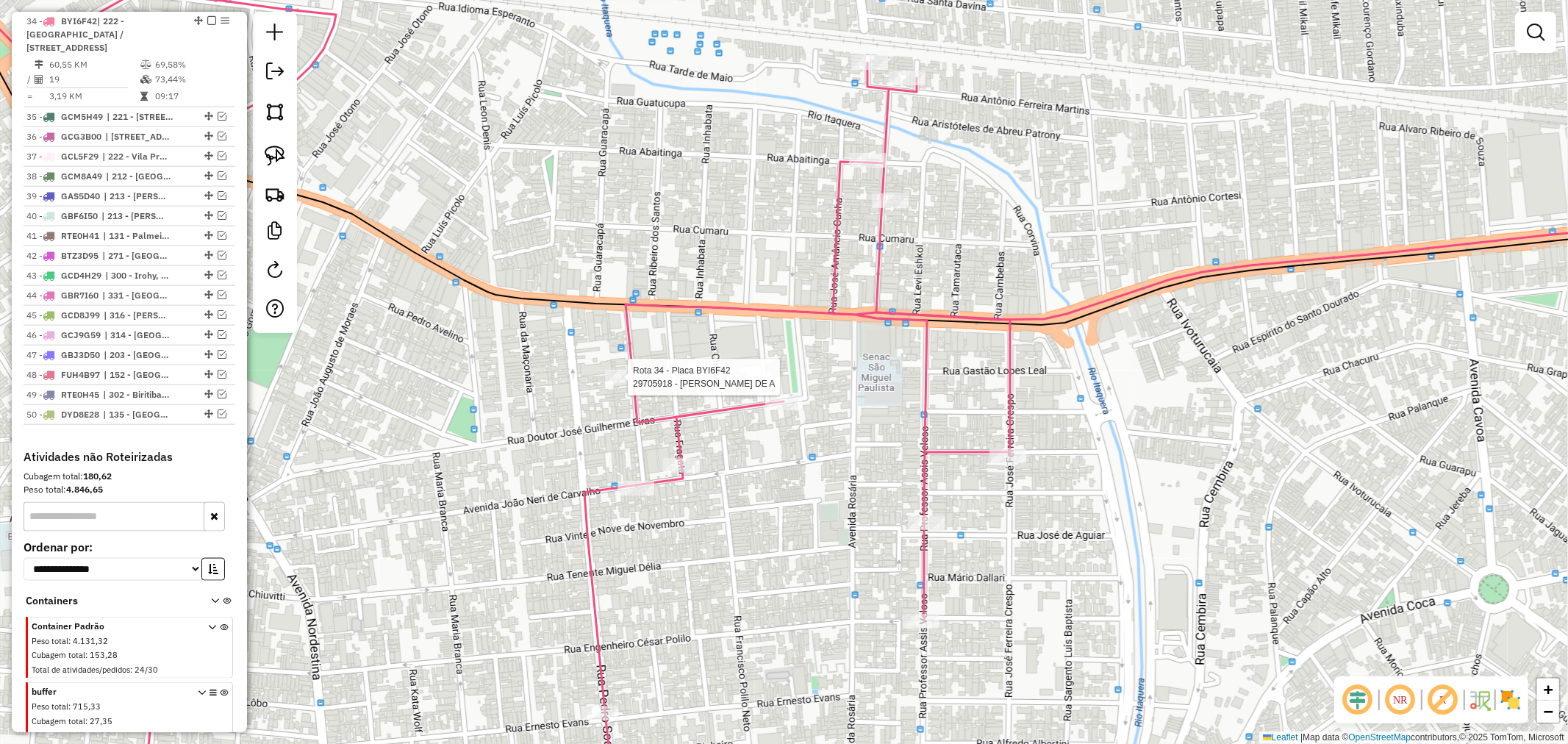
select select "**********"
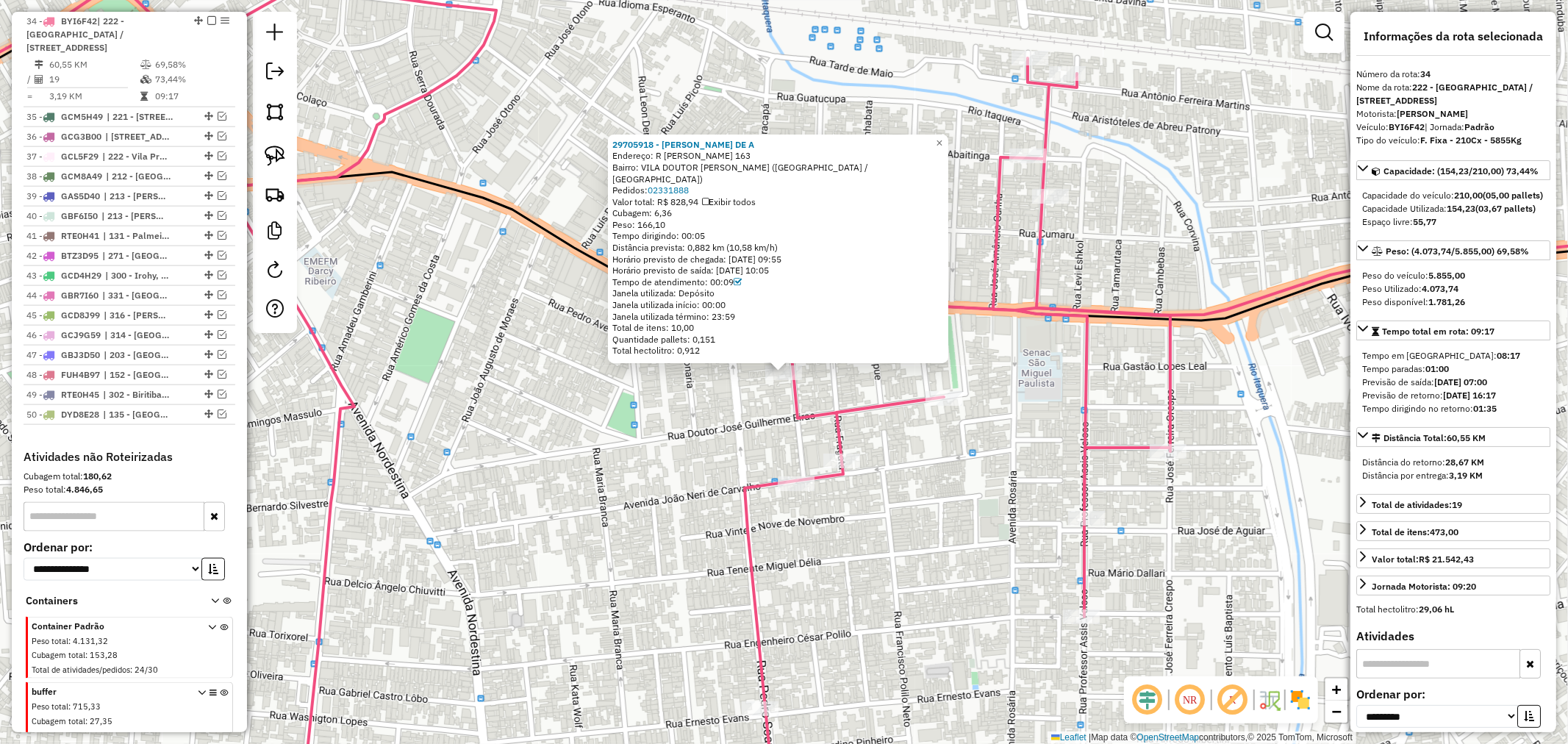
click at [693, 241] on div "29705918 - [PERSON_NAME] DE A Endereço: R [PERSON_NAME] COSTA 163 Bairro: [GEOG…" at bounding box center [777, 247] width 332 height 217
click at [693, 242] on div "Distância prevista: 0,882 km (10,58 km/h)" at bounding box center [777, 247] width 332 height 12
click at [697, 237] on div "Tempo dirigindo: 00:05" at bounding box center [777, 236] width 332 height 12
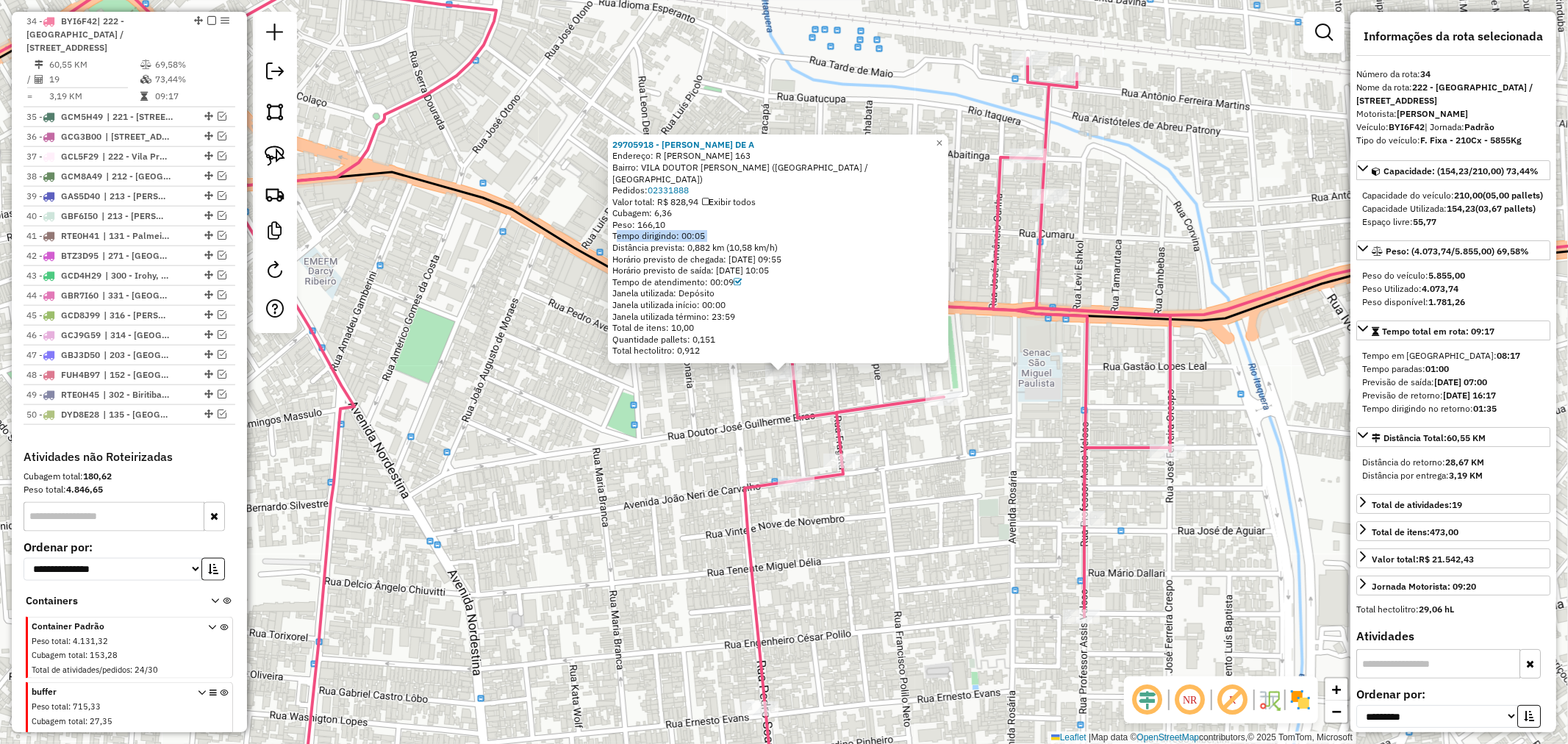
click at [697, 237] on div "Tempo dirigindo: 00:05" at bounding box center [777, 236] width 332 height 12
click at [683, 230] on div "Tempo dirigindo: 00:05" at bounding box center [777, 236] width 332 height 12
click at [695, 238] on div "Tempo dirigindo: 00:05" at bounding box center [777, 236] width 332 height 12
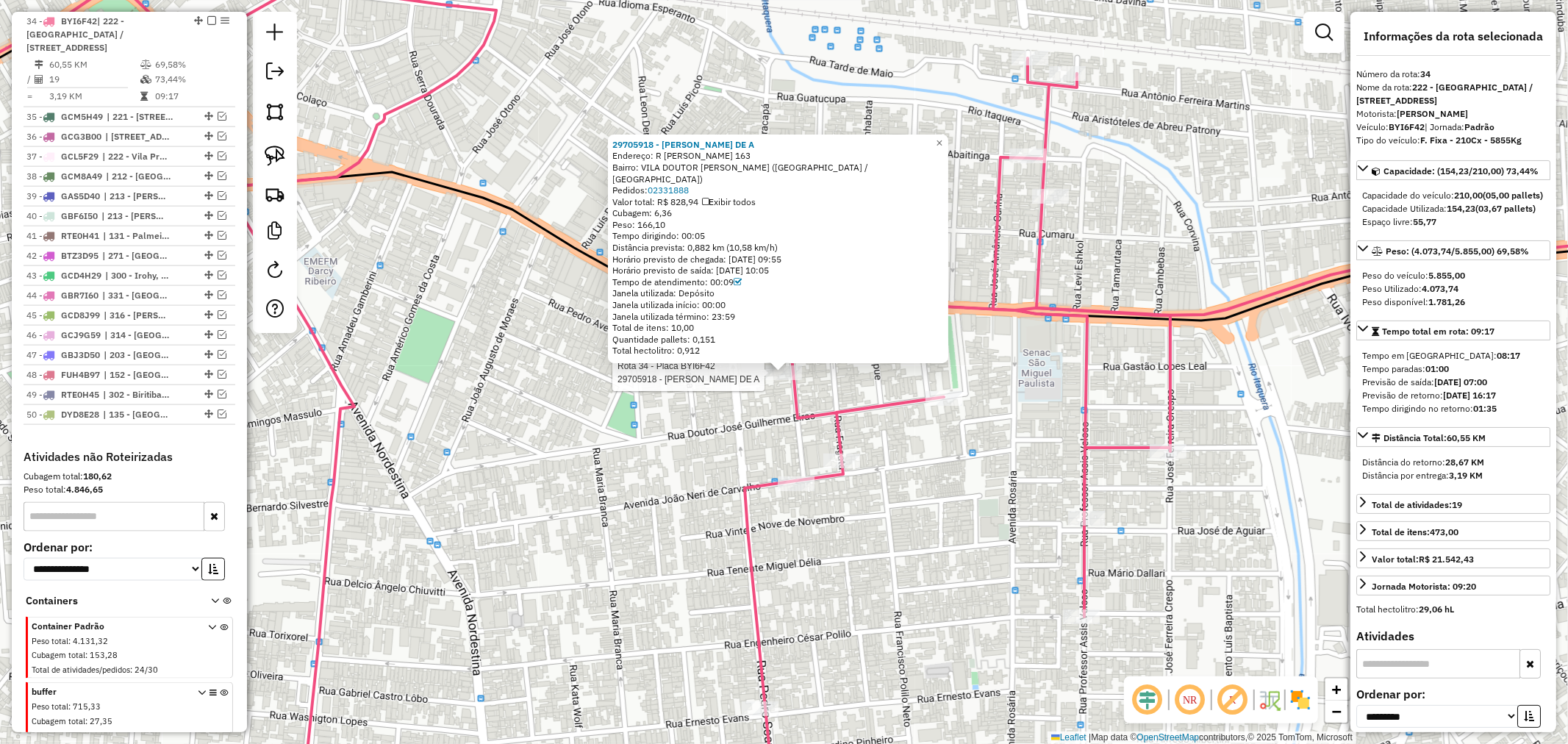
click at [704, 240] on div "Tempo dirigindo: 00:05" at bounding box center [777, 236] width 332 height 12
click at [1051, 505] on div "29705918 - [PERSON_NAME] DE A Endereço: R [PERSON_NAME] COSTA 163 Bairro: [GEOG…" at bounding box center [784, 372] width 1568 height 744
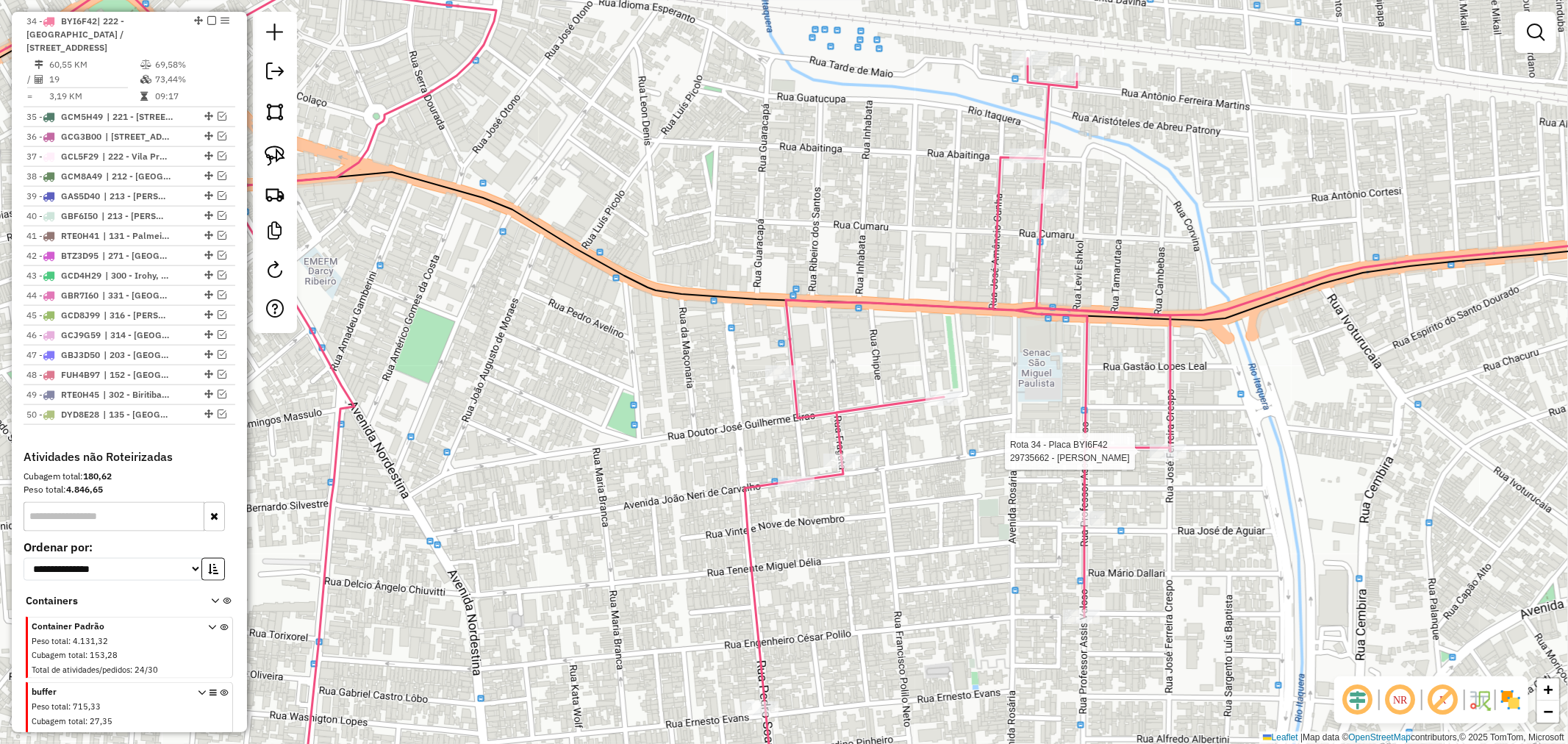
select select "**********"
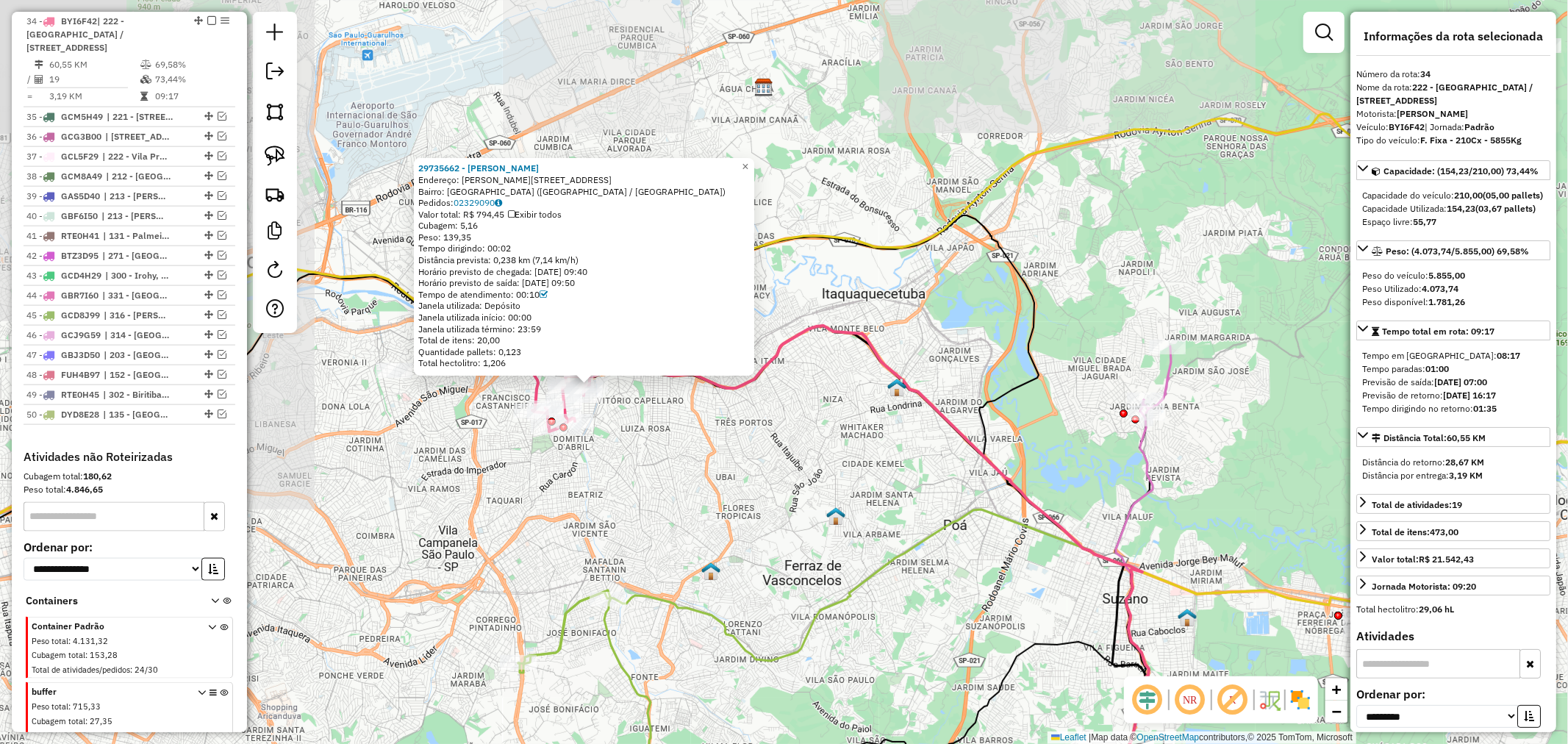
drag, startPoint x: 408, startPoint y: 485, endPoint x: 756, endPoint y: 552, distance: 354.4
click at [759, 551] on div "29735662 - [PERSON_NAME] DE [PERSON_NAME]: [STREET_ADDRESS][PERSON_NAME] Pedido…" at bounding box center [784, 372] width 1568 height 744
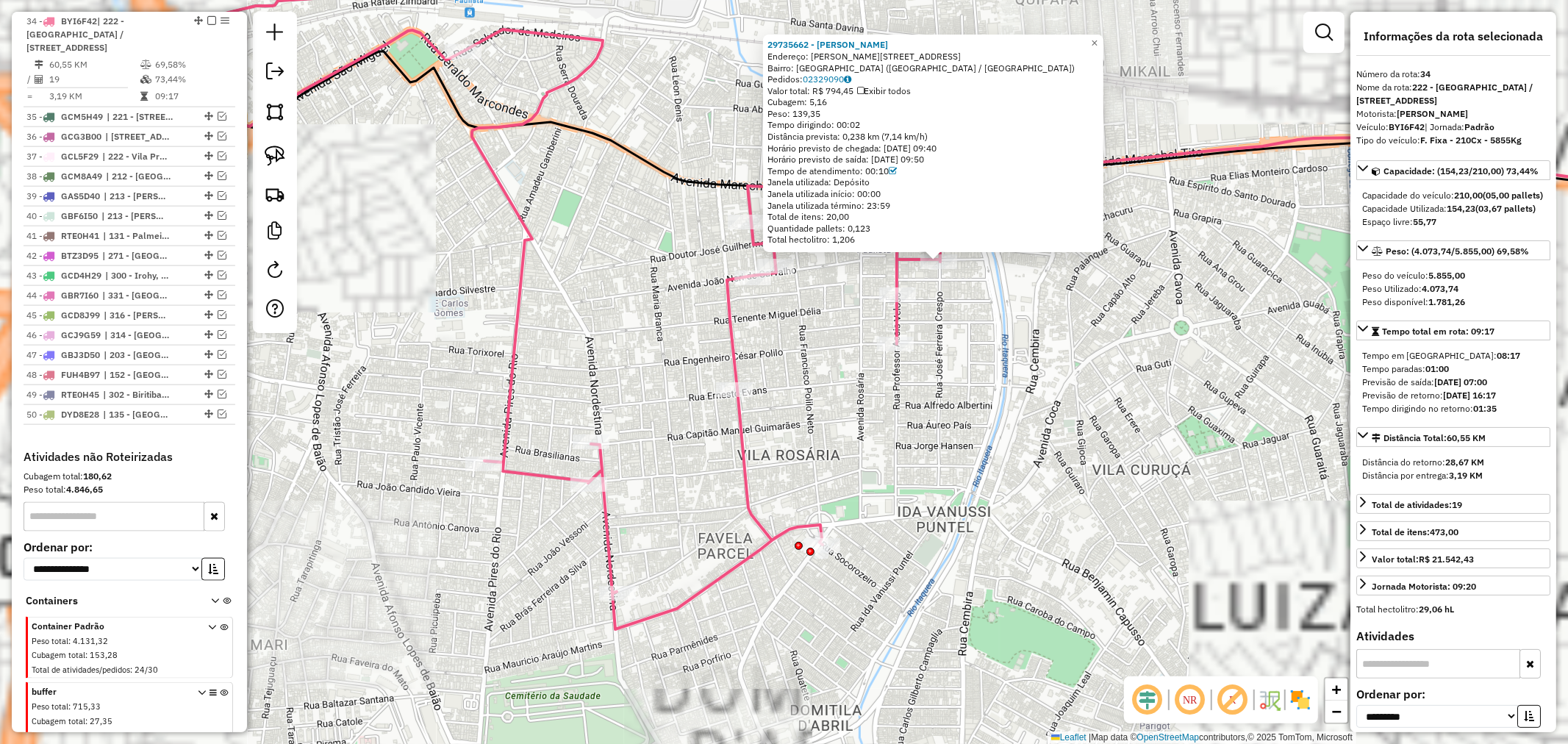
drag, startPoint x: 850, startPoint y: 338, endPoint x: 747, endPoint y: 497, distance: 189.4
click at [747, 512] on div "29735662 - [PERSON_NAME] DE [PERSON_NAME]: [STREET_ADDRESS][PERSON_NAME] Pedido…" at bounding box center [784, 372] width 1568 height 744
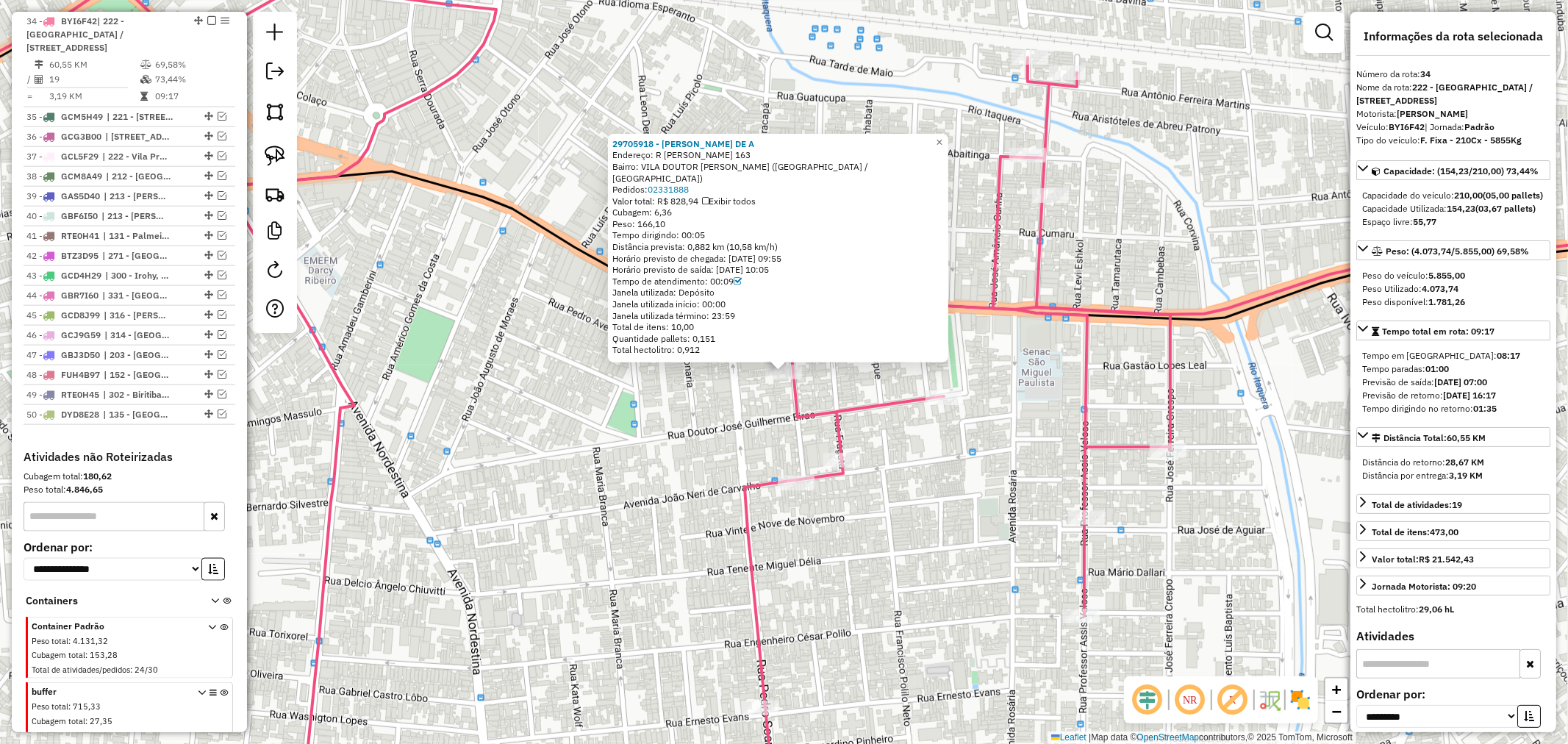
click at [691, 246] on div "Distância prevista: 0,882 km (10,58 km/h)" at bounding box center [777, 246] width 332 height 12
